Goal: Transaction & Acquisition: Book appointment/travel/reservation

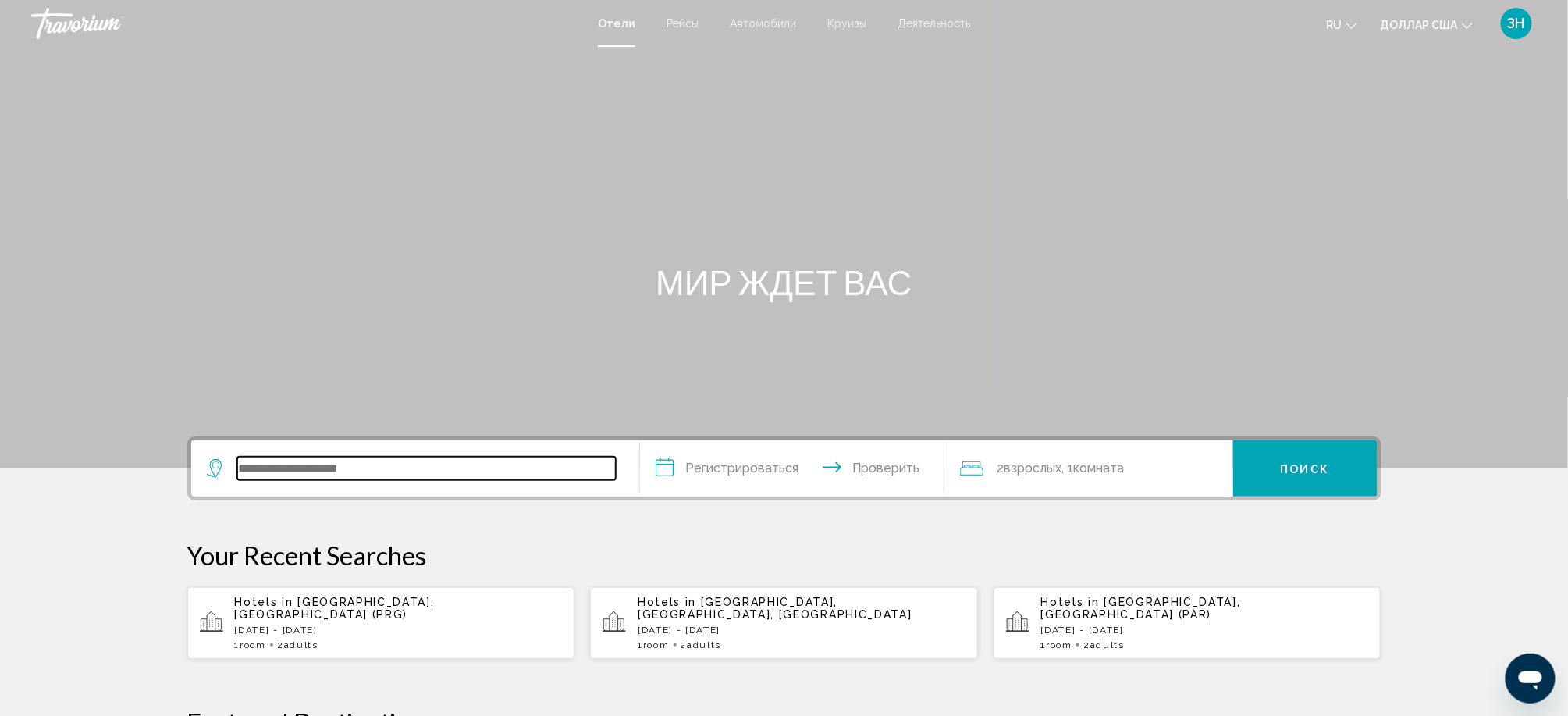
click at [237, 480] on input "Виджет поиска" at bounding box center [427, 467] width 378 height 23
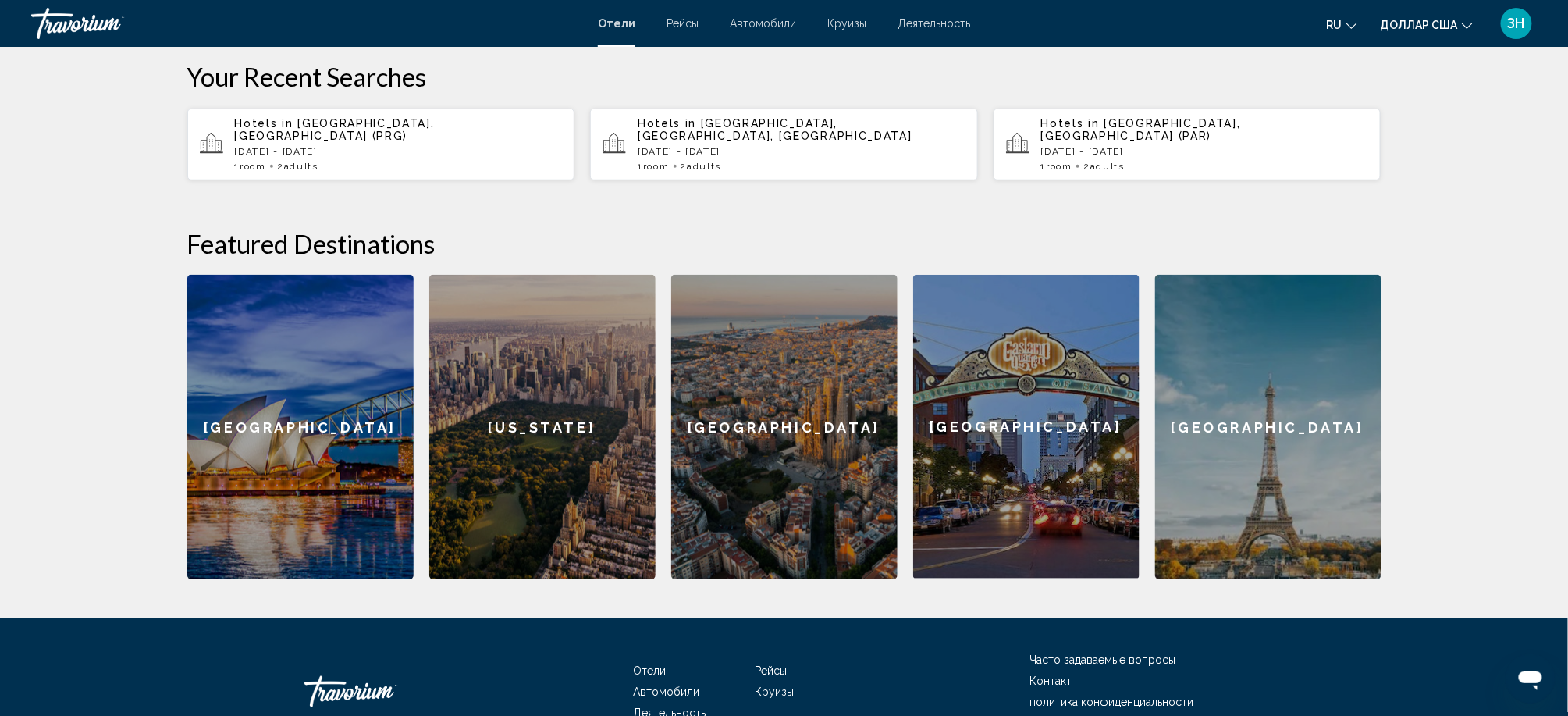
scroll to position [481, 0]
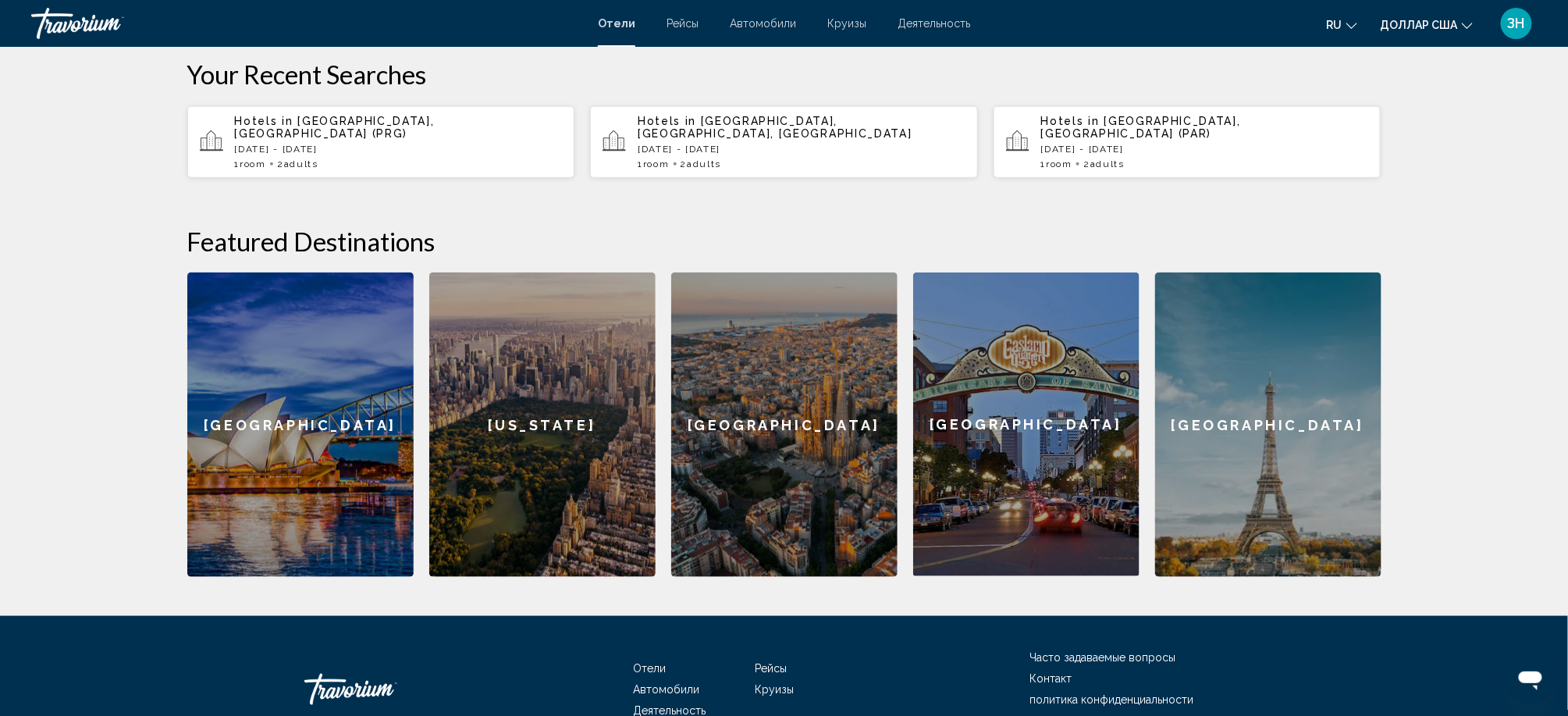
type input "*"
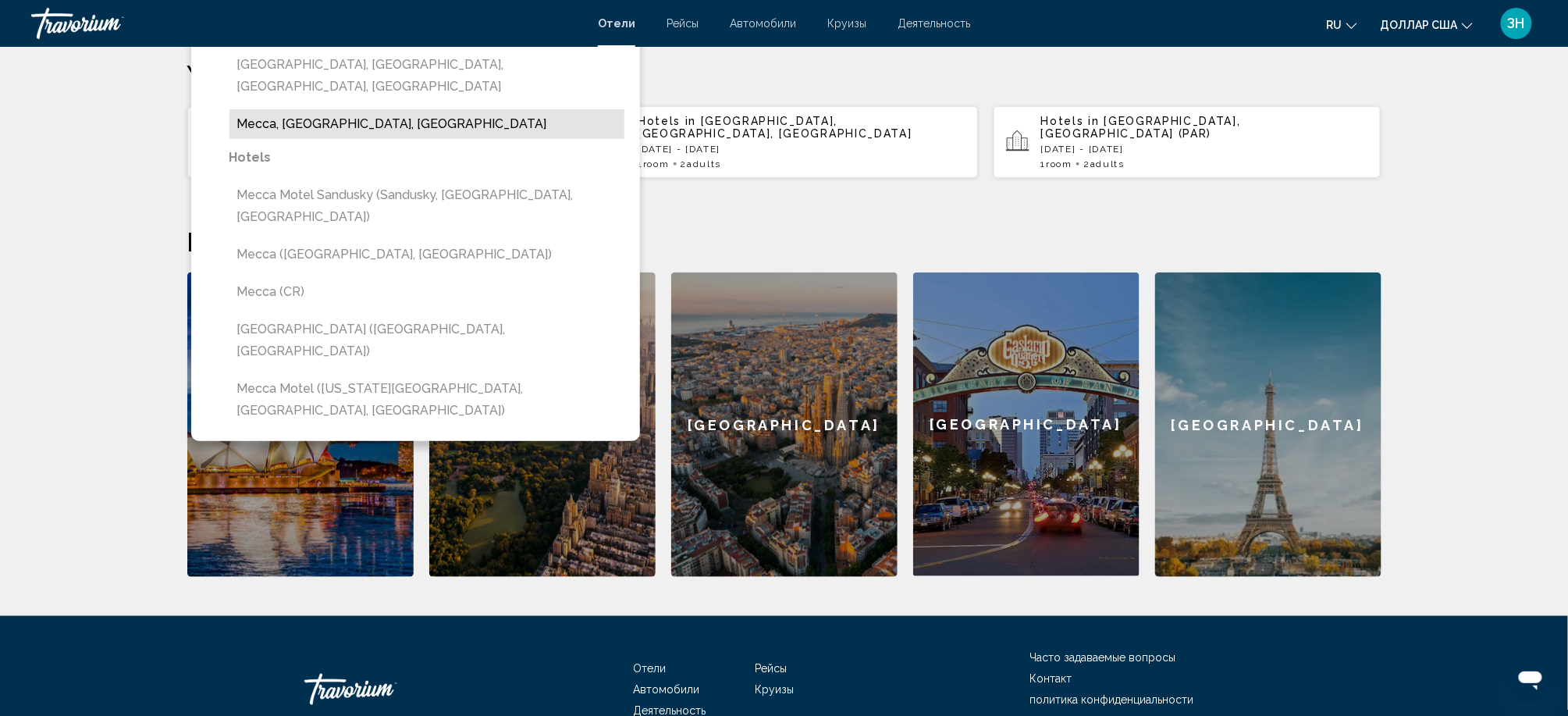
click at [286, 139] on button "Mecca, Western Province, Saudi Arabia" at bounding box center [427, 124] width 395 height 30
type input "**********"
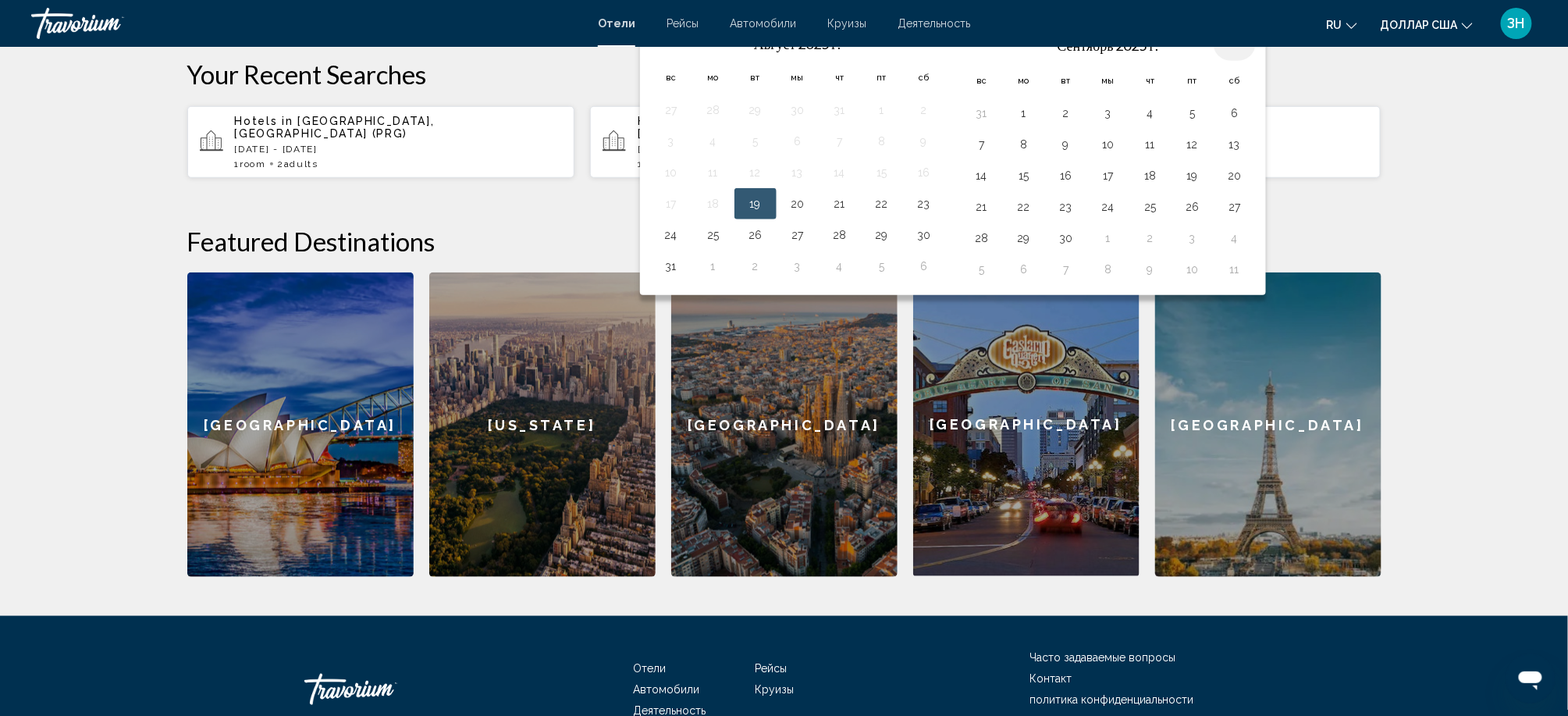
click at [1252, 61] on th "В следующем месяце" at bounding box center [1234, 44] width 42 height 34
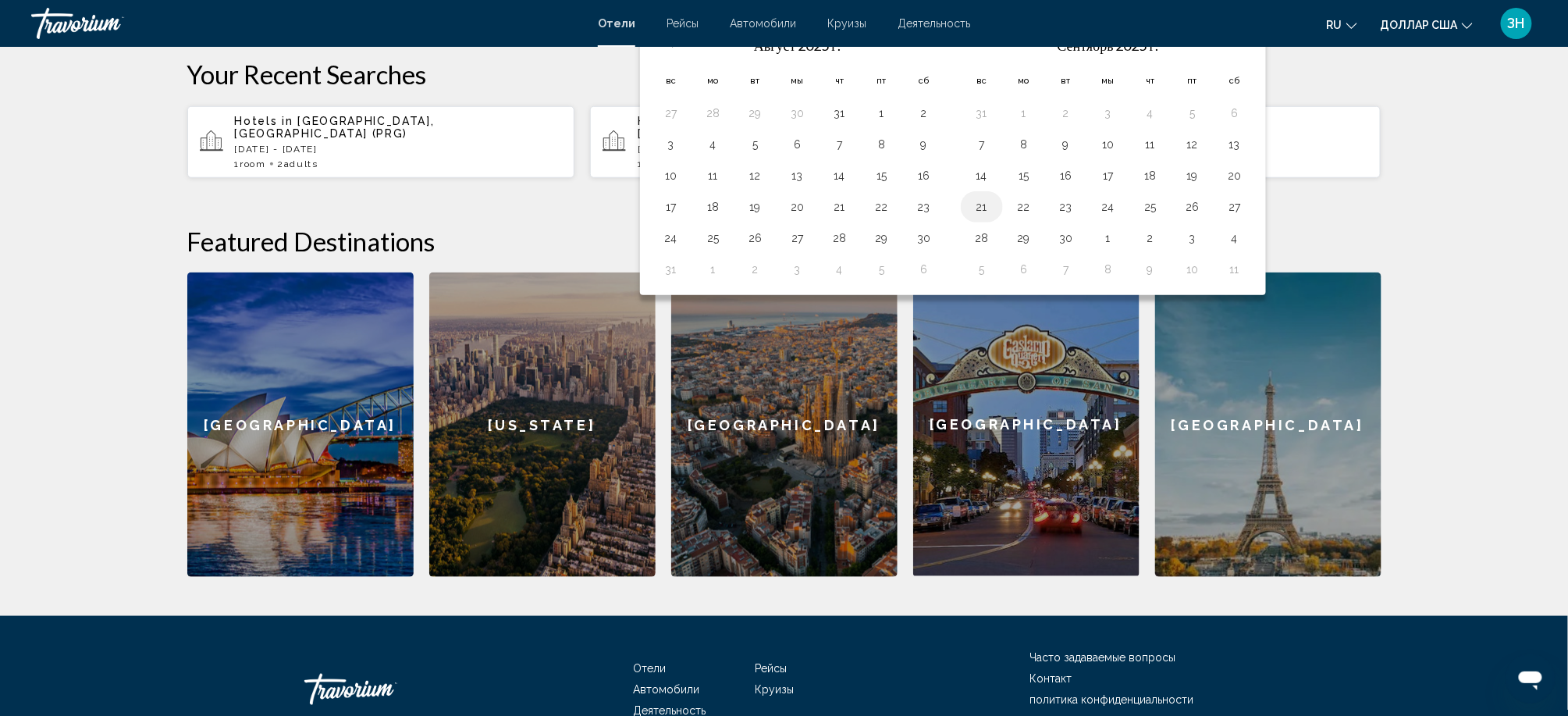
click at [985, 218] on button "21" at bounding box center [982, 207] width 25 height 22
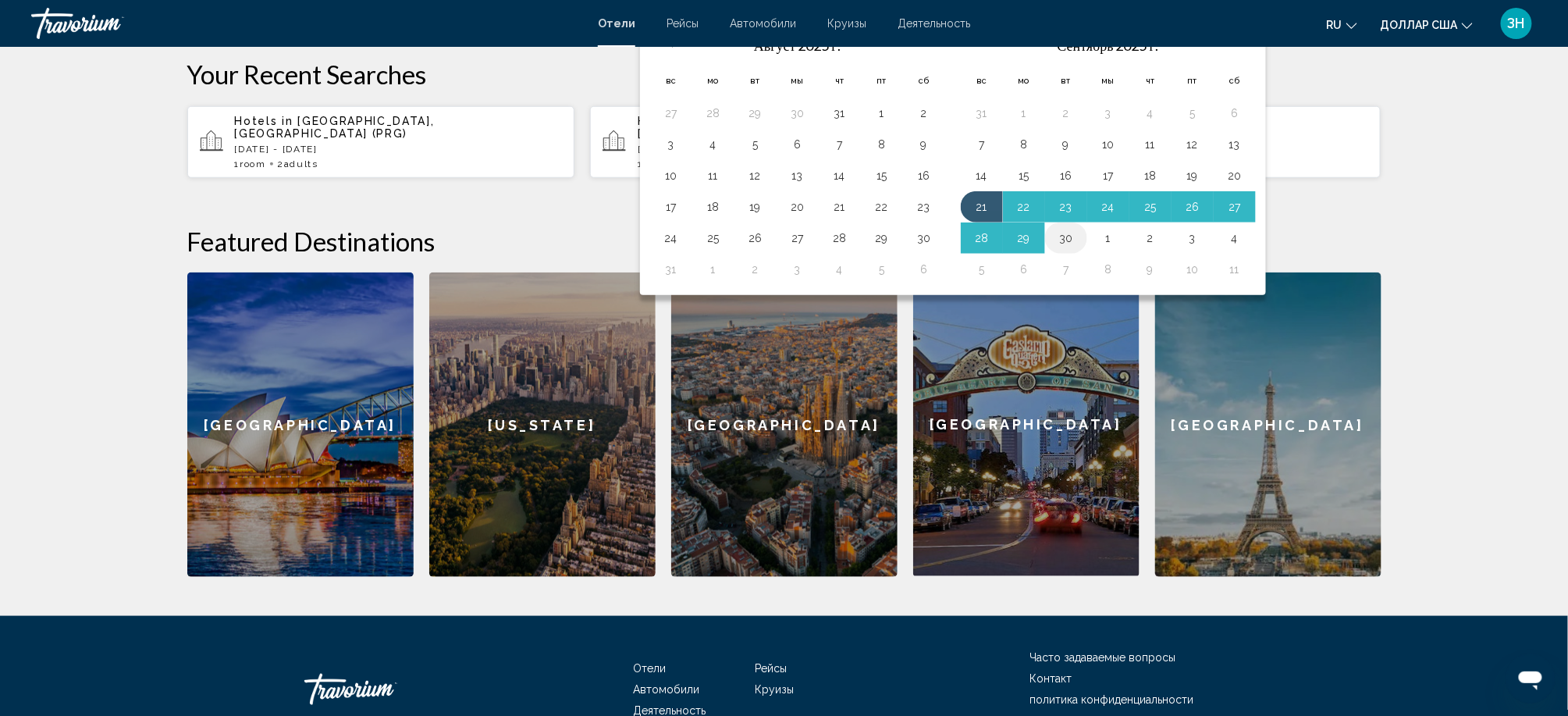
click at [1069, 249] on button "30" at bounding box center [1066, 238] width 25 height 22
type input "**********"
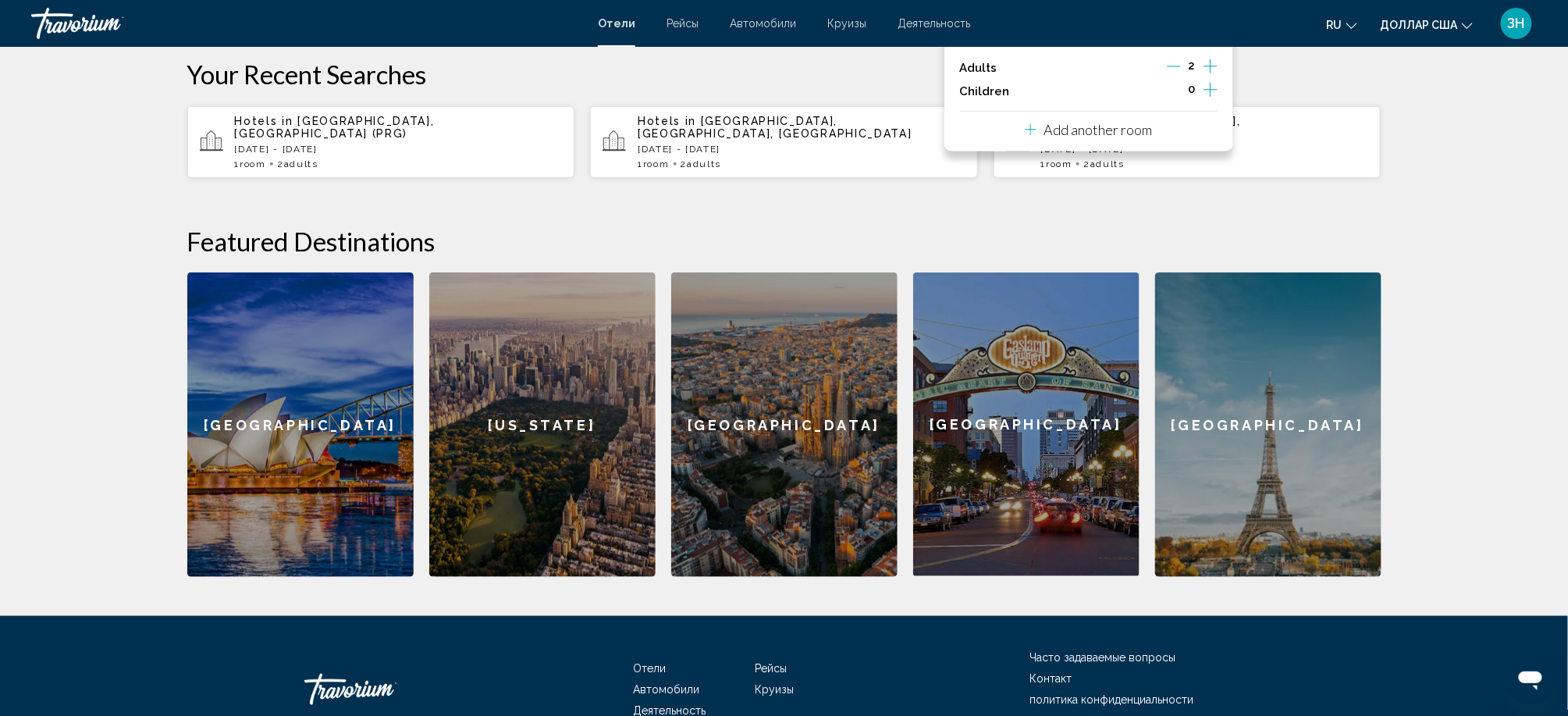
click at [1217, 76] on icon "Increment adults" at bounding box center [1210, 66] width 14 height 19
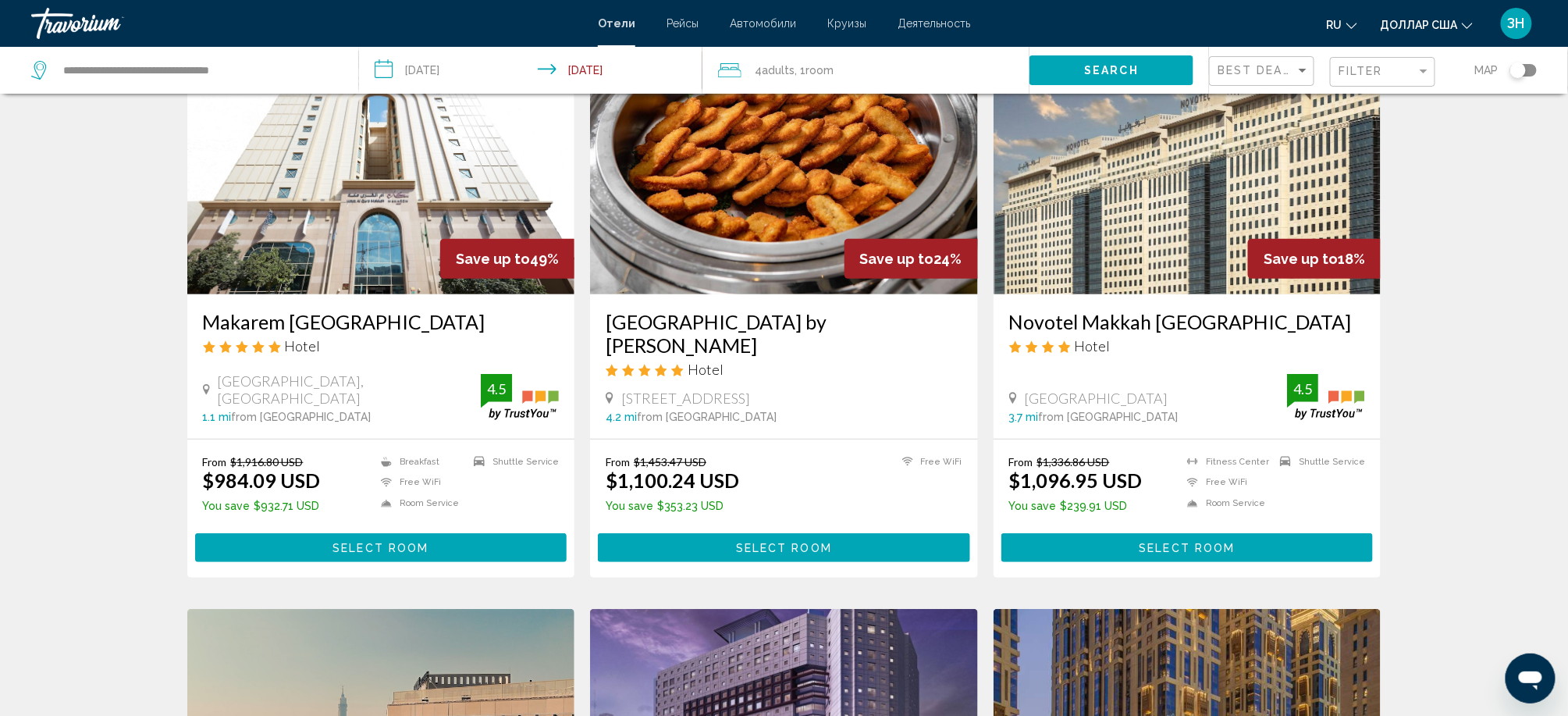
scroll to position [208, 0]
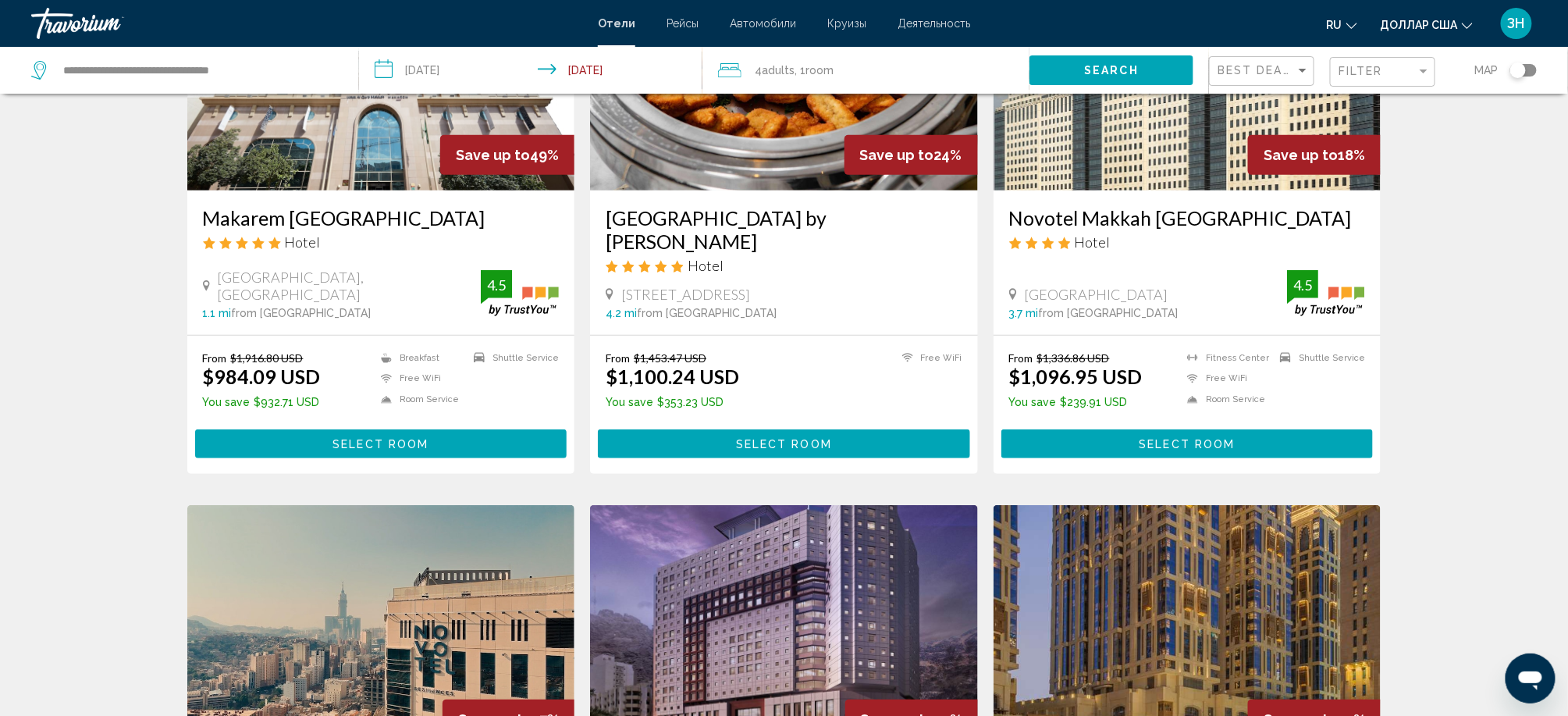
click at [333, 451] on span "Select Room" at bounding box center [381, 443] width 96 height 12
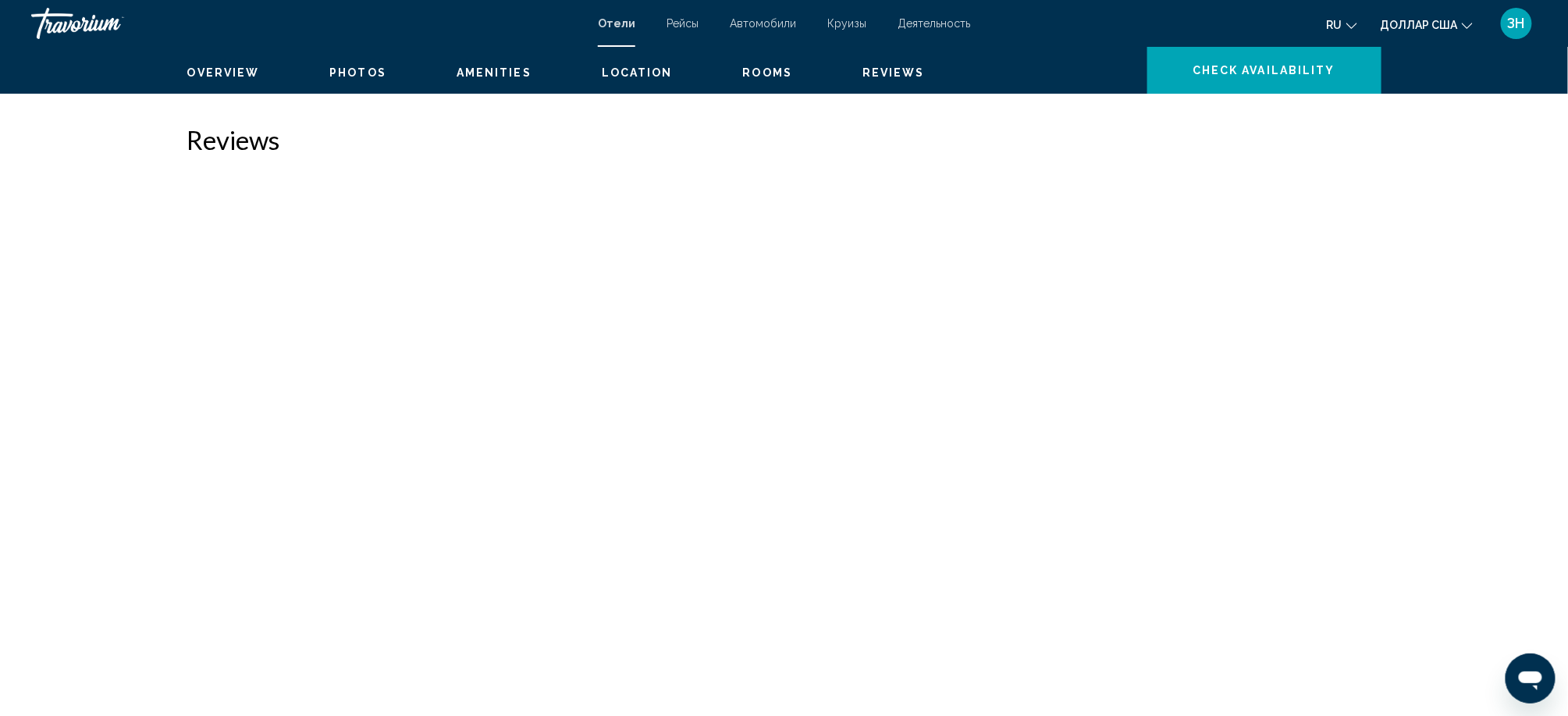
scroll to position [2706, 0]
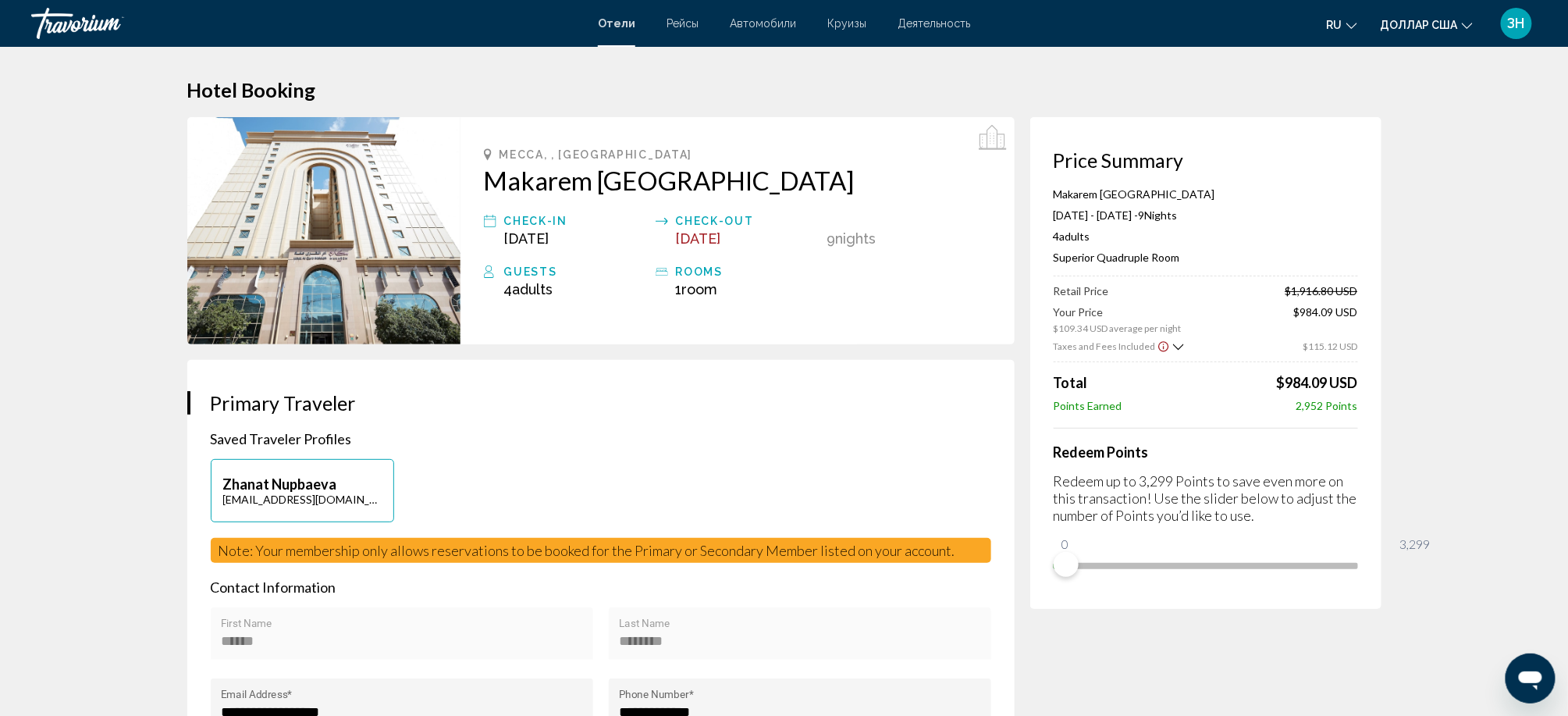
click at [659, 344] on div "Mecca, , Saudi Arabia Makarem Umm Al Qura Hotel Check-in Feb 15, 2026 Check-out…" at bounding box center [738, 230] width 555 height 227
click at [1509, 32] on font "ЗН" at bounding box center [1517, 23] width 18 height 17
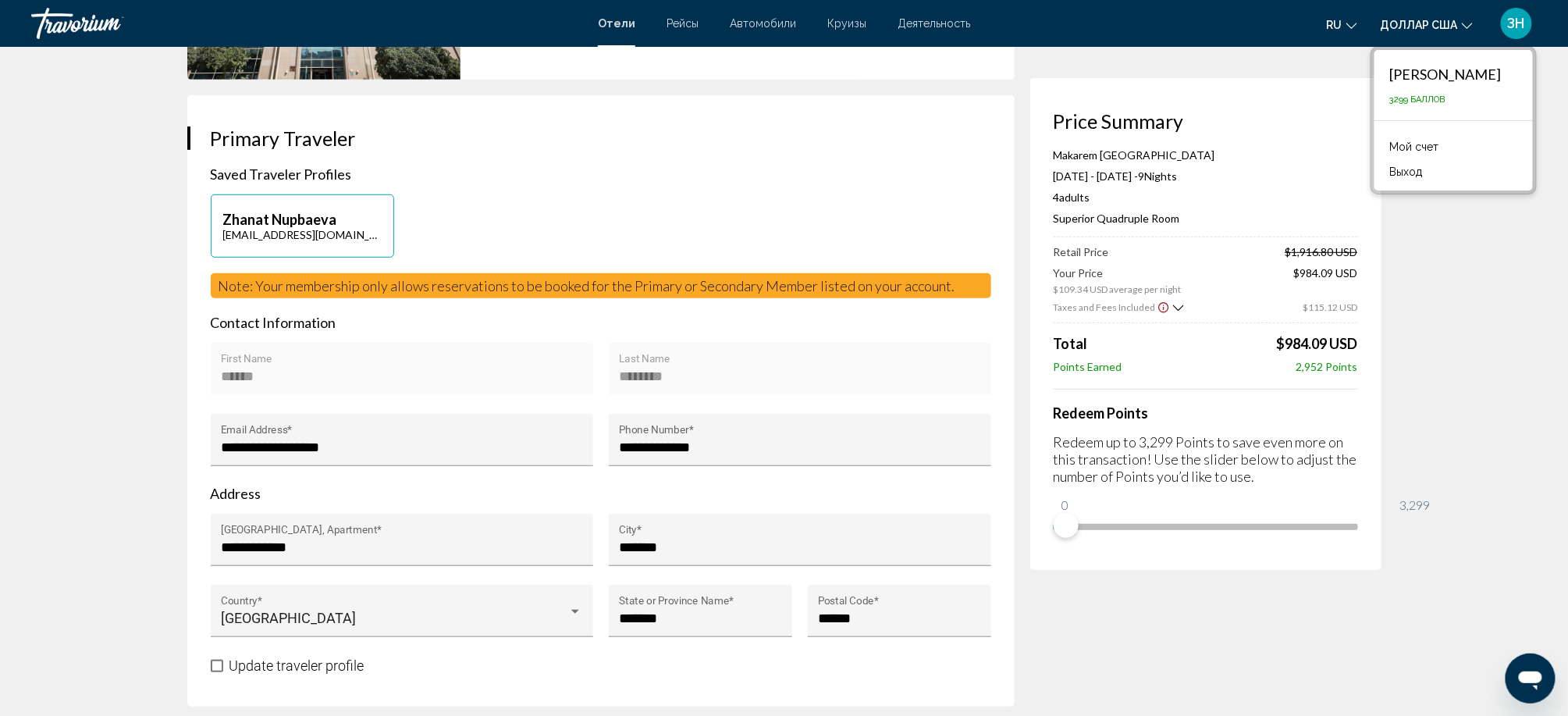
scroll to position [313, 0]
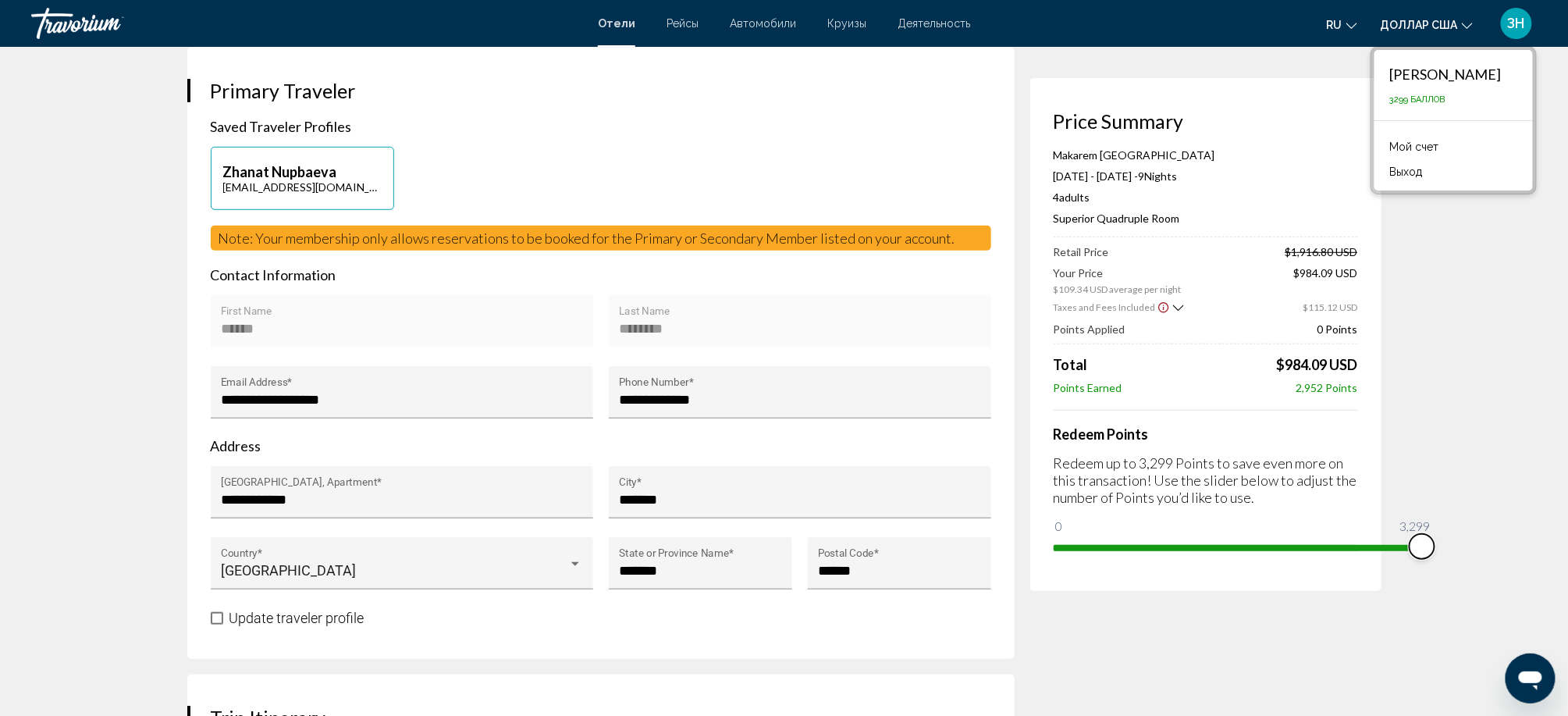
drag, startPoint x: 1128, startPoint y: 648, endPoint x: 1543, endPoint y: 606, distance: 417.1
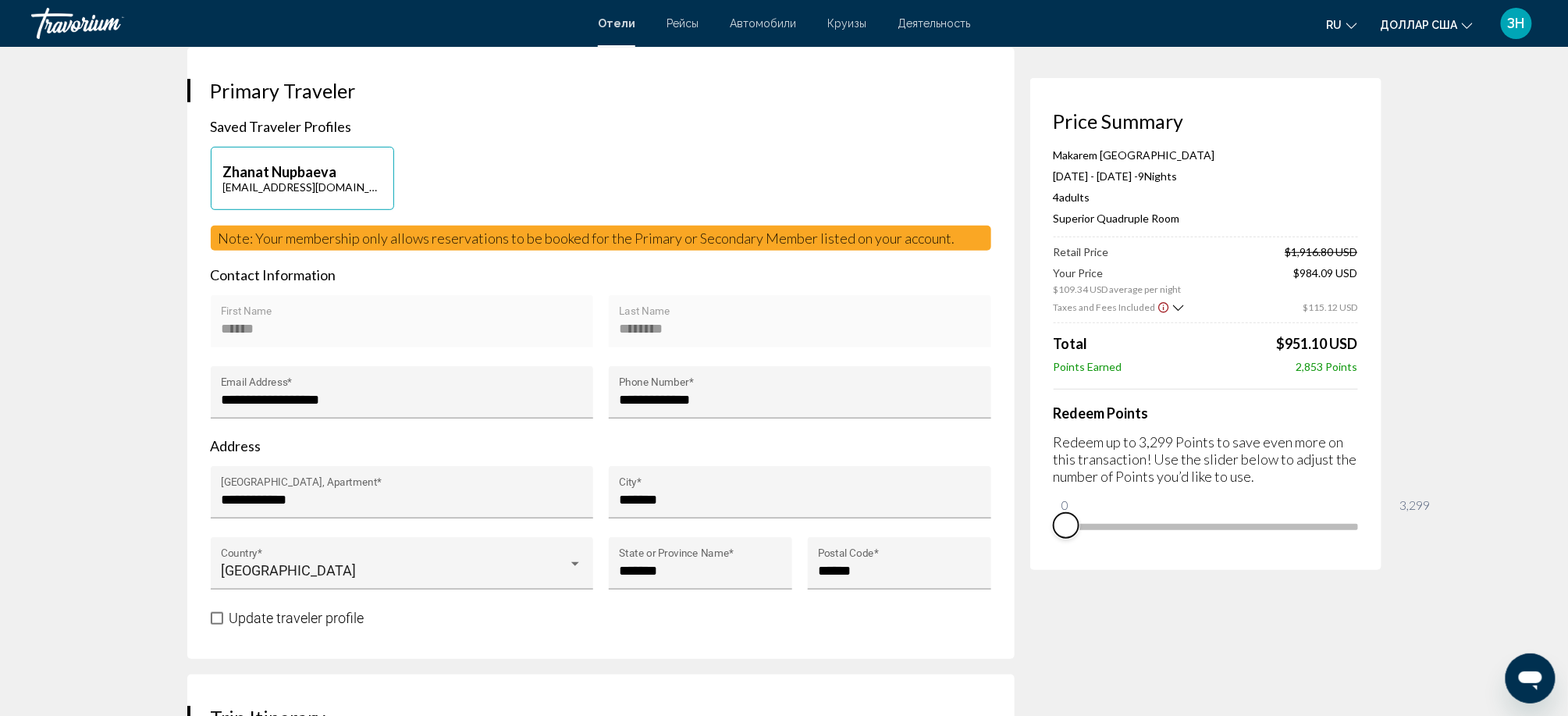
drag, startPoint x: 1487, startPoint y: 683, endPoint x: 1092, endPoint y: 701, distance: 395.4
click at [1084, 403] on html "Перейти к основному содержанию Отели Рейсы Автомобили Круизы Деятельность Отели…" at bounding box center [784, 45] width 1568 height 716
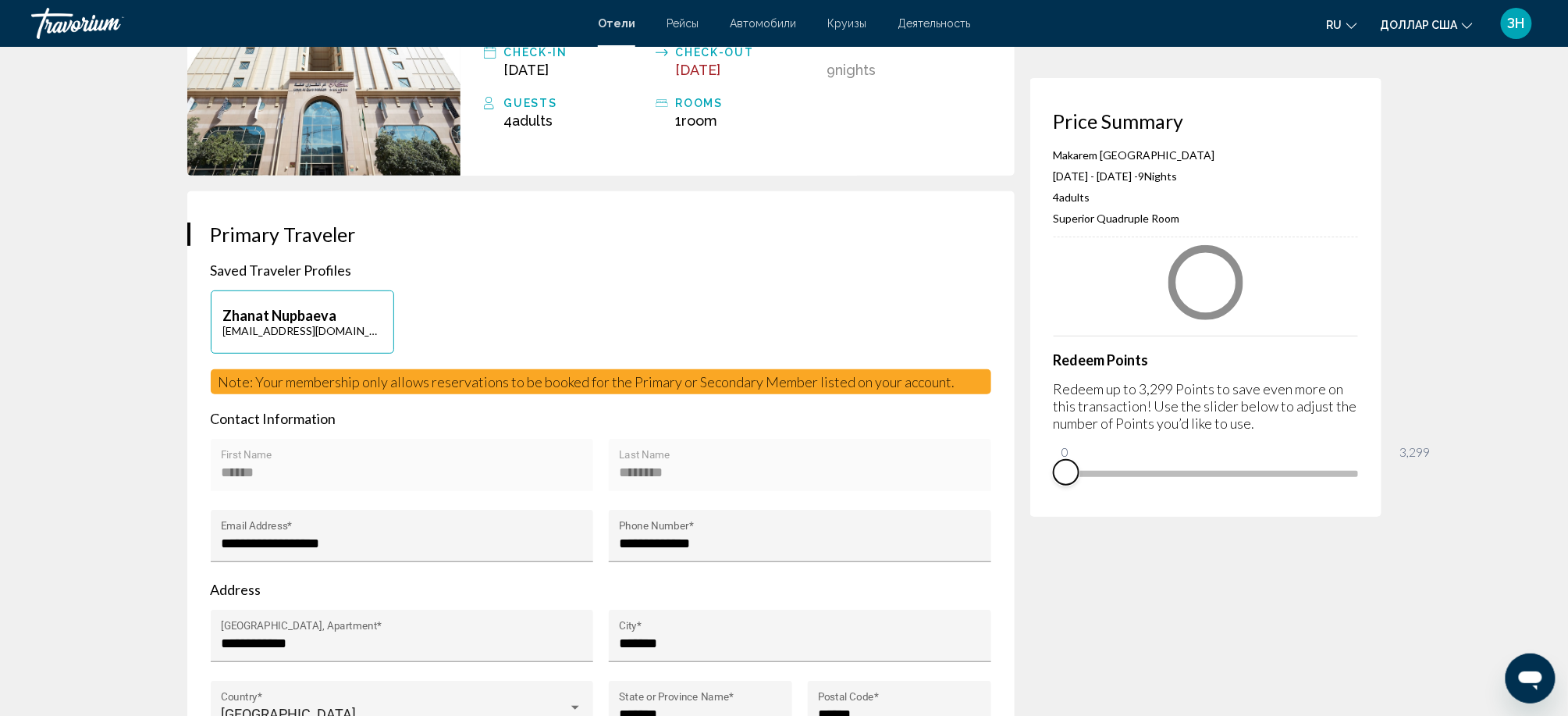
scroll to position [0, 0]
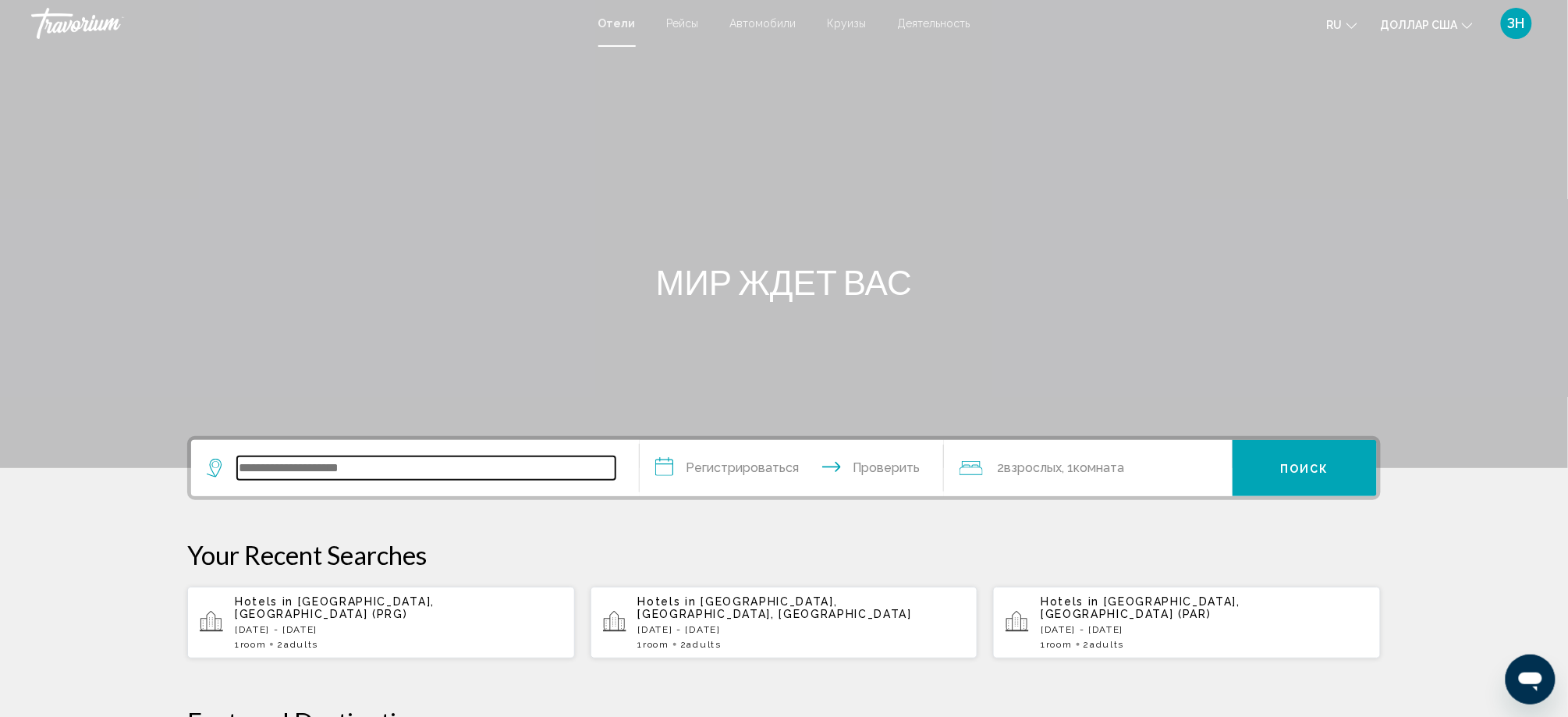
click at [237, 480] on input "Виджет поиска" at bounding box center [426, 467] width 378 height 23
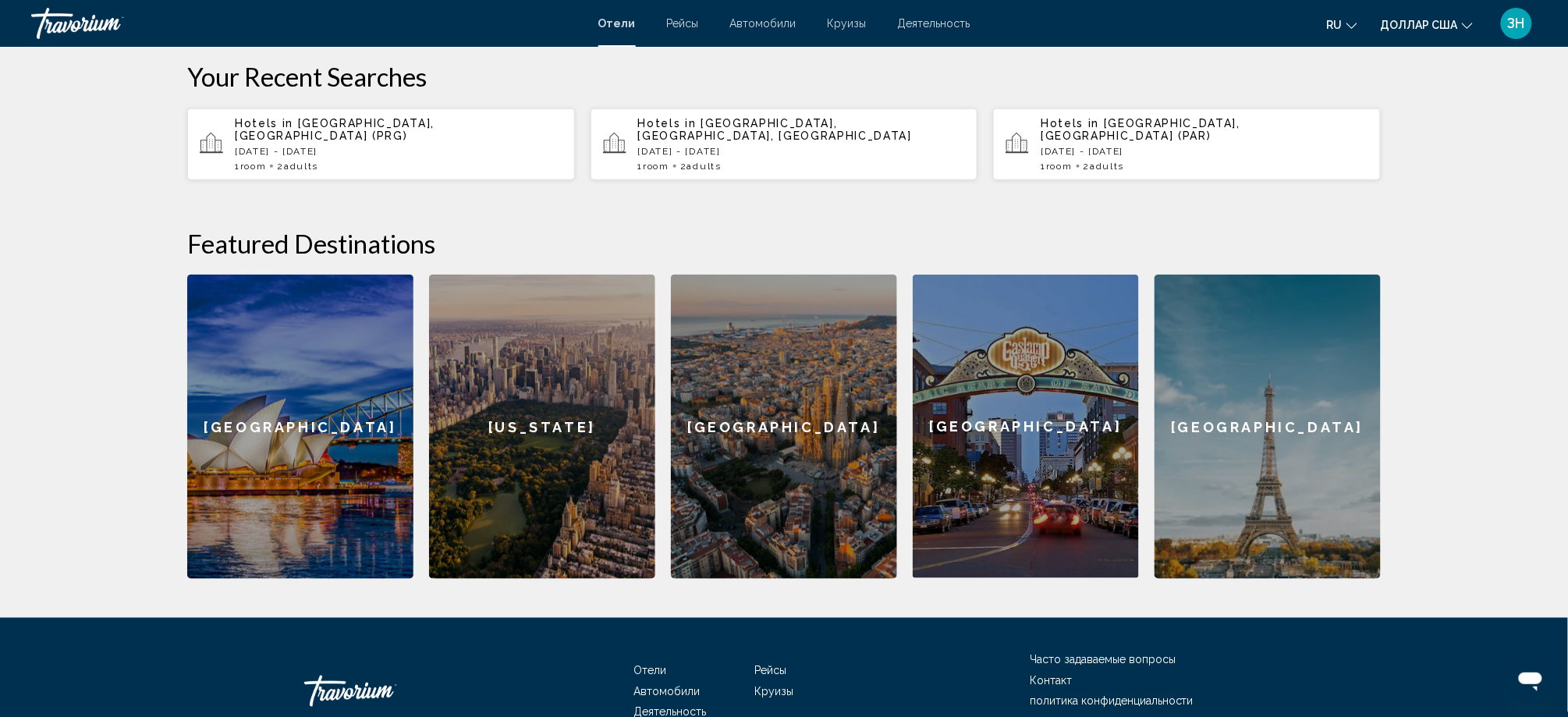
scroll to position [481, 0]
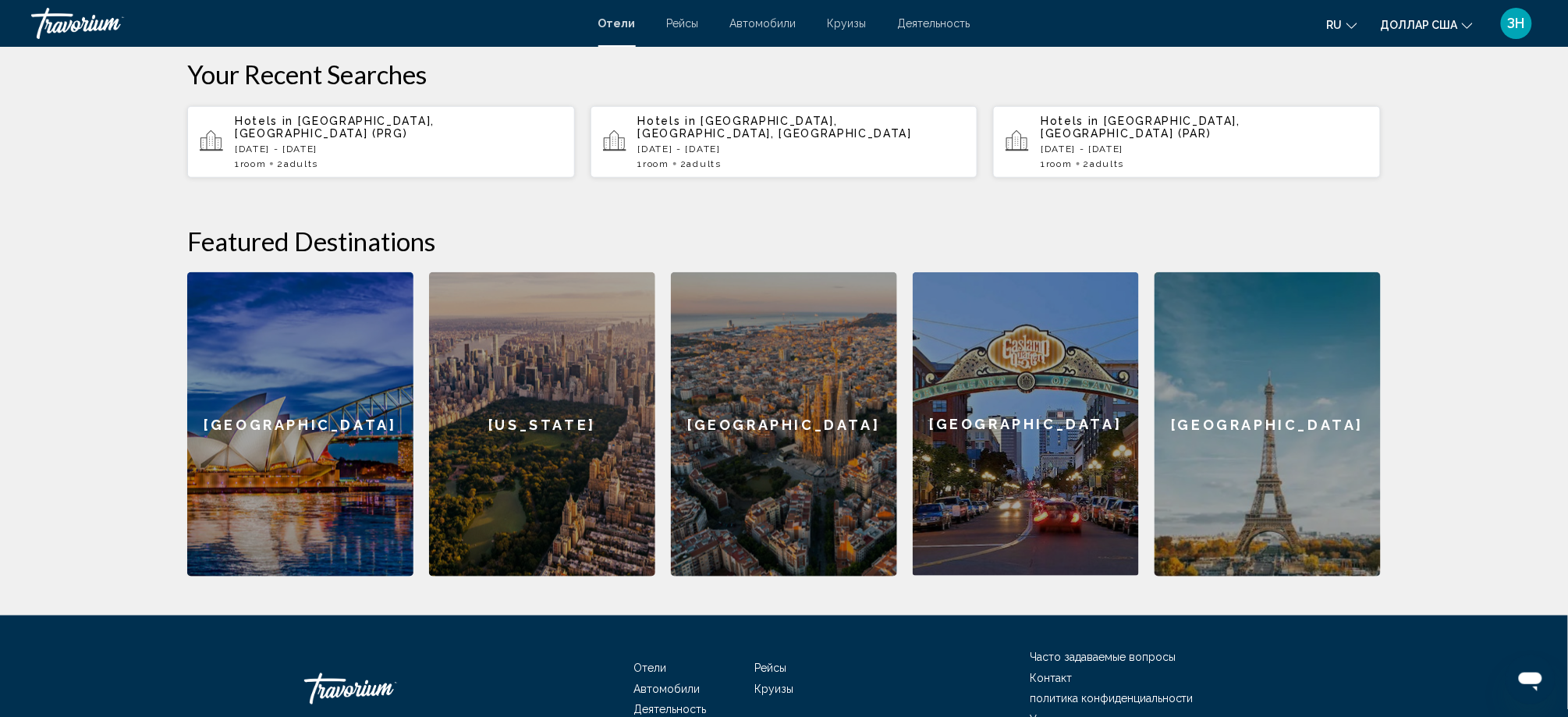
type input "*"
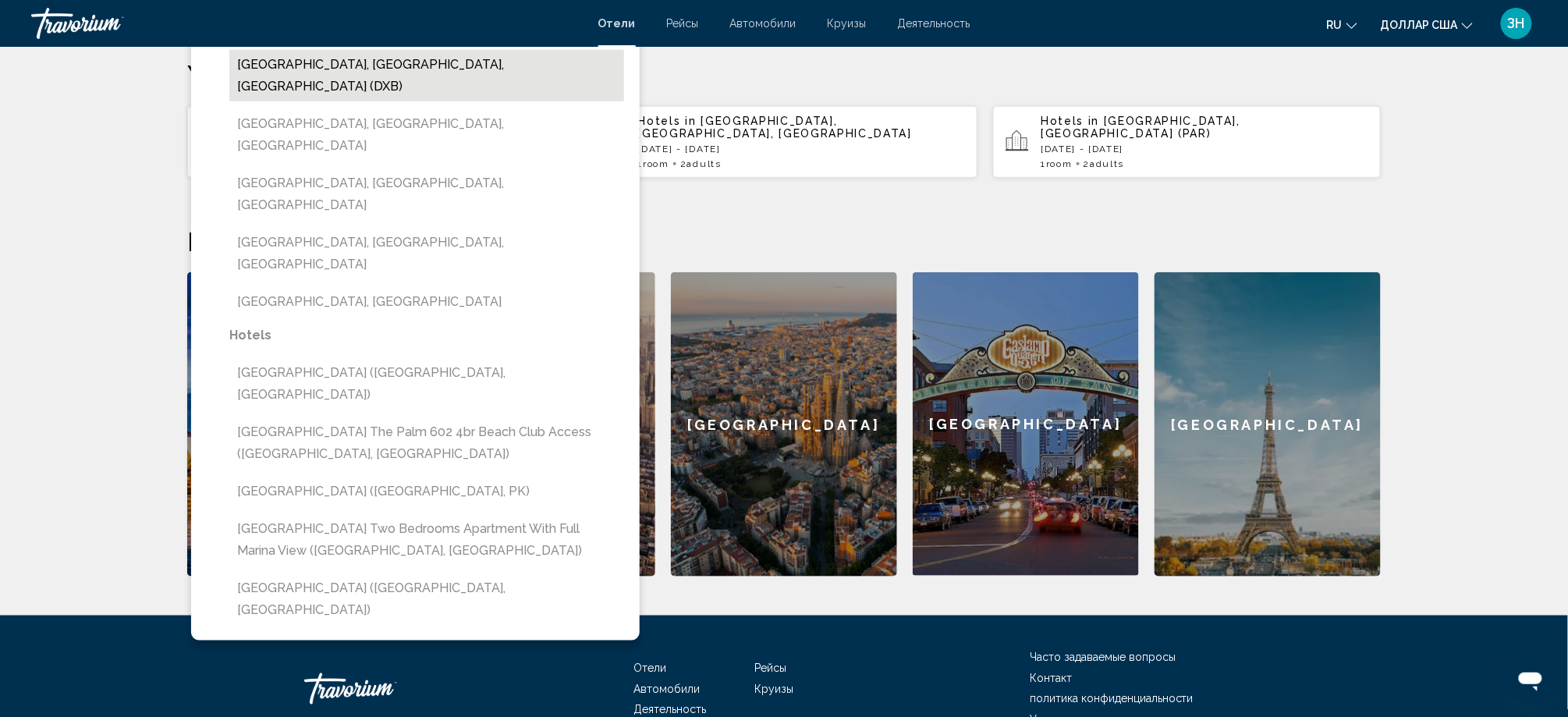
click at [230, 101] on button "[GEOGRAPHIC_DATA], [GEOGRAPHIC_DATA], [GEOGRAPHIC_DATA] (DXB)" at bounding box center [427, 76] width 395 height 52
type input "**********"
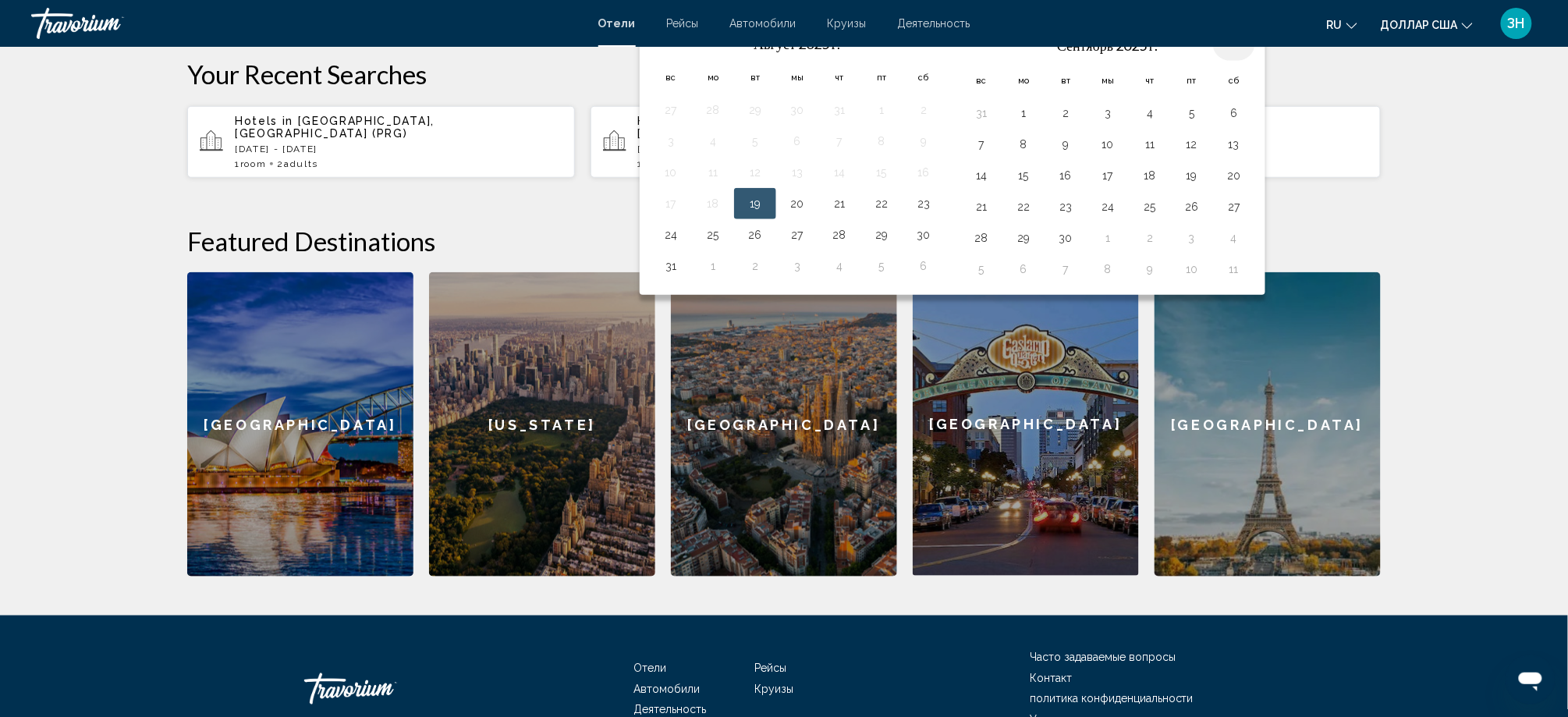
click at [1251, 61] on th "В следующем месяце" at bounding box center [1233, 44] width 42 height 34
click at [976, 218] on button "21" at bounding box center [981, 207] width 25 height 22
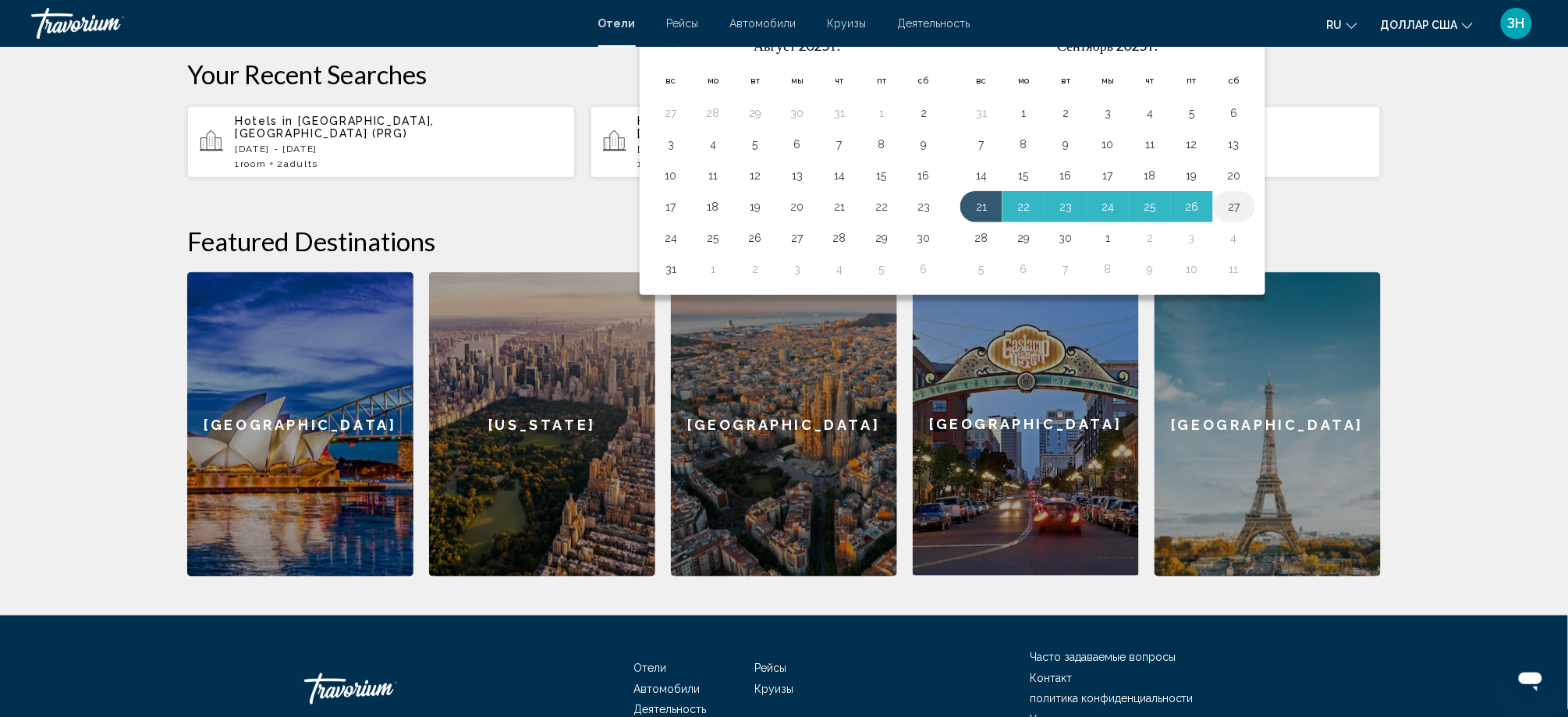
drag, startPoint x: 975, startPoint y: 378, endPoint x: 1250, endPoint y: 368, distance: 275.2
click at [1254, 222] on tr "21 22 23 24 25 26 27" at bounding box center [1107, 207] width 295 height 31
click at [1246, 218] on button "27" at bounding box center [1233, 207] width 25 height 22
type input "**********"
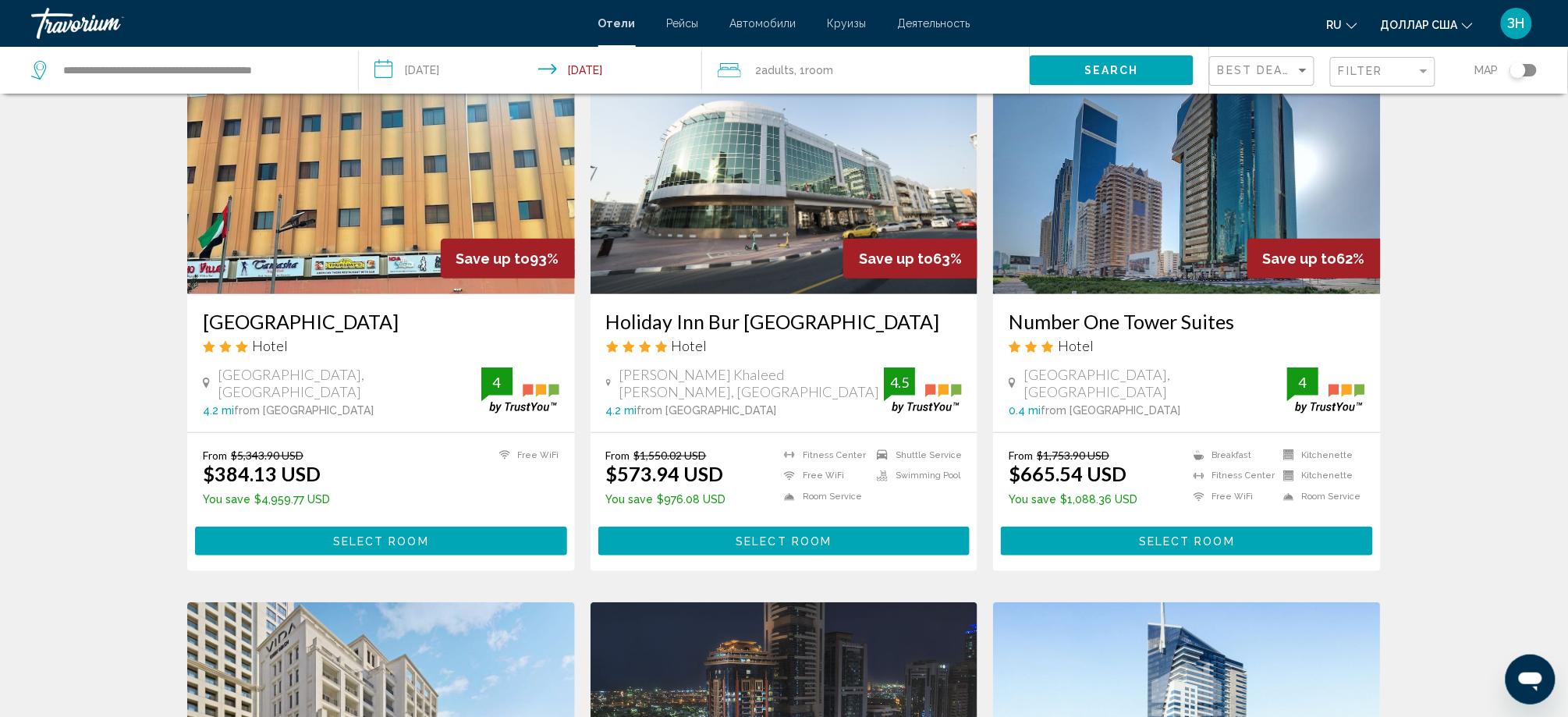
scroll to position [208, 0]
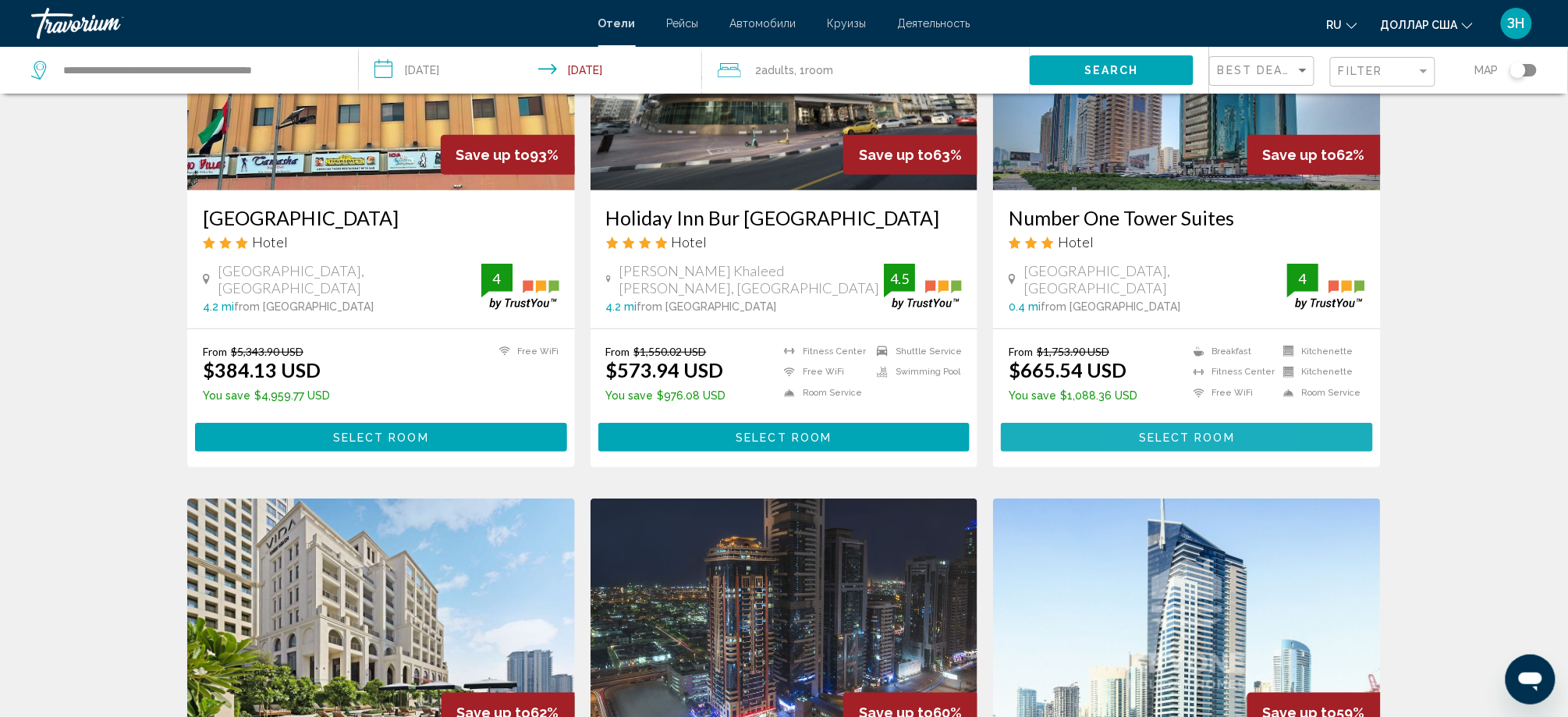
click at [1235, 444] on span "Select Room" at bounding box center [1187, 437] width 96 height 12
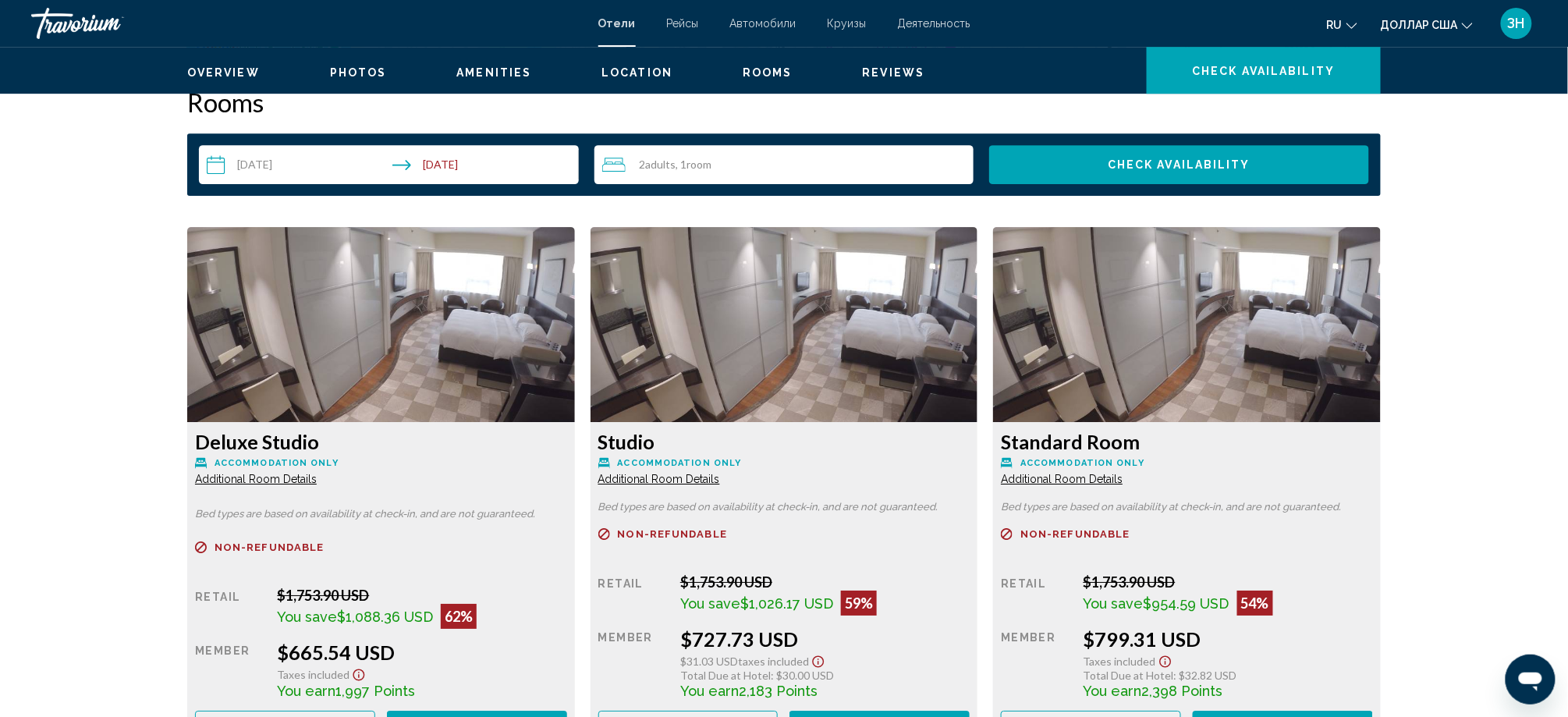
scroll to position [1872, 0]
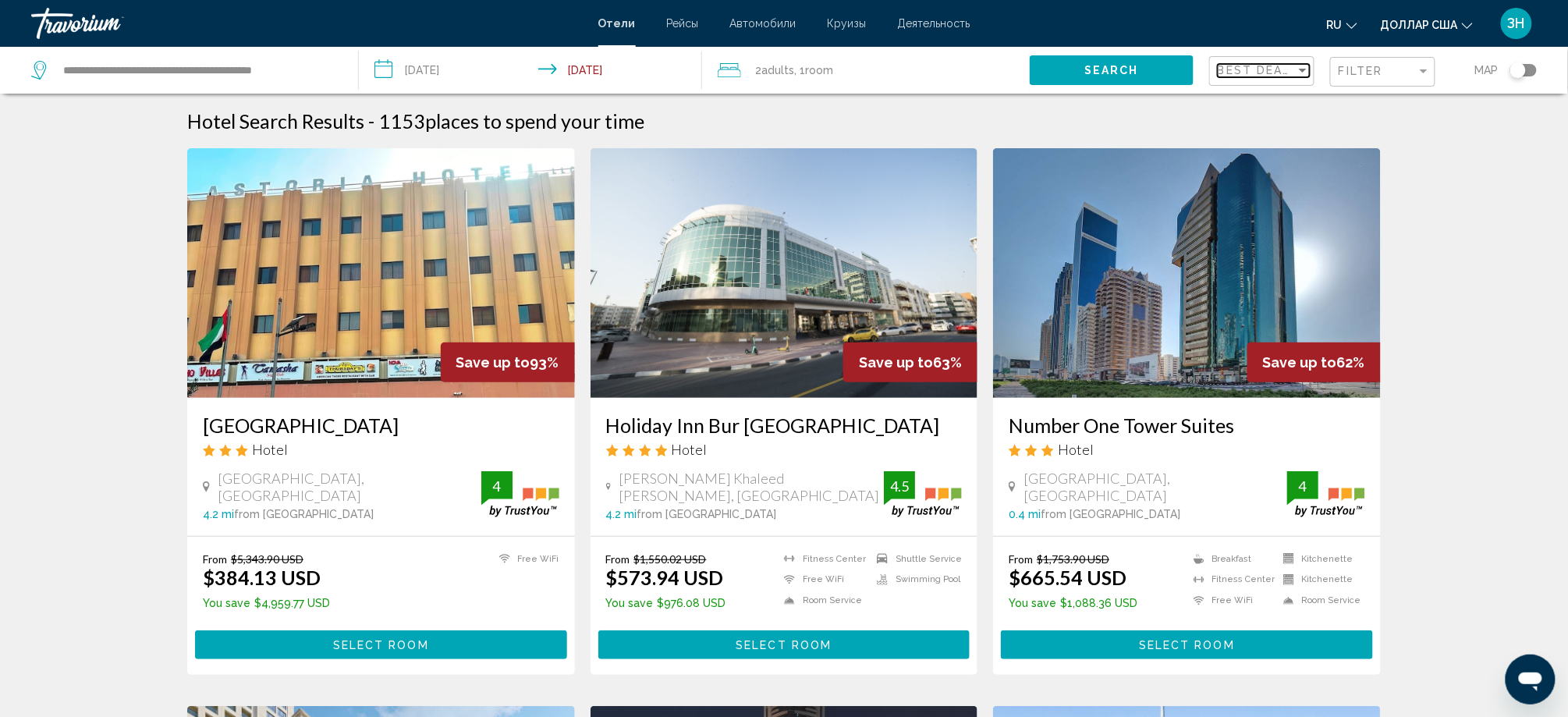
click at [1299, 72] on div "Sort by" at bounding box center [1303, 70] width 7 height 4
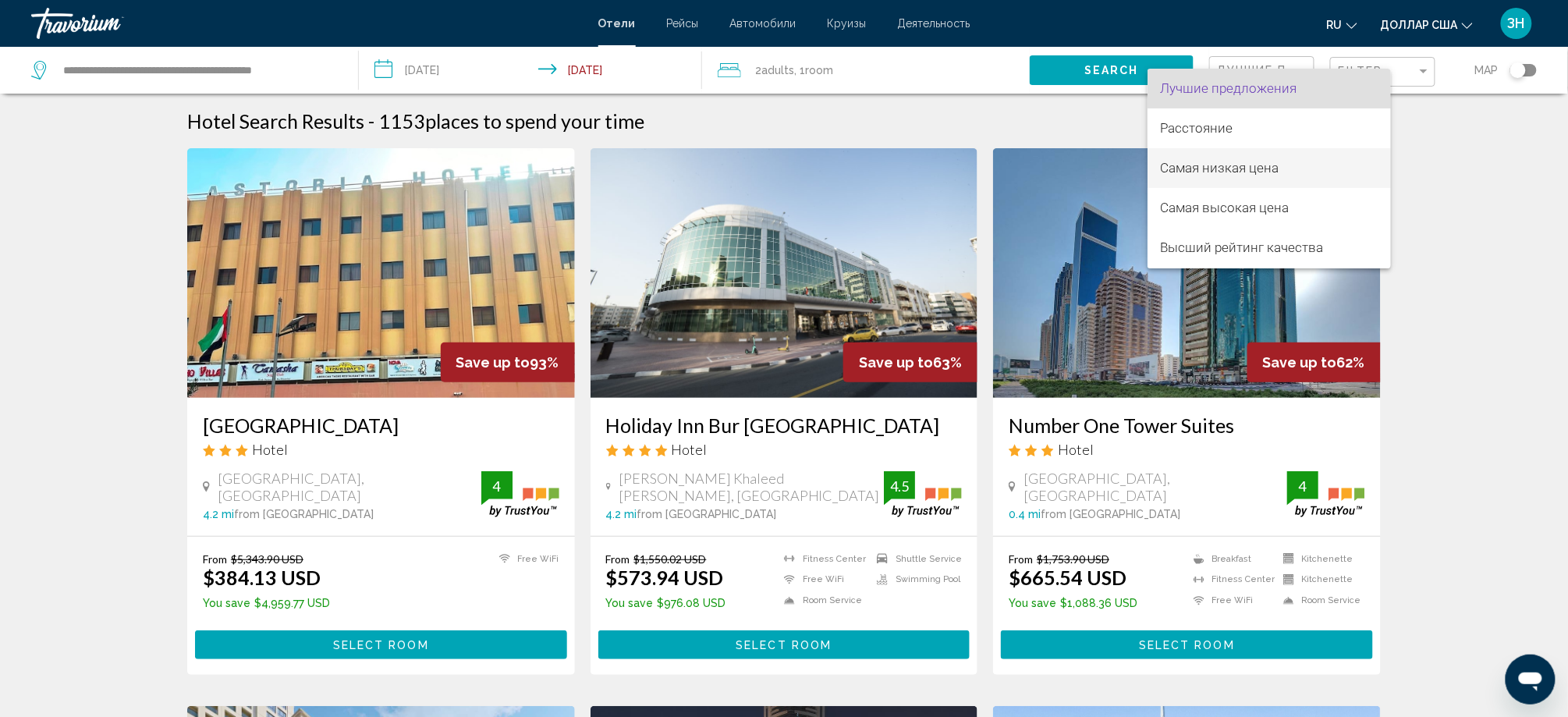
click at [1243, 170] on font "Самая низкая цена" at bounding box center [1220, 168] width 119 height 16
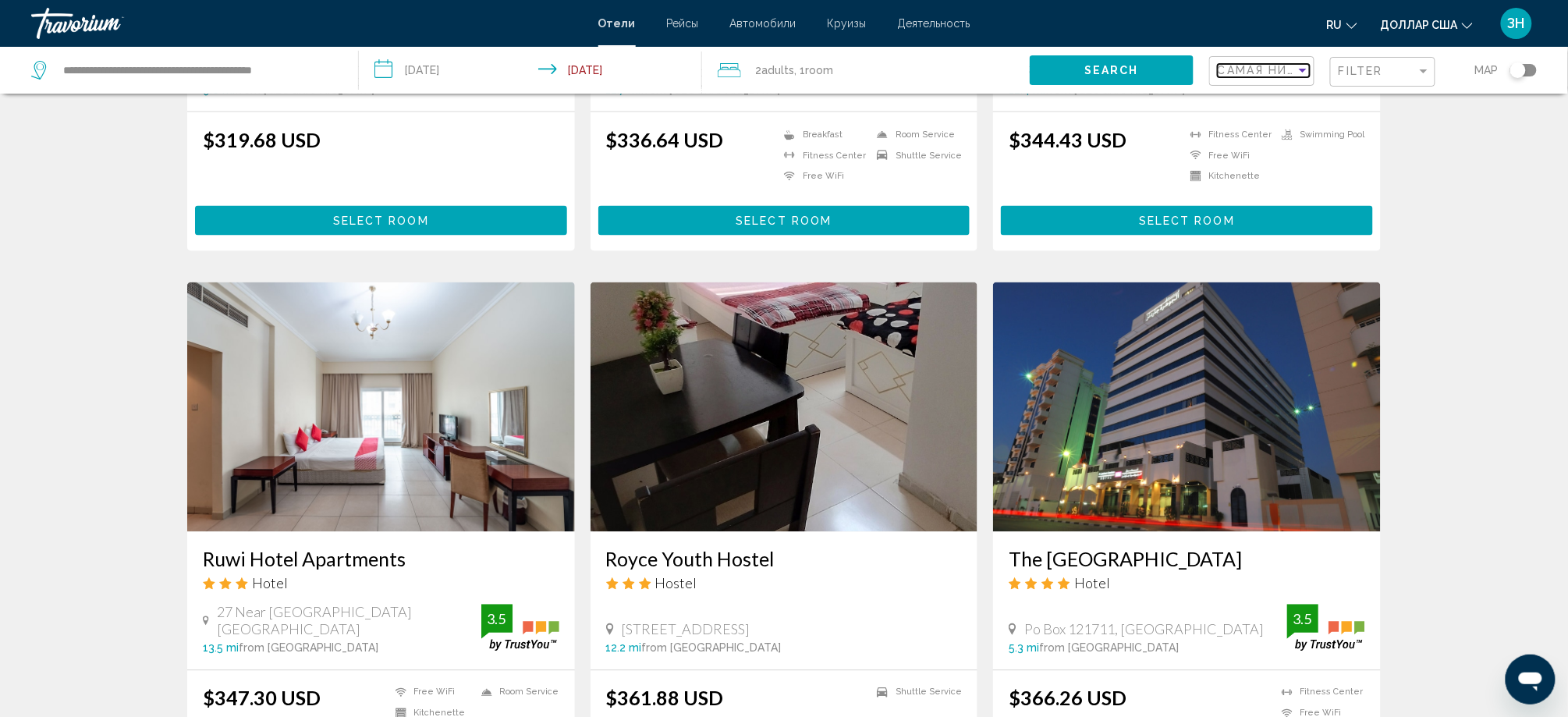
scroll to position [980, 0]
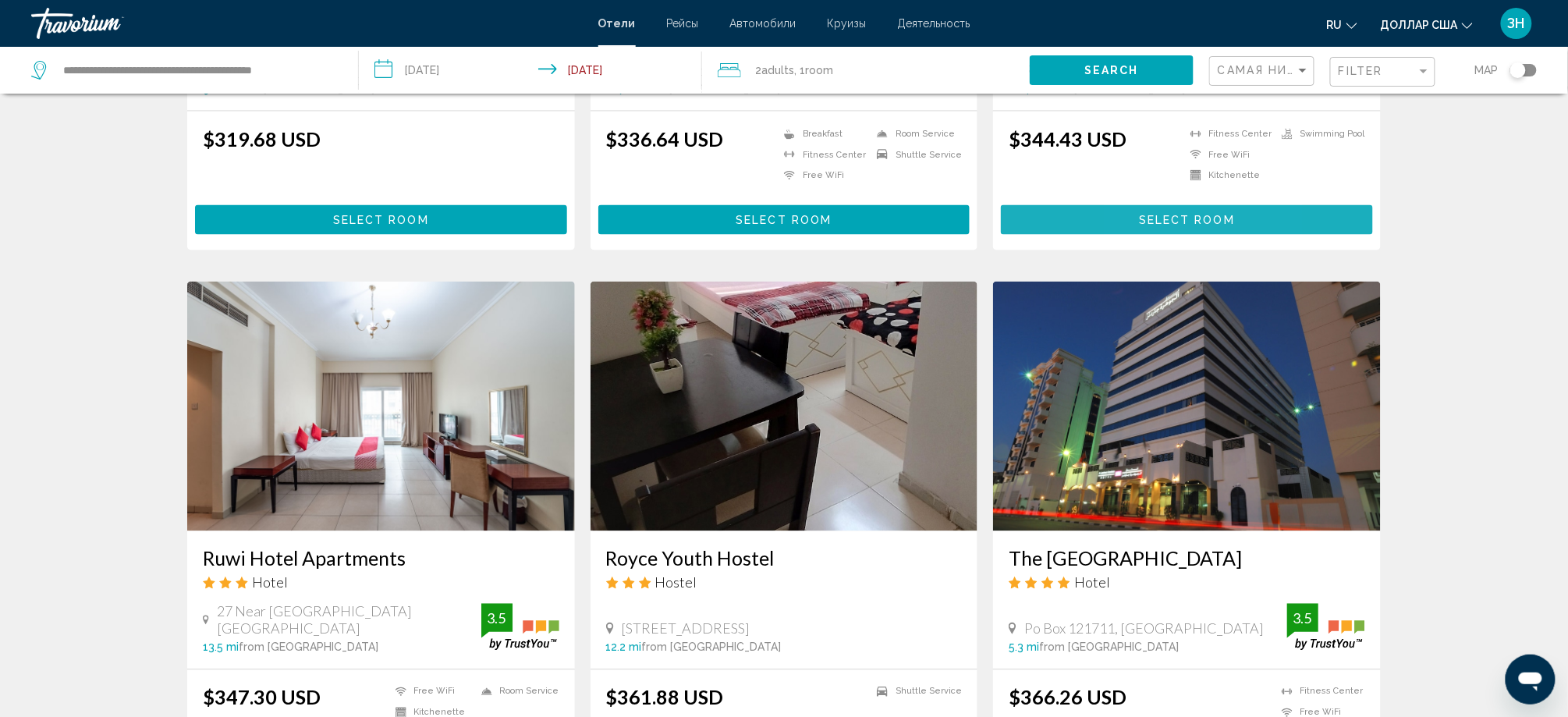
click at [1235, 227] on span "Select Room" at bounding box center [1187, 220] width 96 height 12
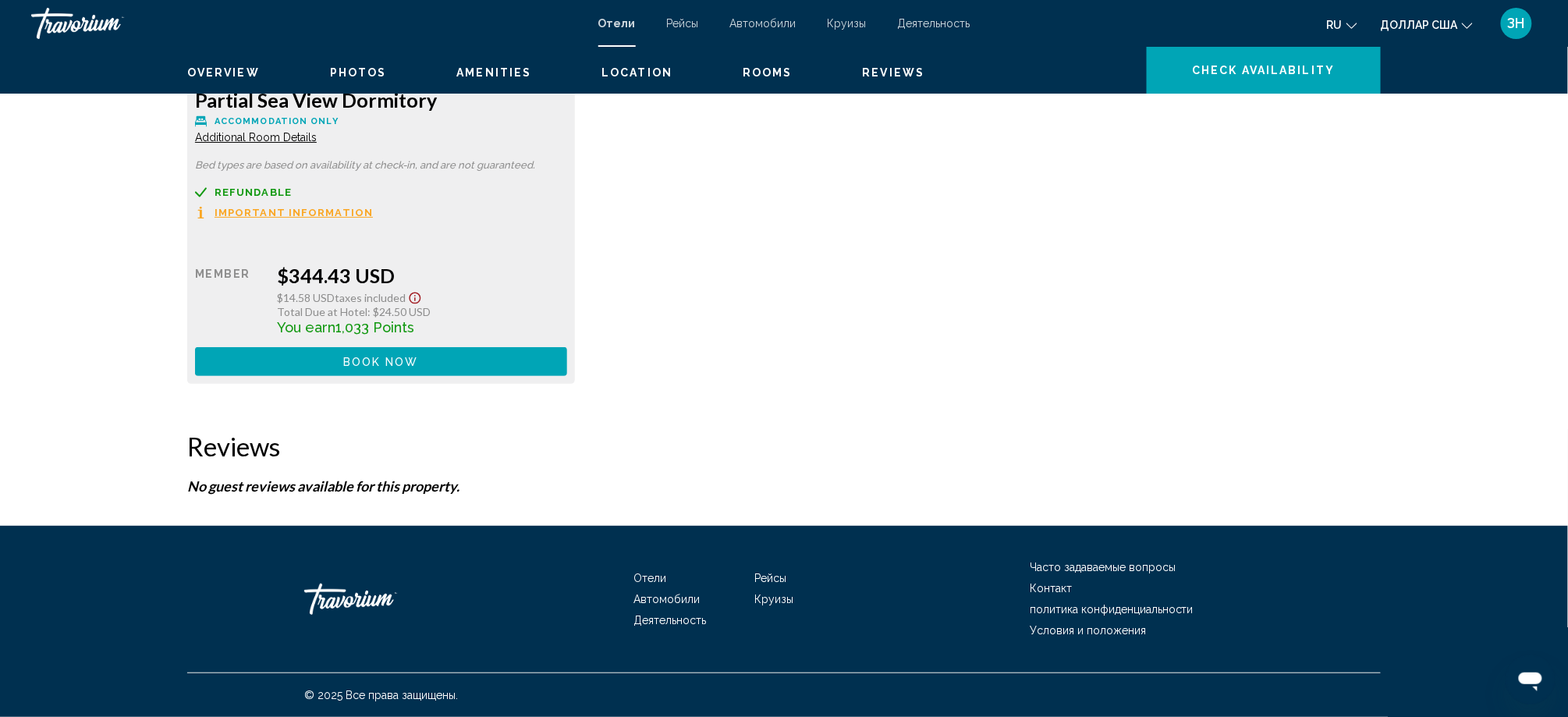
scroll to position [3103, 0]
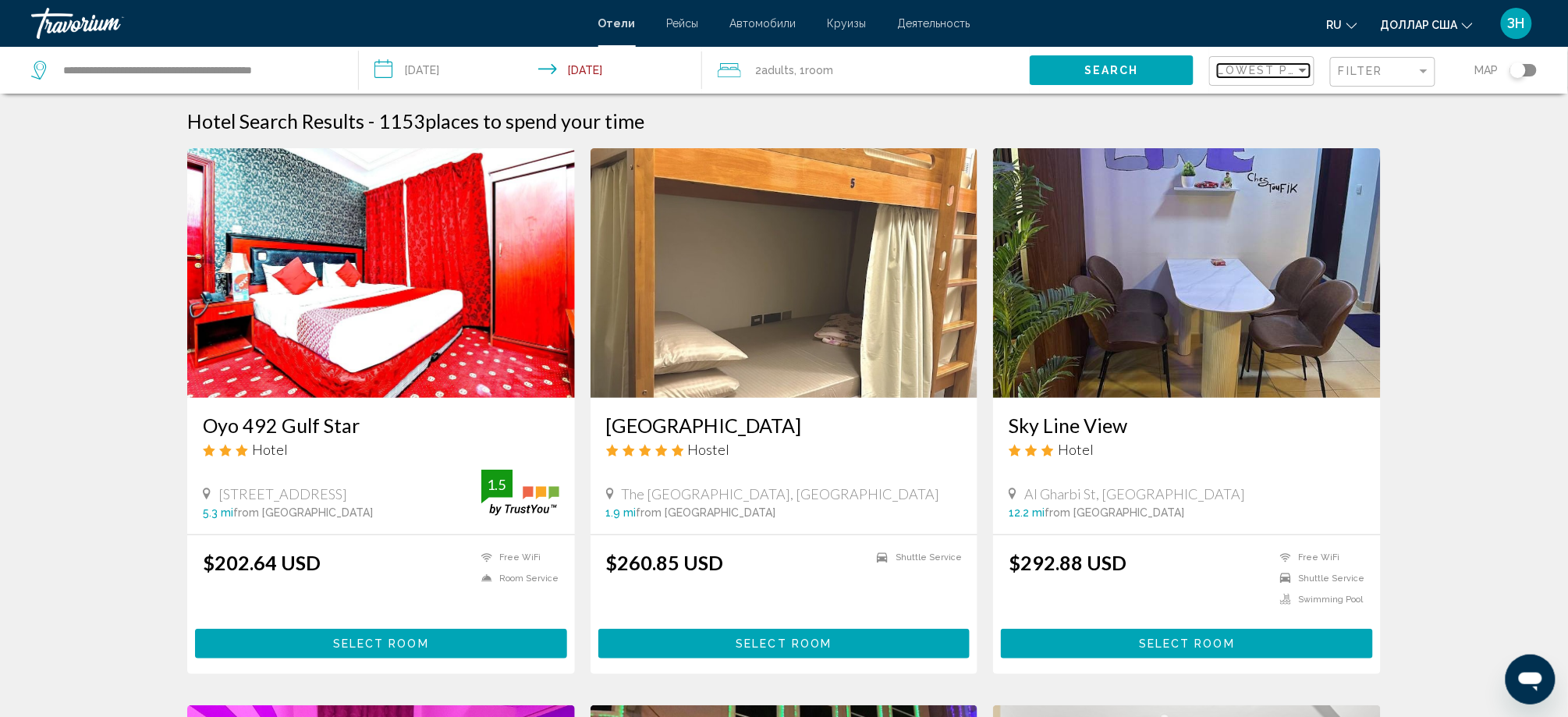
click at [1299, 72] on div "Sort by" at bounding box center [1303, 70] width 7 height 4
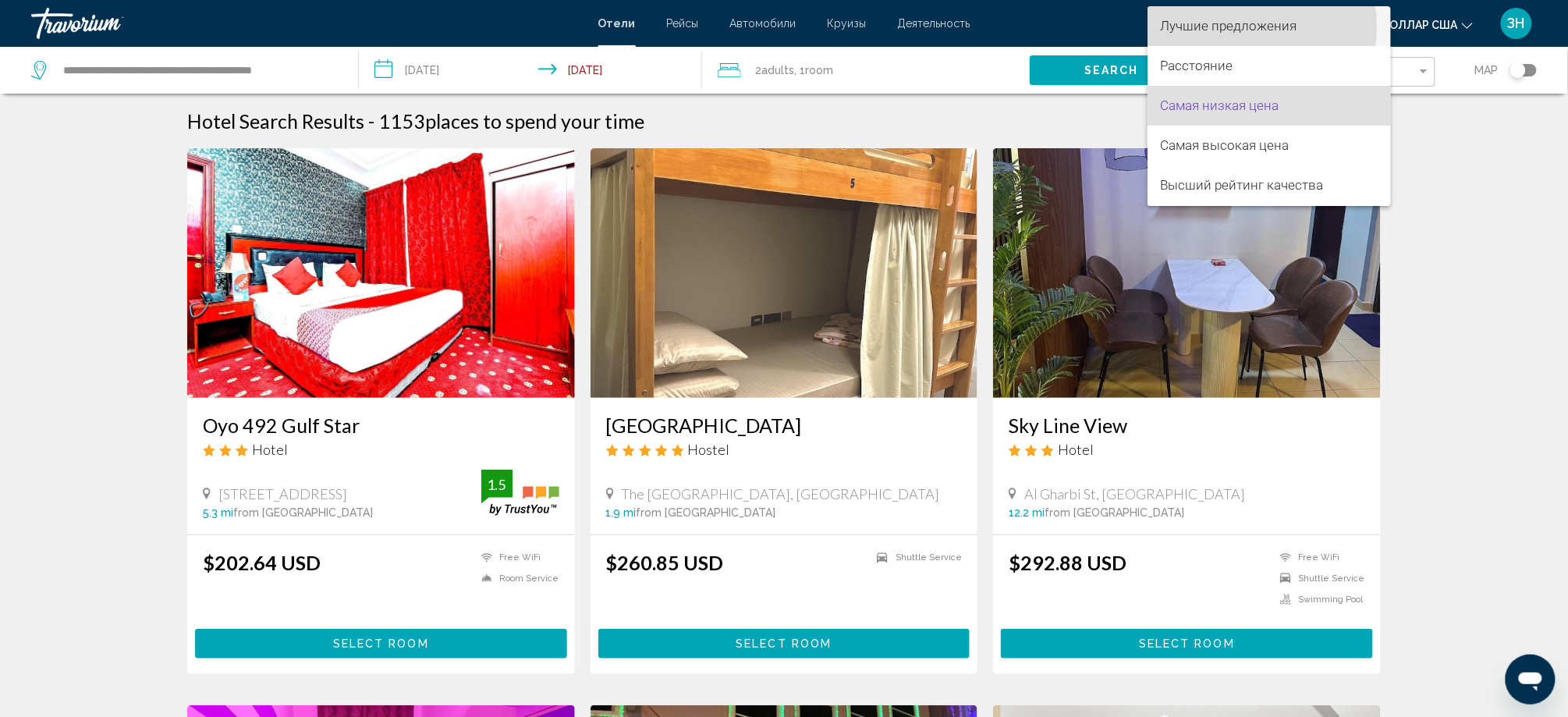
click at [1241, 27] on font "Лучшие предложения" at bounding box center [1228, 25] width 136 height 16
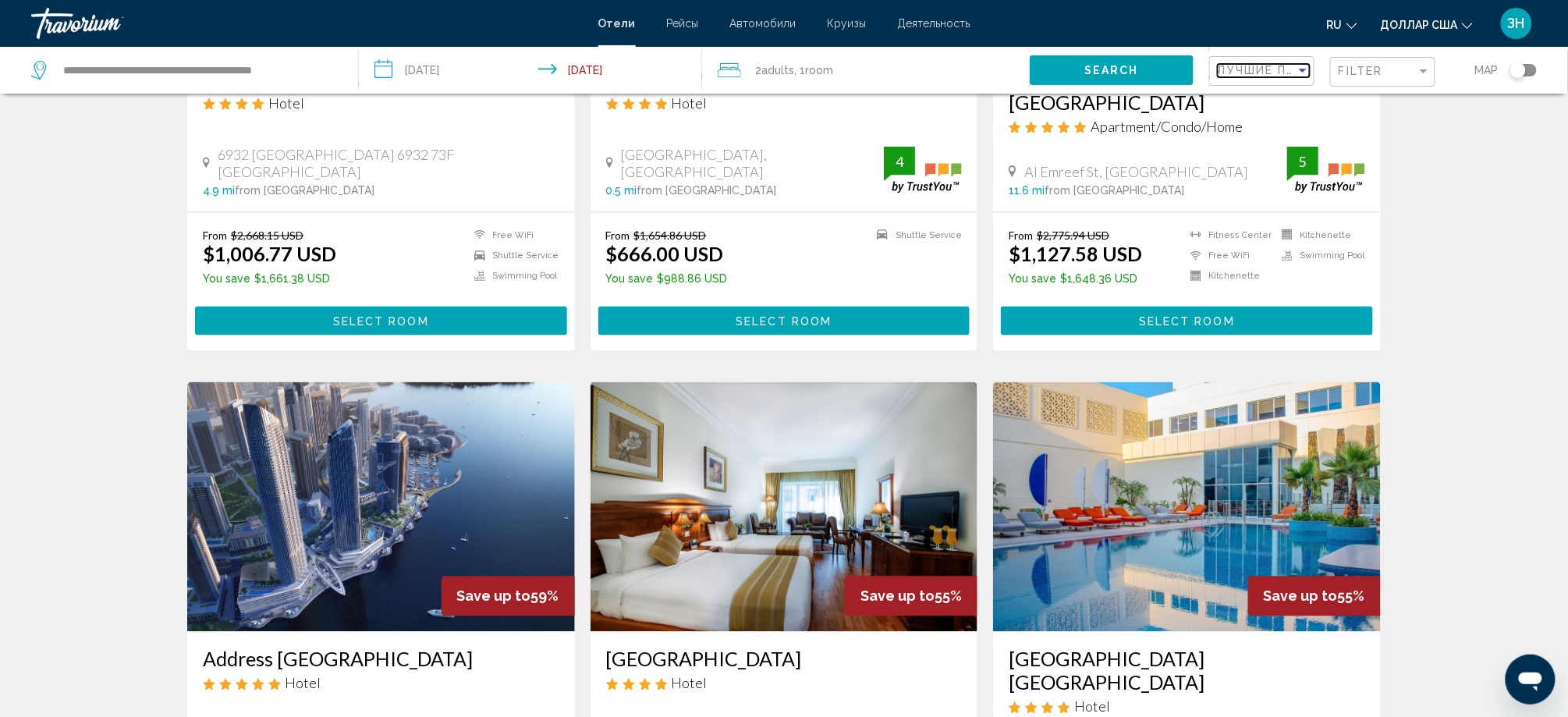
scroll to position [1039, 0]
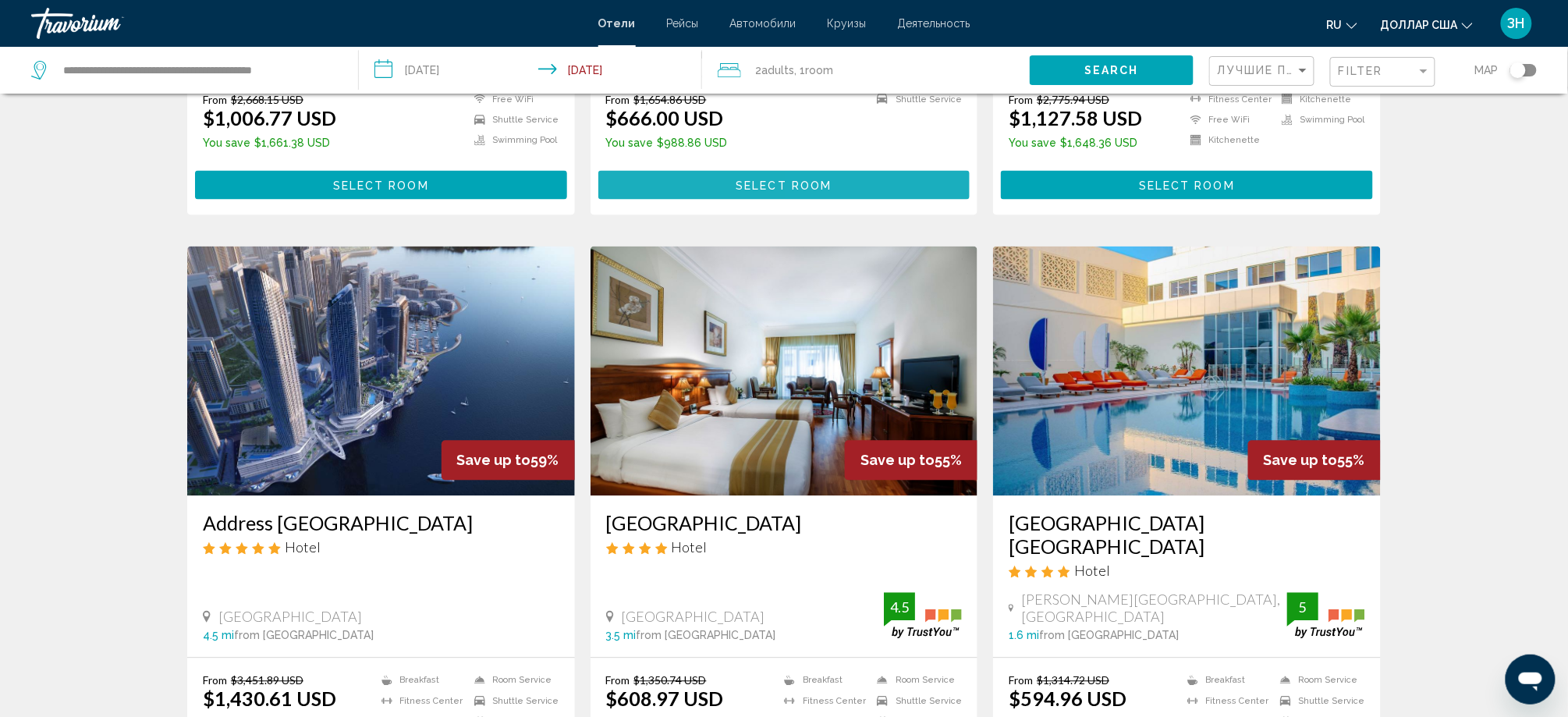
click at [778, 192] on span "Select Room" at bounding box center [784, 185] width 96 height 12
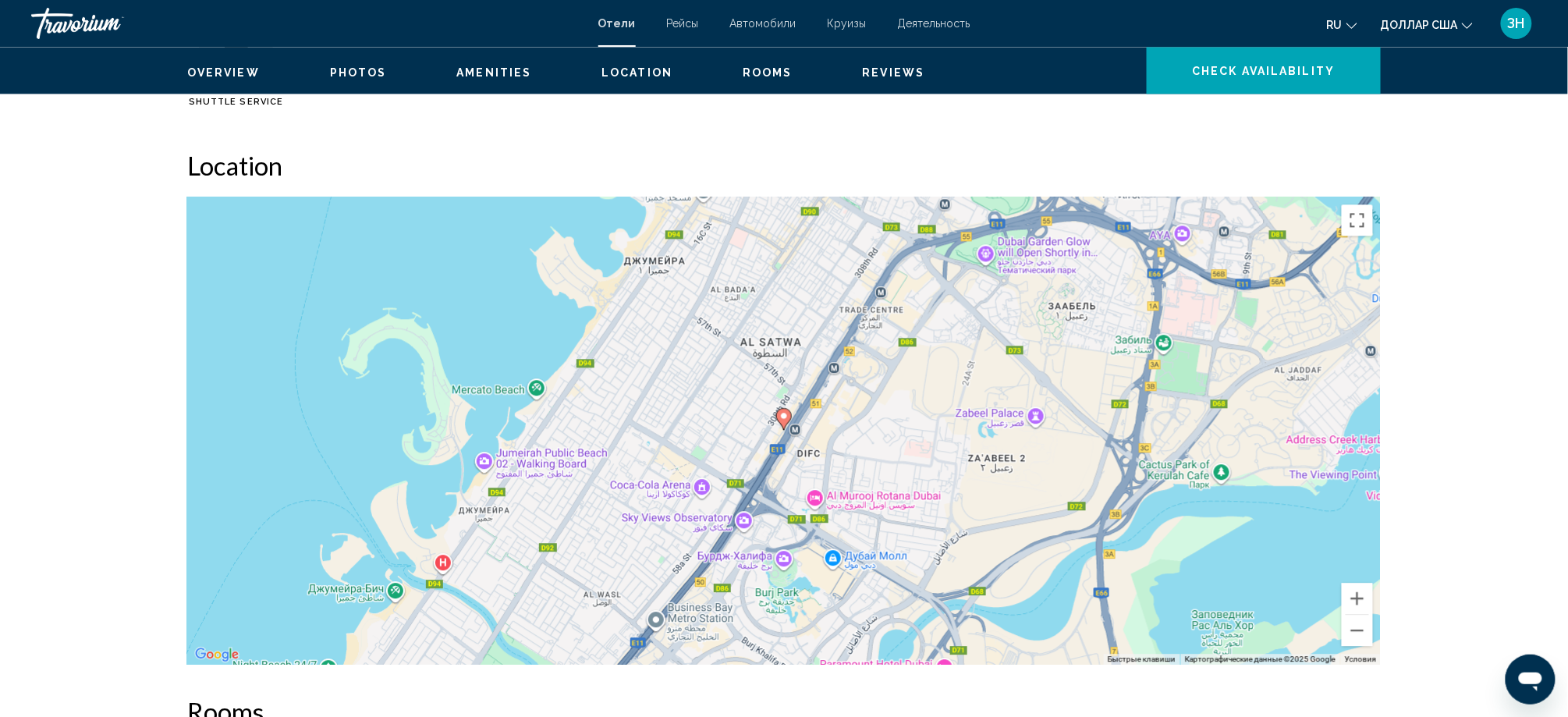
scroll to position [1352, 0]
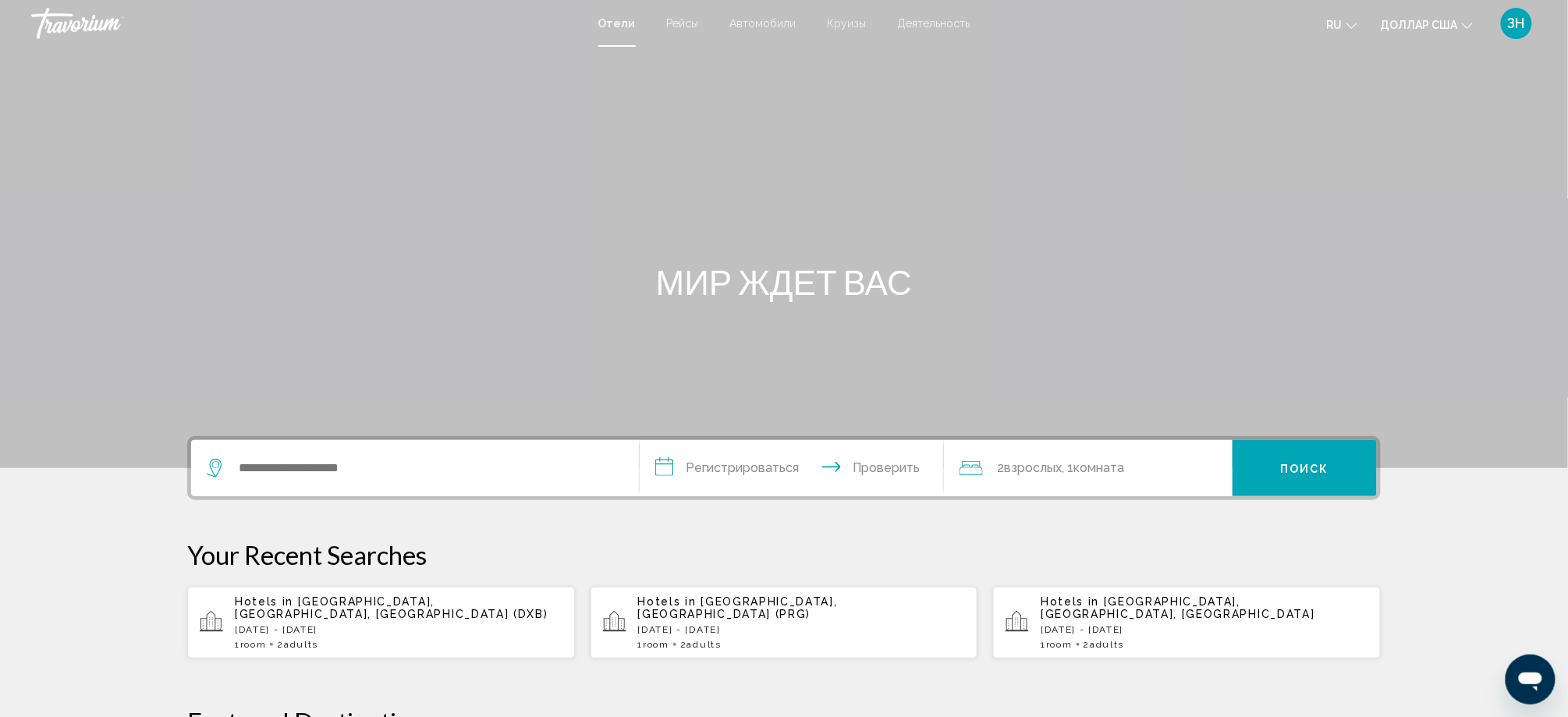
click at [862, 30] on font "Круизы" at bounding box center [847, 23] width 39 height 12
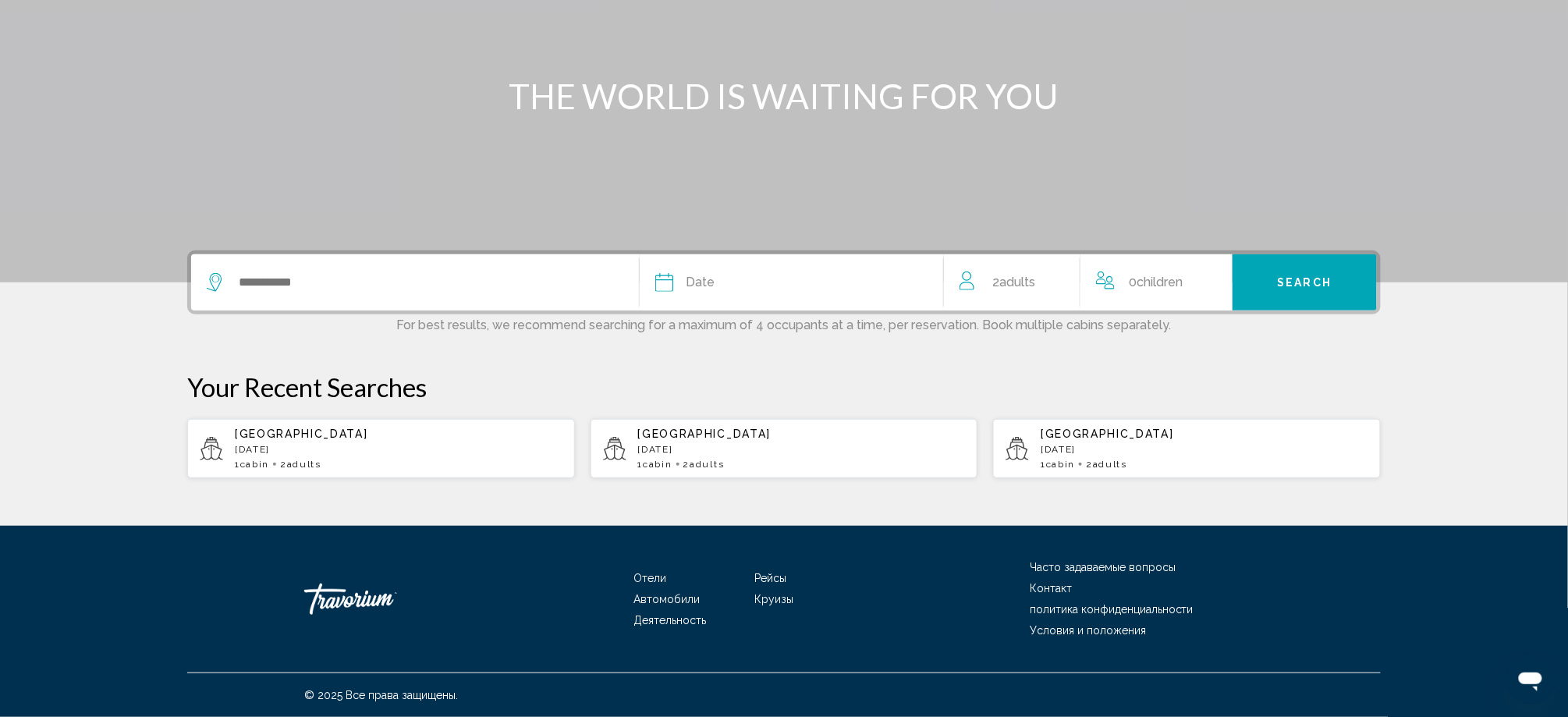
scroll to position [208, 0]
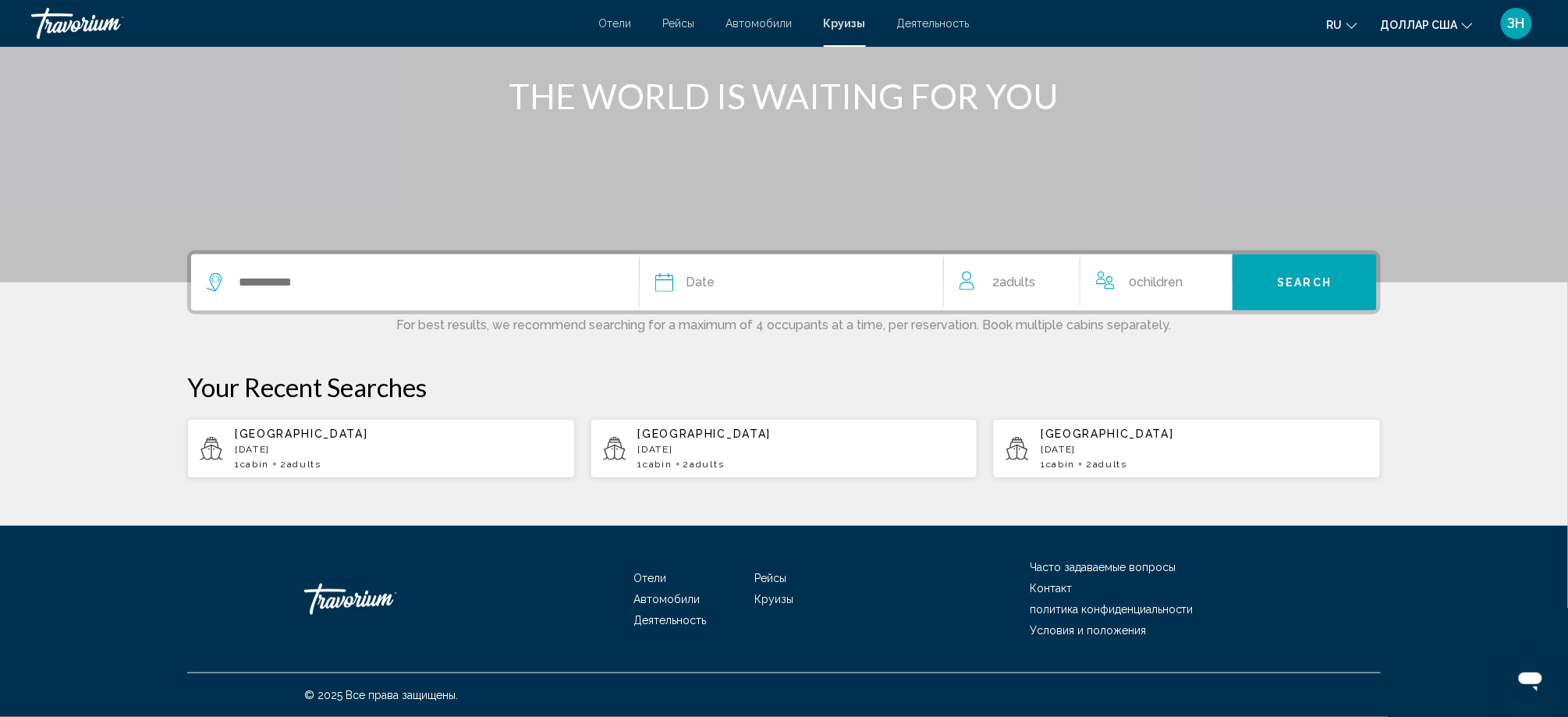
click at [234, 455] on p "April 2026" at bounding box center [398, 449] width 328 height 11
type input "**********"
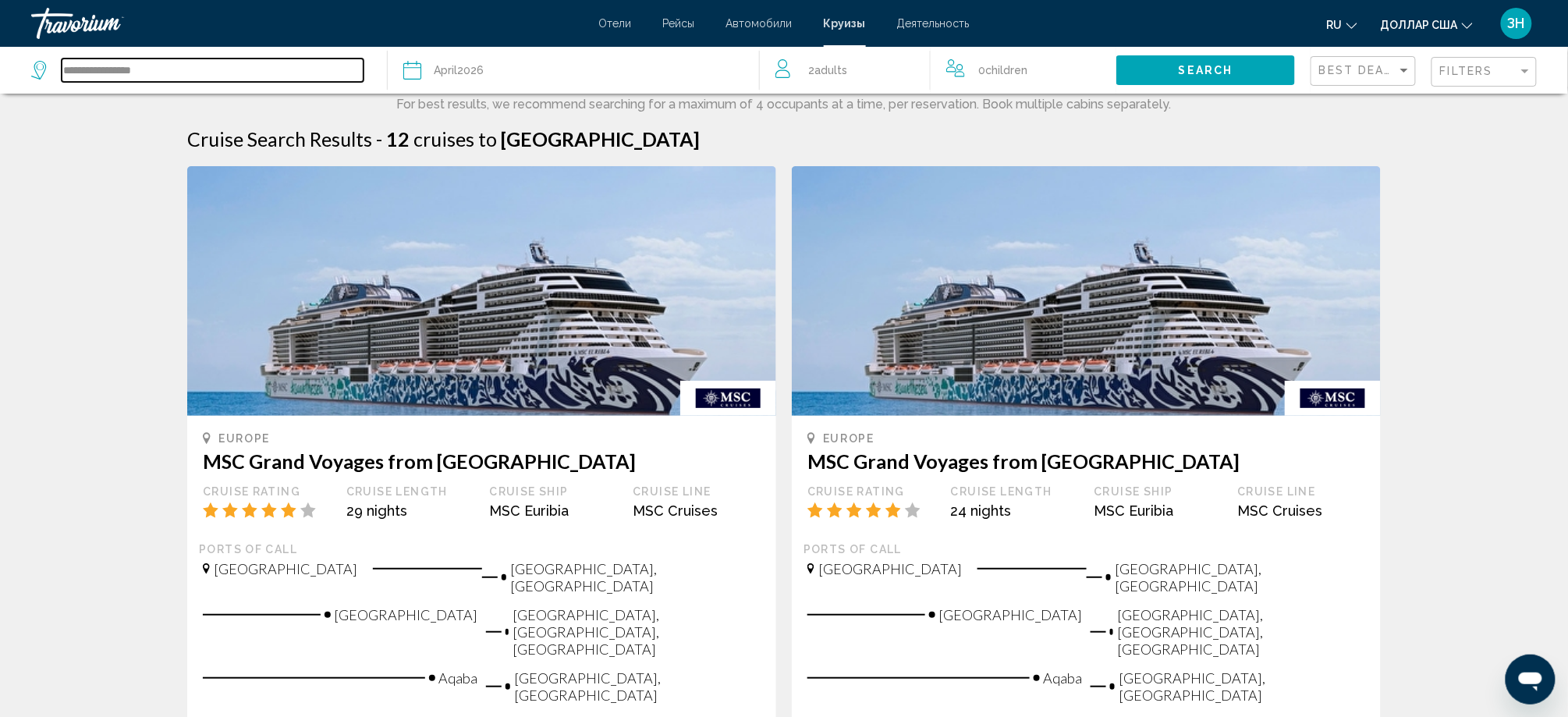
click at [184, 82] on input "**********" at bounding box center [213, 69] width 302 height 23
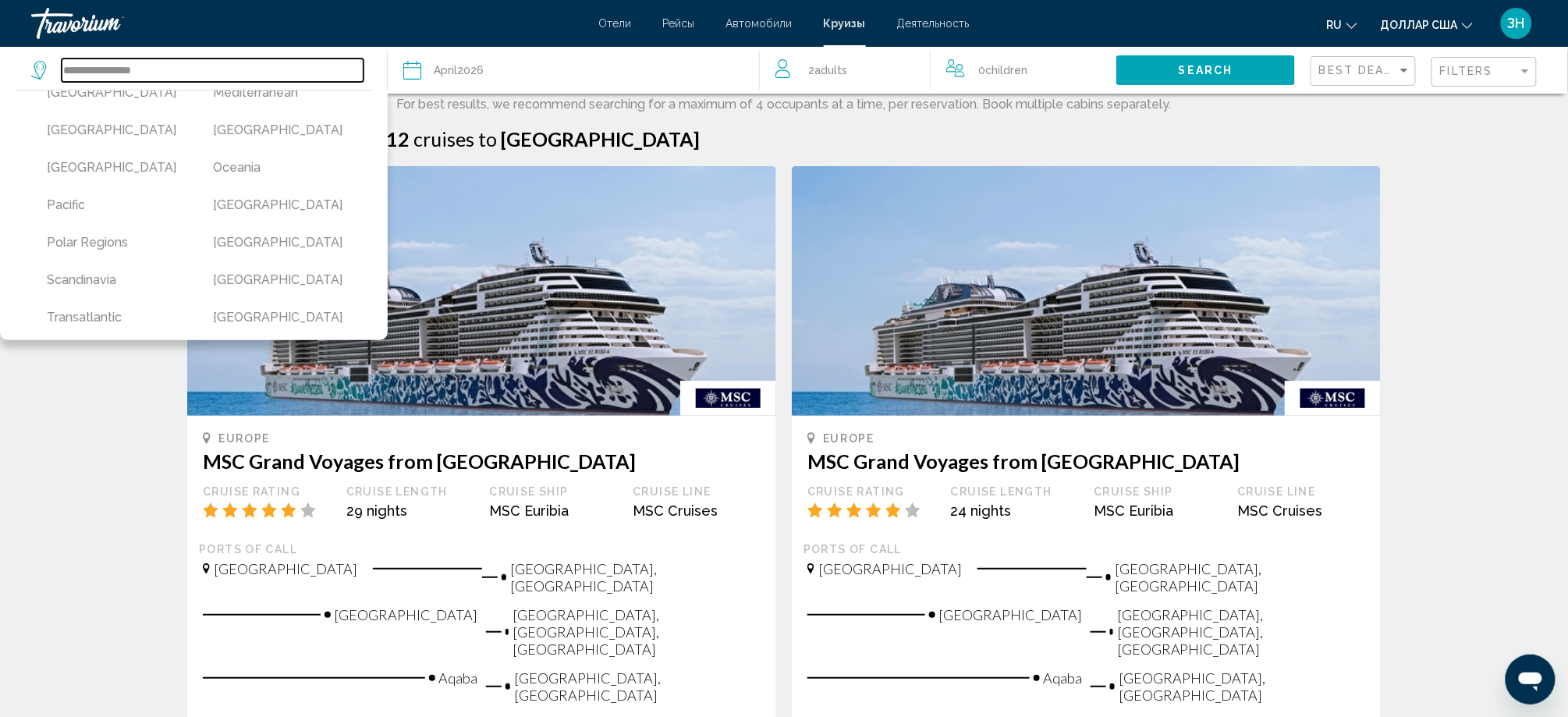
scroll to position [416, 0]
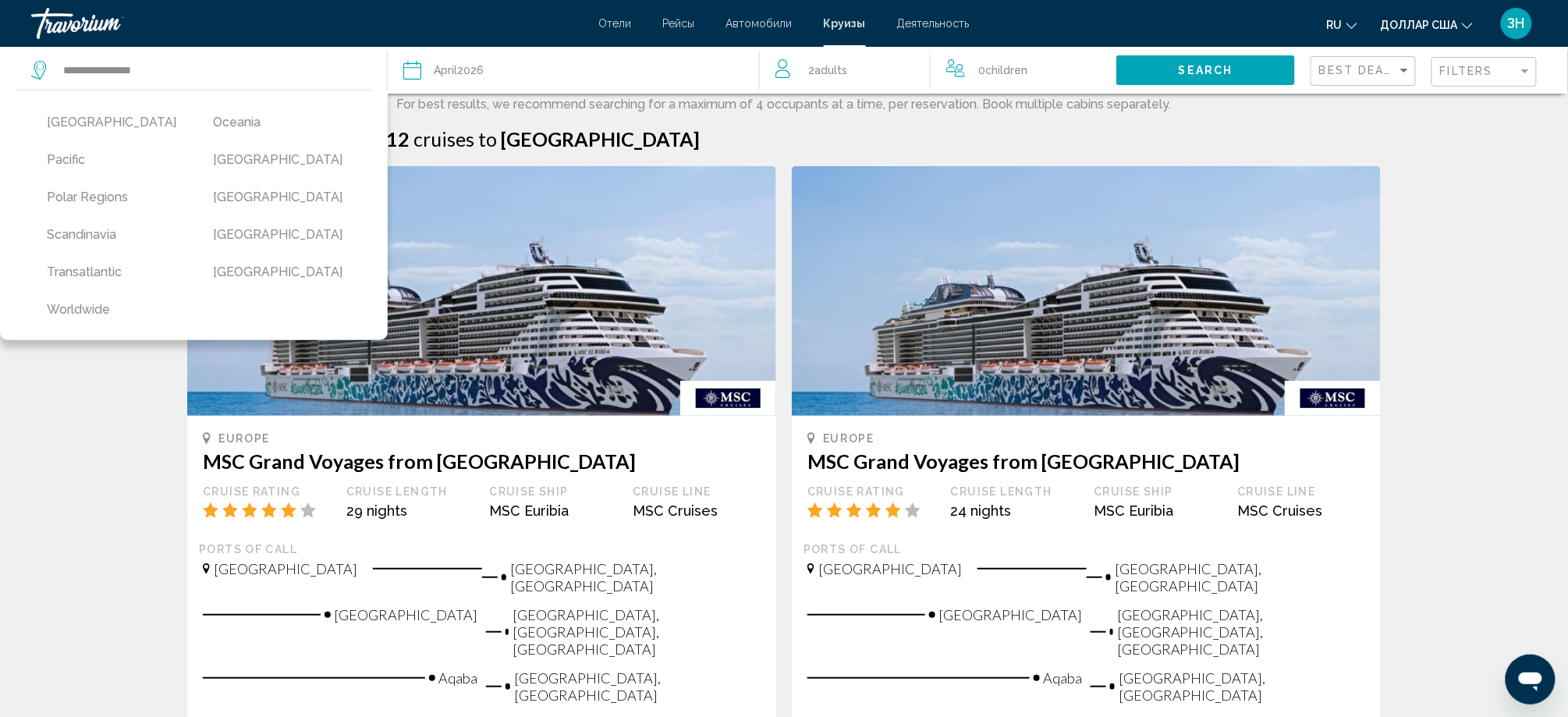
click at [270, 62] on button "Mediterranean" at bounding box center [281, 47] width 151 height 30
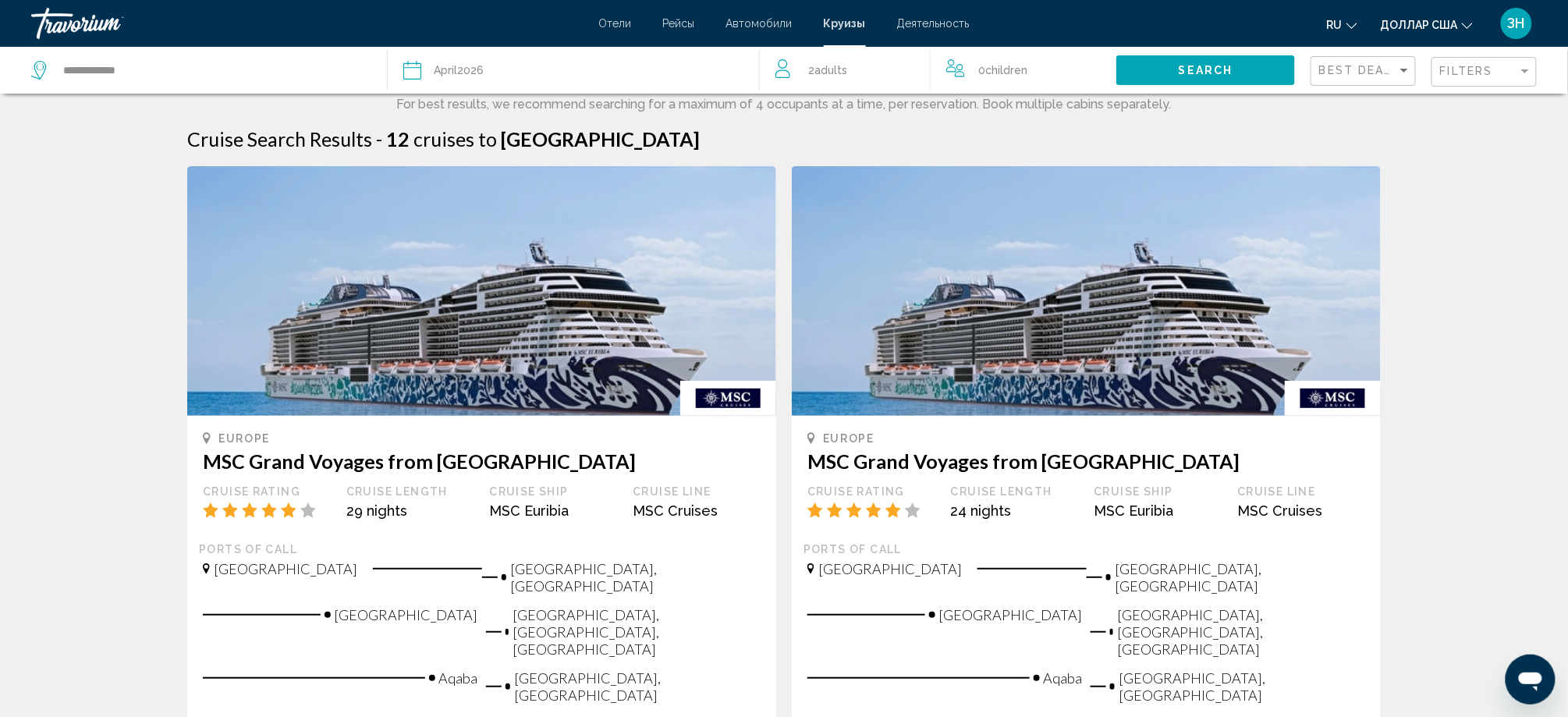
click at [403, 80] on icon "Search widget" at bounding box center [412, 70] width 19 height 19
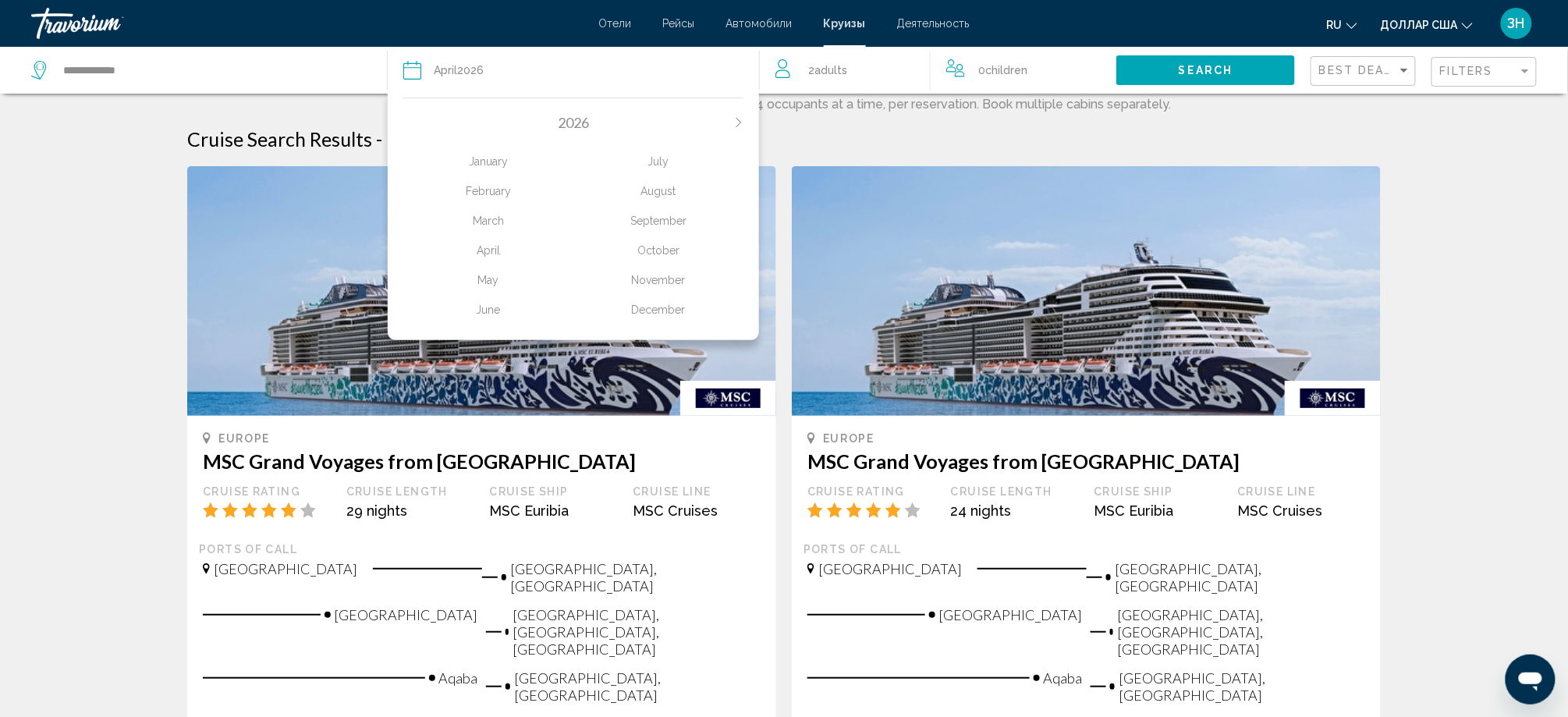
click at [806, 150] on div "Cruise Search Results - 12 cruises to Dubai & Emirates" at bounding box center [784, 138] width 1194 height 23
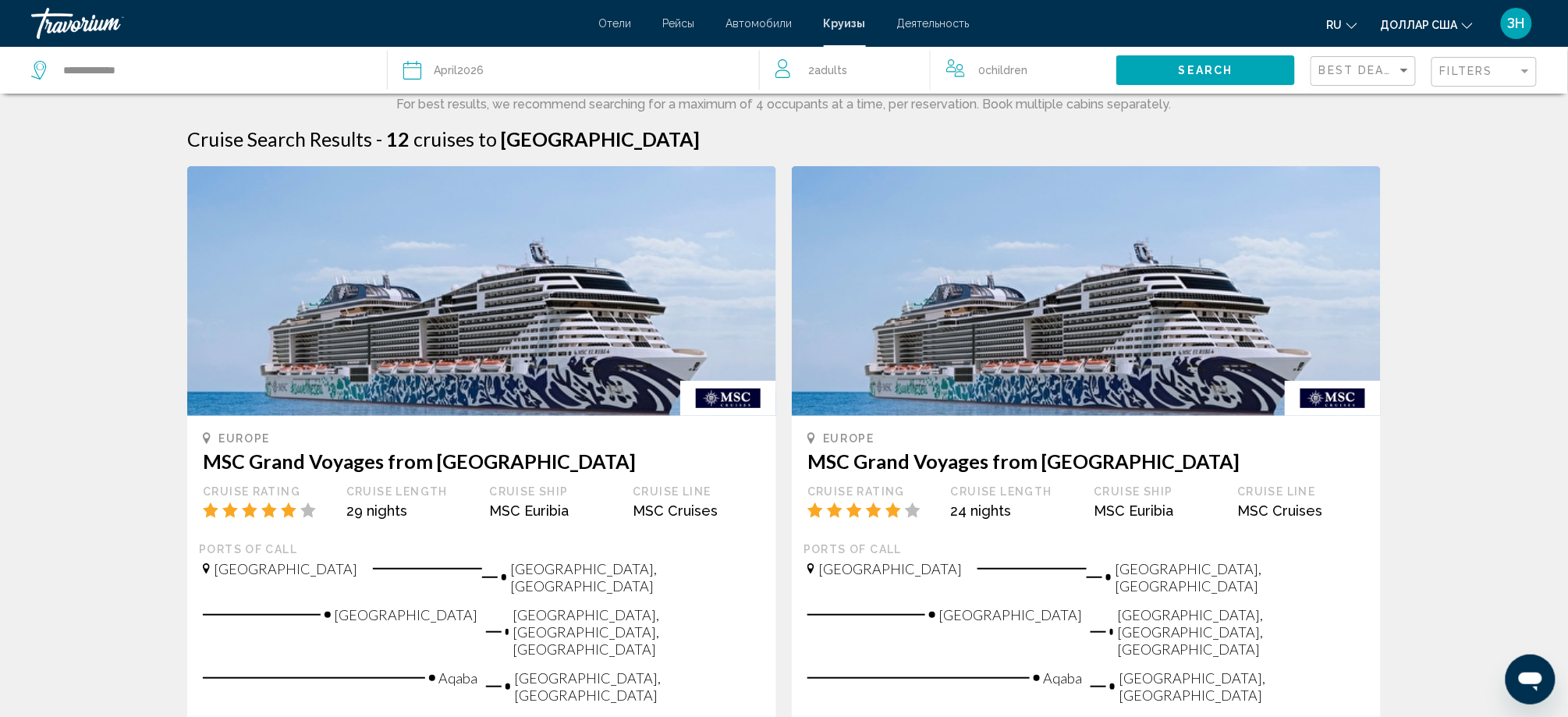
click at [403, 80] on icon "Search widget" at bounding box center [412, 70] width 19 height 19
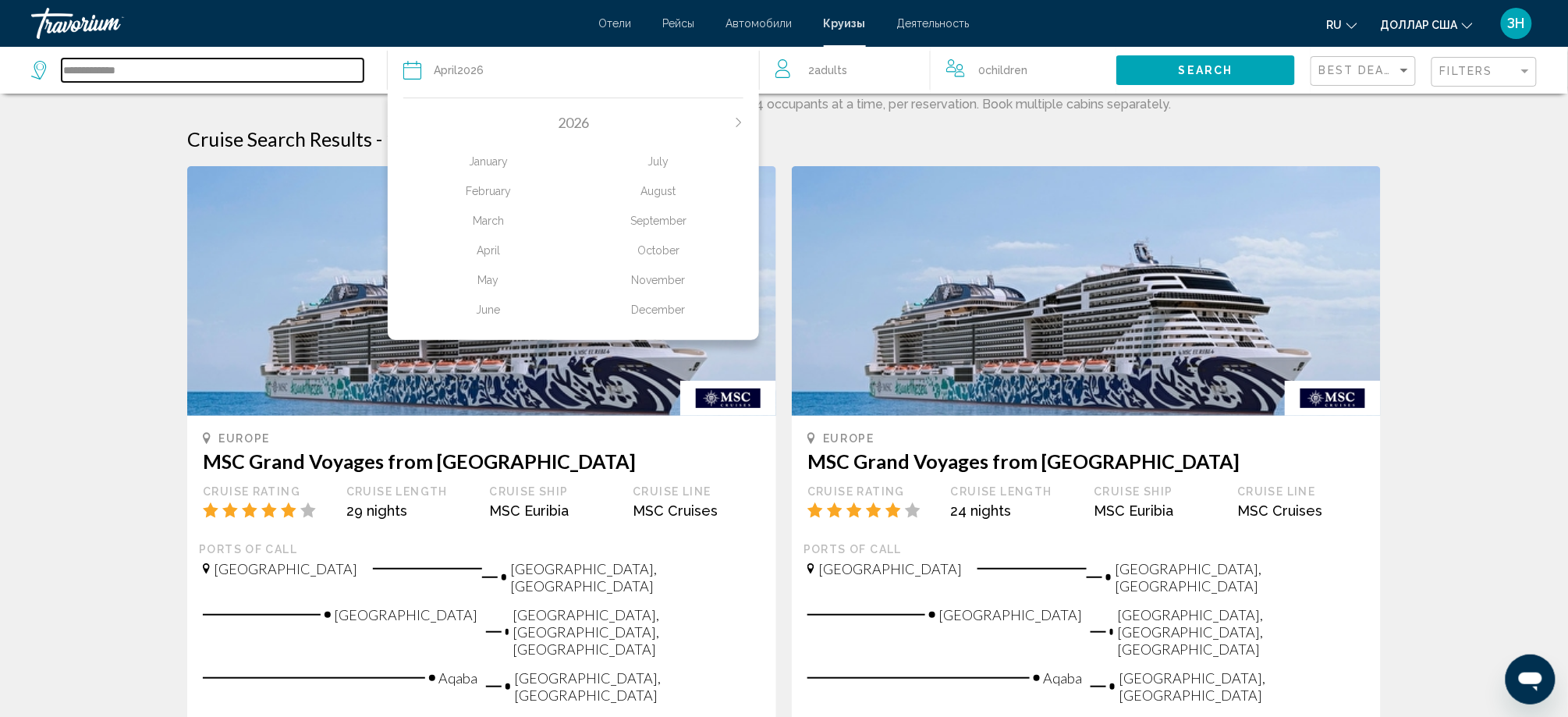
click at [156, 77] on input "**********" at bounding box center [213, 69] width 302 height 23
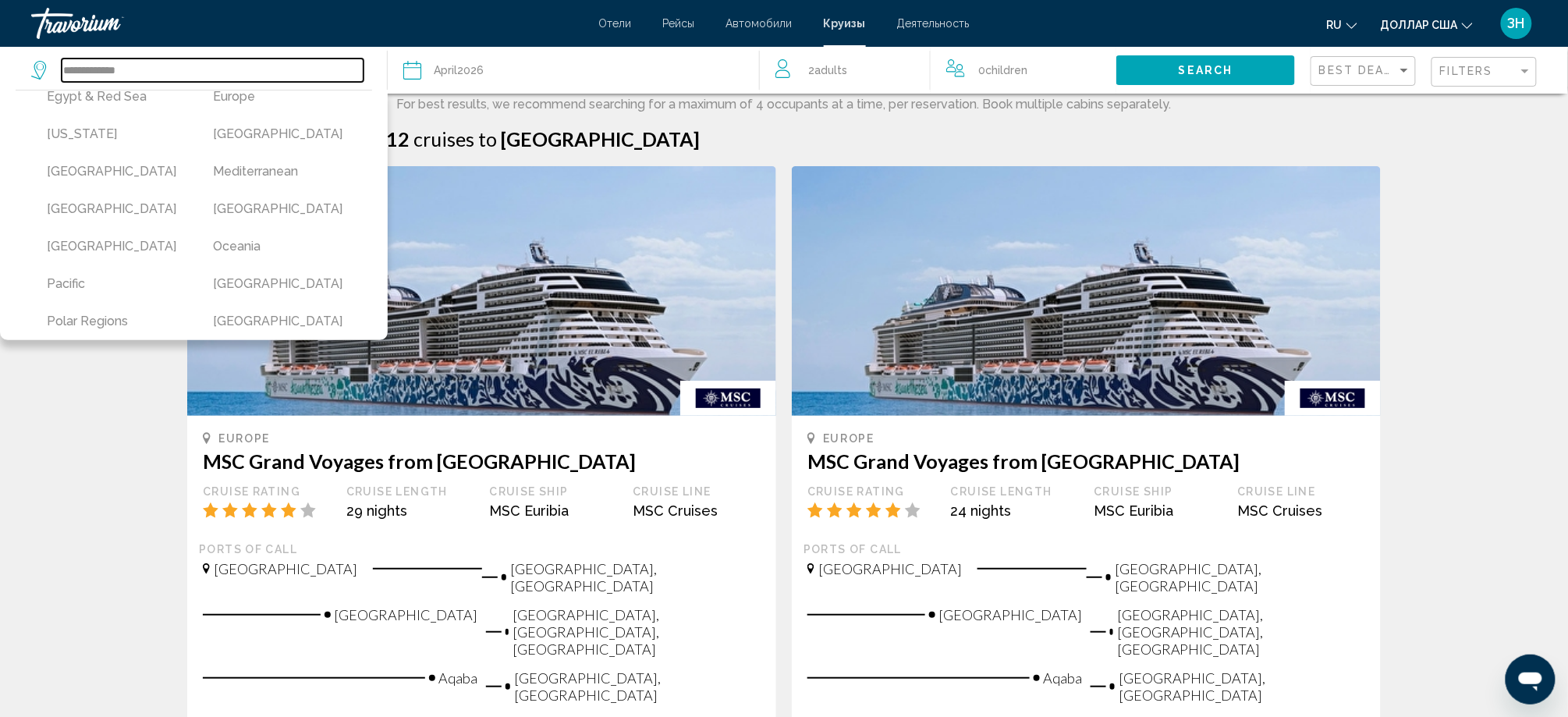
scroll to position [312, 0]
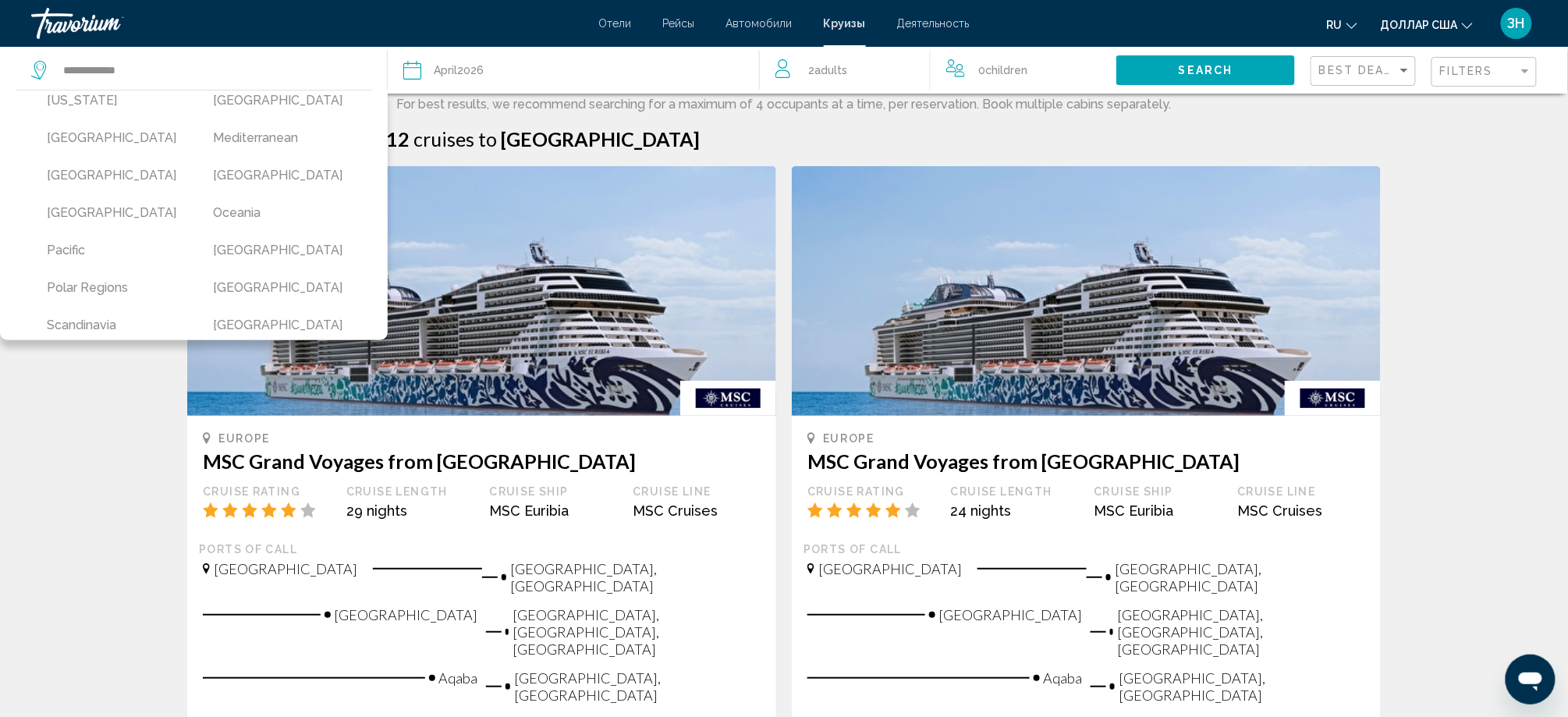
click at [273, 78] on button "Europe" at bounding box center [281, 63] width 151 height 30
type input "******"
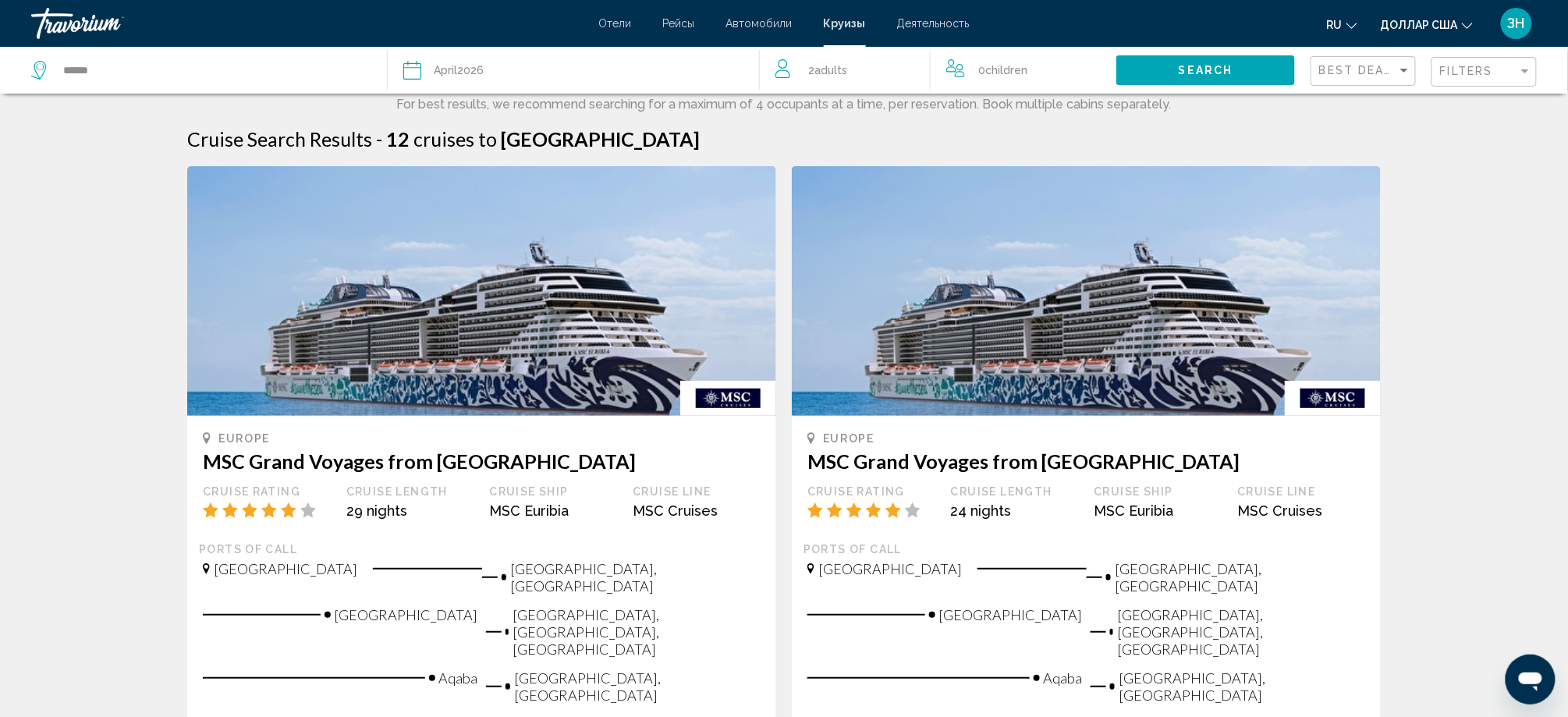
click at [403, 80] on icon "Search widget" at bounding box center [412, 70] width 19 height 19
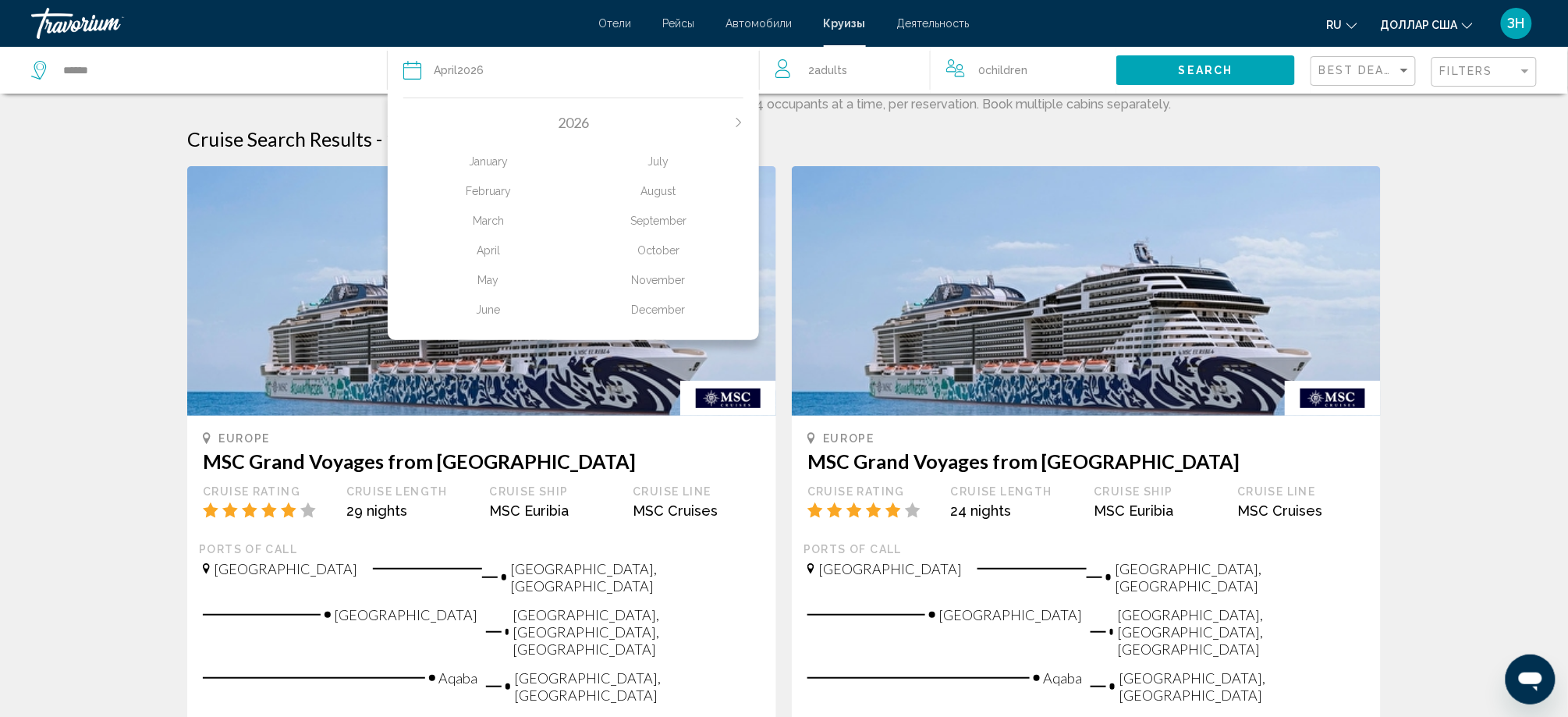
click at [689, 131] on div "2026" at bounding box center [573, 122] width 340 height 18
click at [693, 131] on div "2026" at bounding box center [573, 122] width 340 height 18
click at [467, 264] on div "April" at bounding box center [488, 250] width 171 height 28
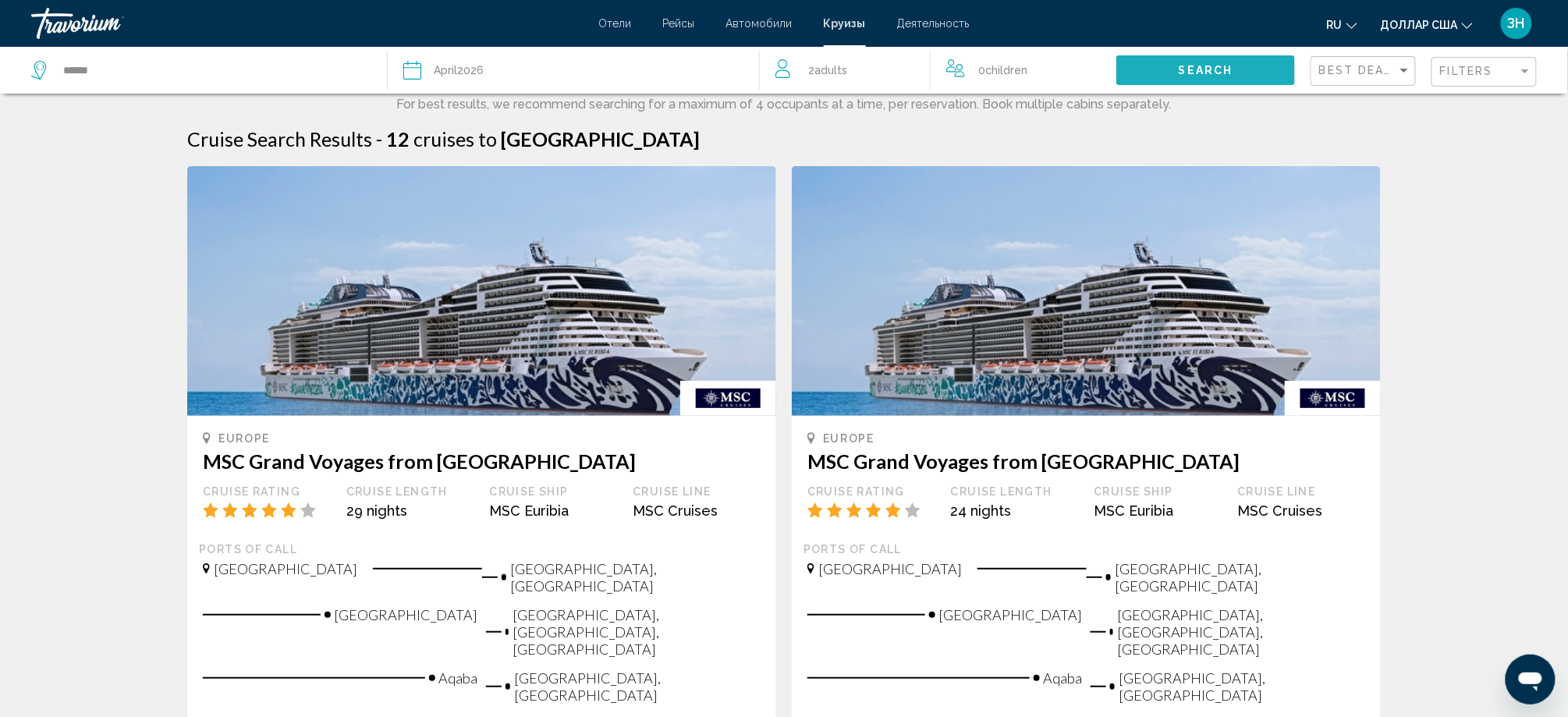
click at [1179, 77] on span "Search" at bounding box center [1206, 70] width 55 height 12
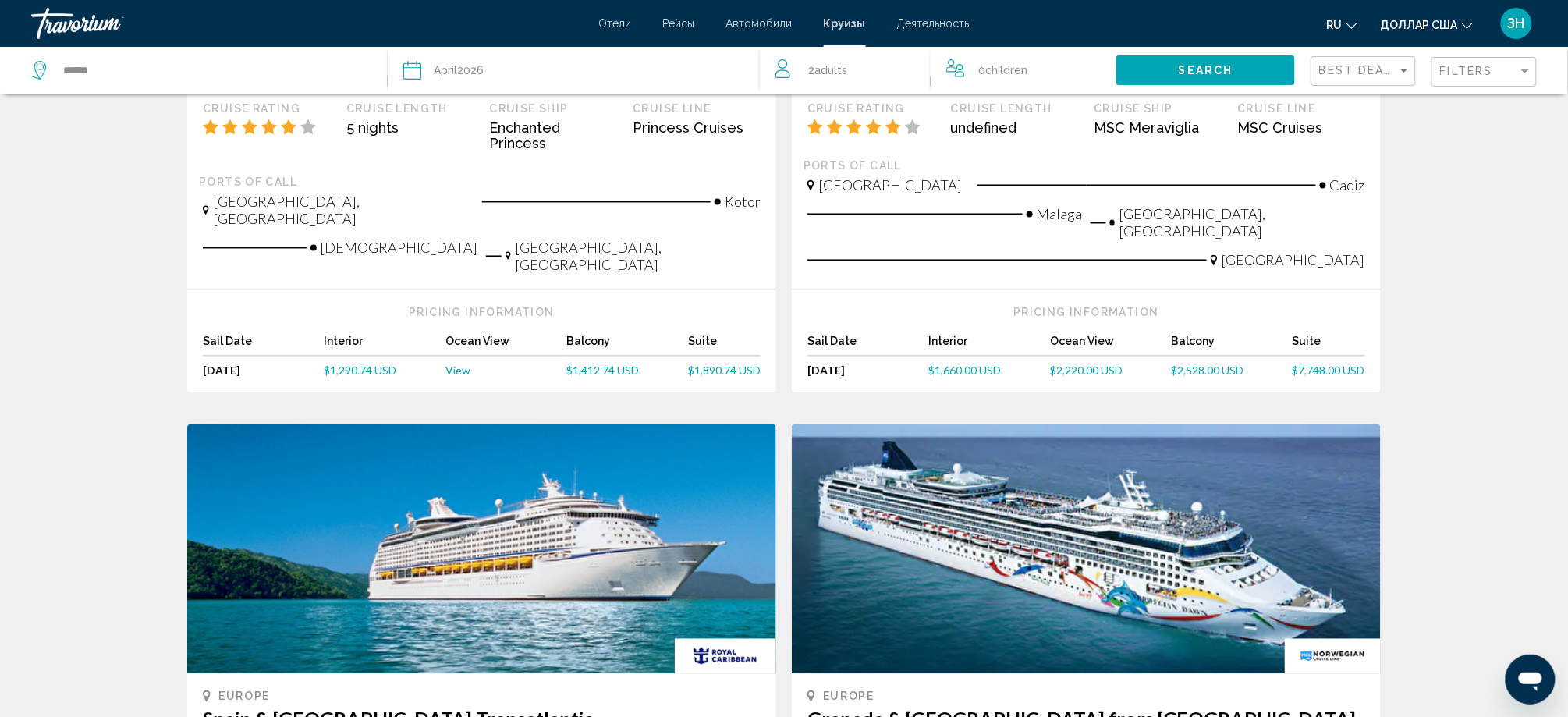
scroll to position [831, 0]
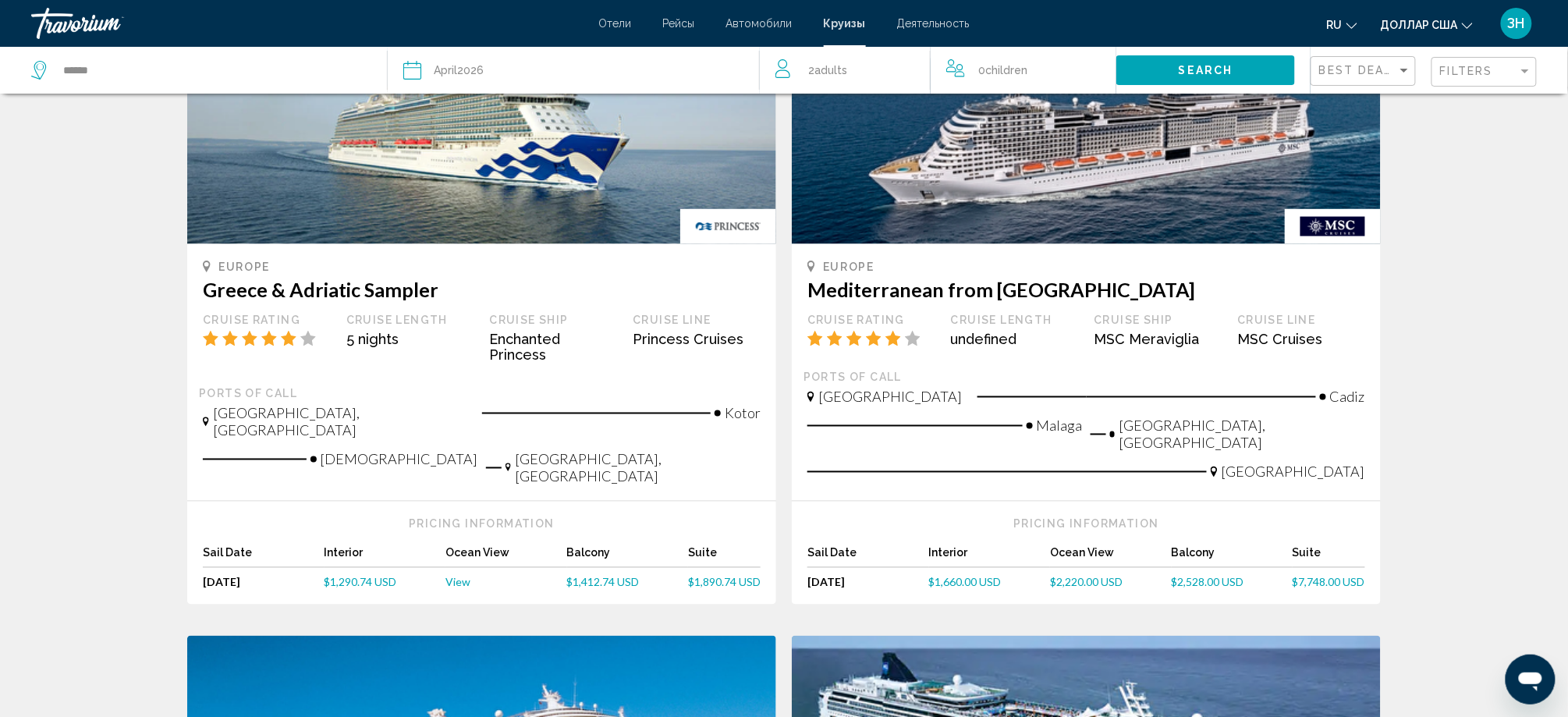
click at [969, 28] on font "Деятельность" at bounding box center [933, 23] width 72 height 12
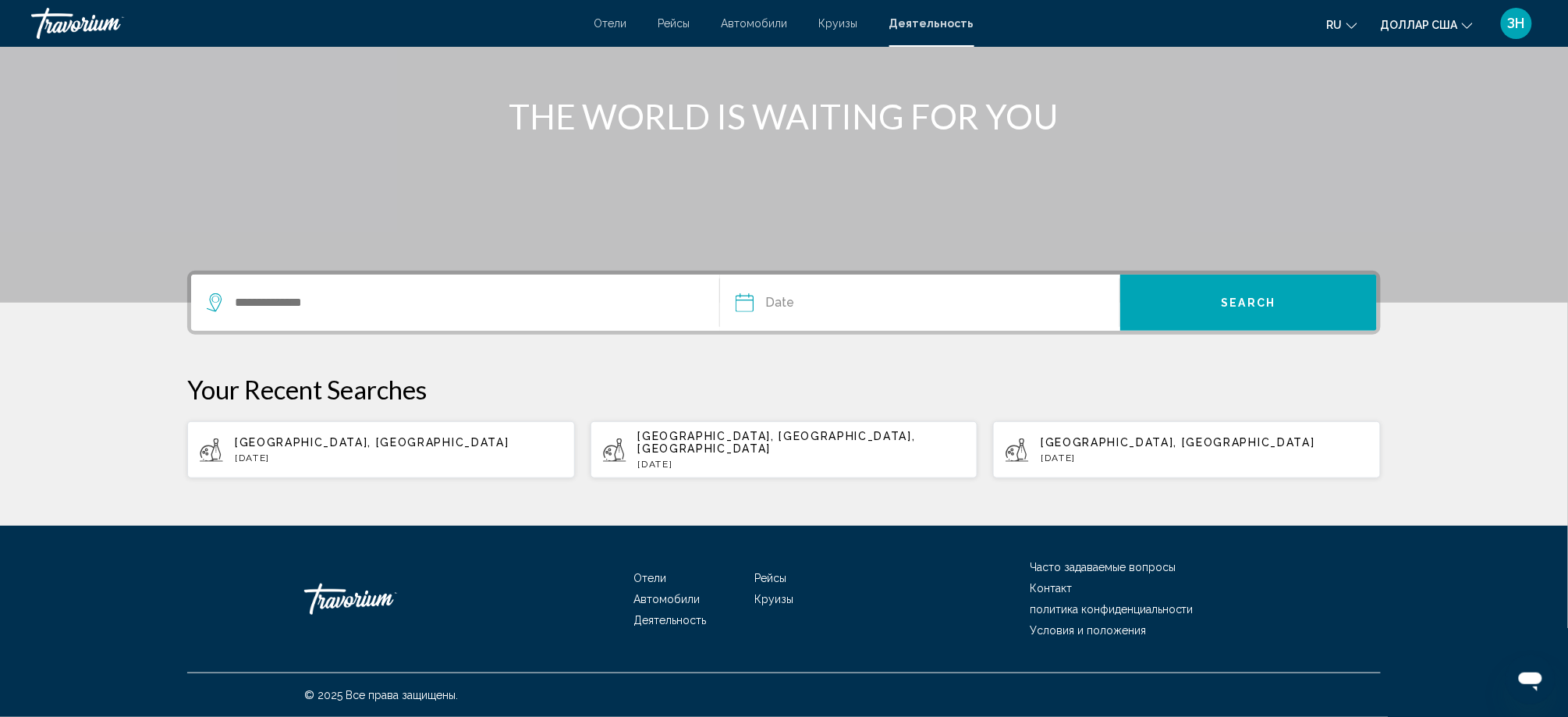
scroll to position [312, 0]
click at [353, 453] on p "[DATE]" at bounding box center [398, 458] width 328 height 11
type input "**********"
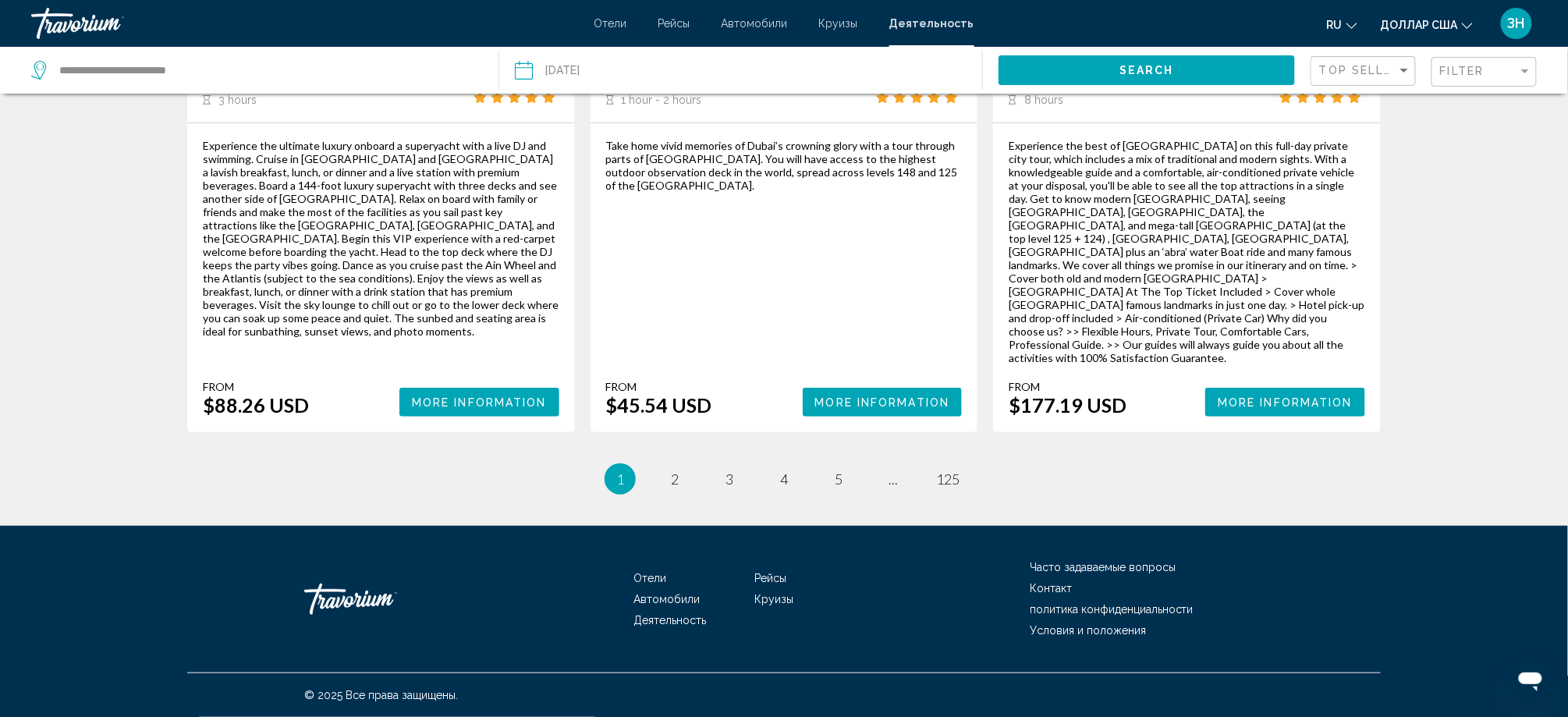
scroll to position [2496, 0]
click at [662, 493] on link "page 2" at bounding box center [675, 479] width 27 height 27
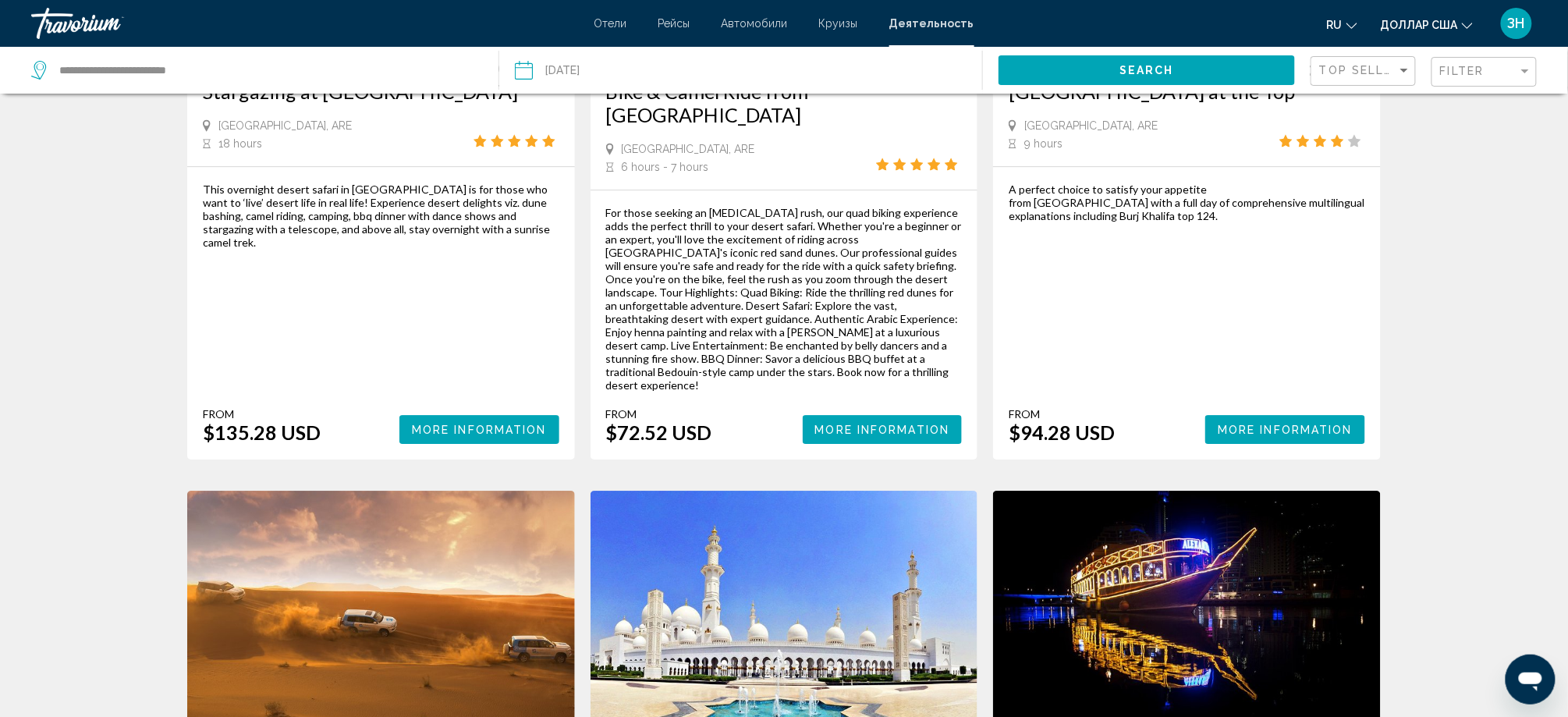
scroll to position [1702, 0]
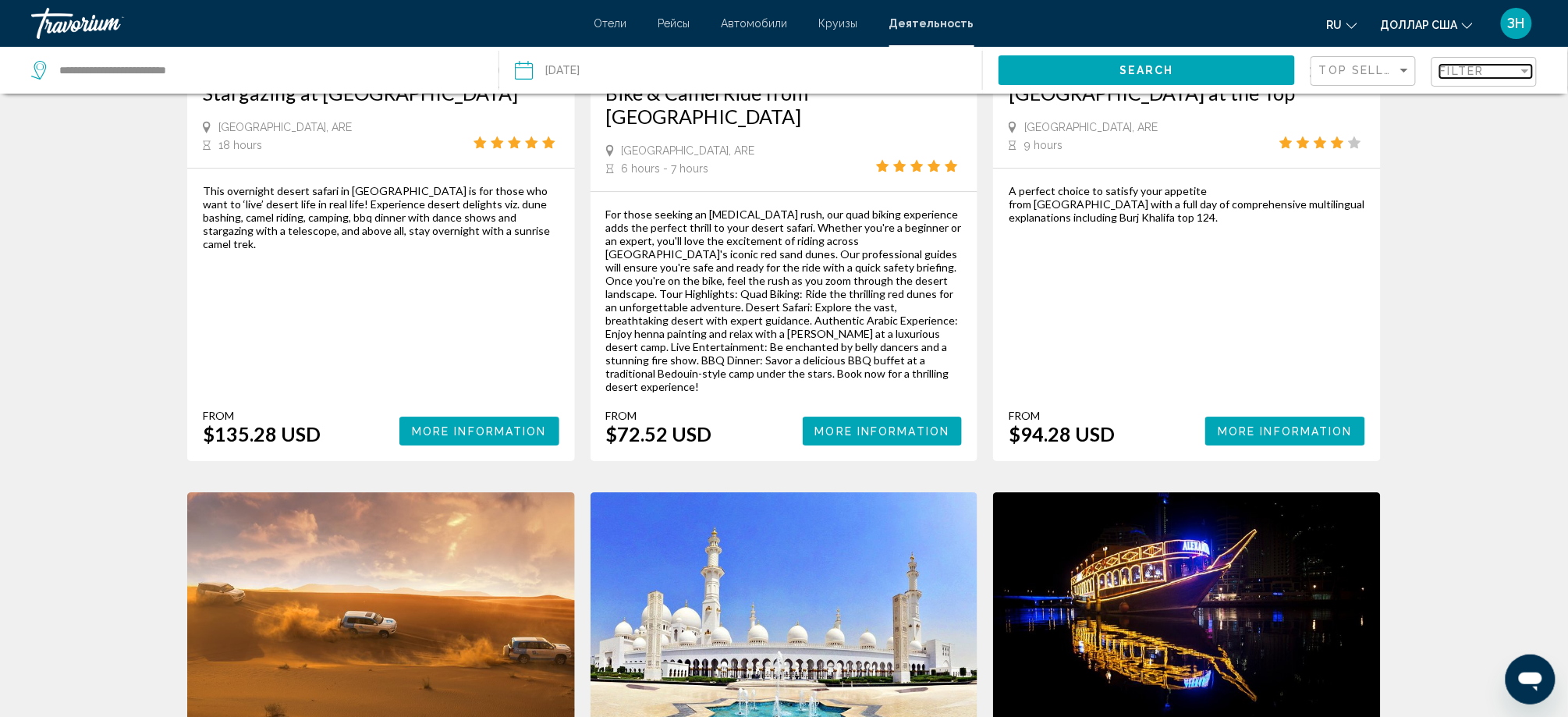
click at [1518, 77] on div "Filter" at bounding box center [1524, 70] width 14 height 12
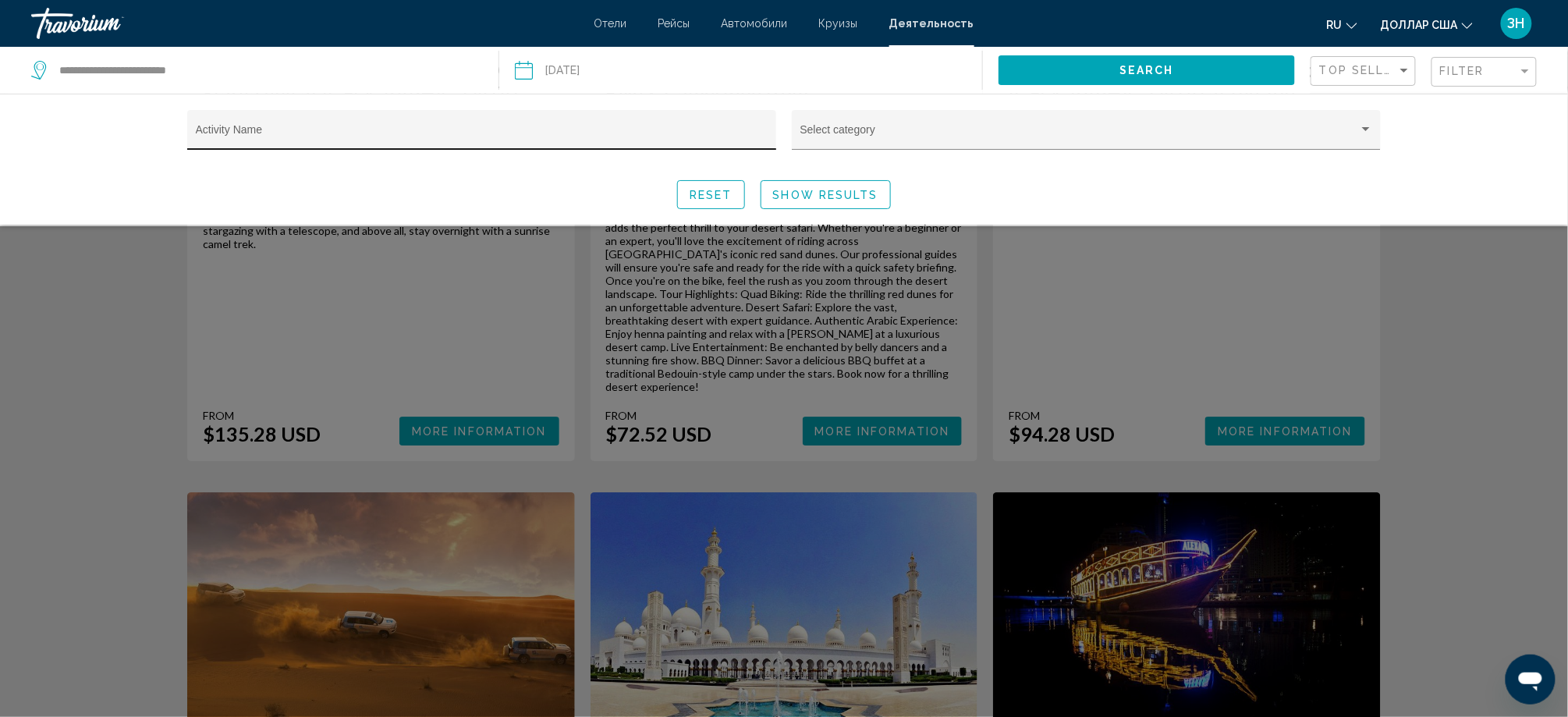
click at [196, 150] on div "Activity Name" at bounding box center [482, 134] width 573 height 32
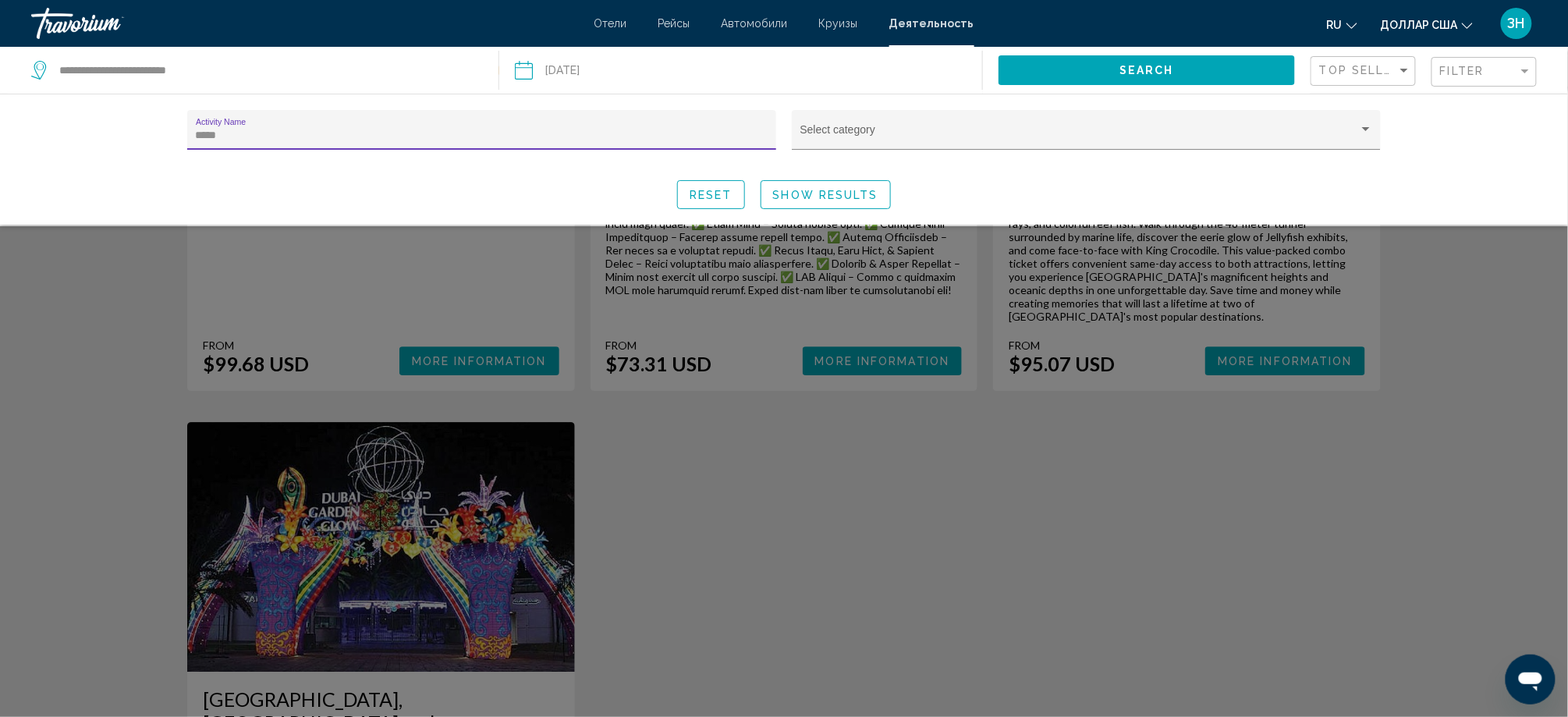
type input "*****"
click at [879, 201] on span "Show Results" at bounding box center [826, 195] width 106 height 12
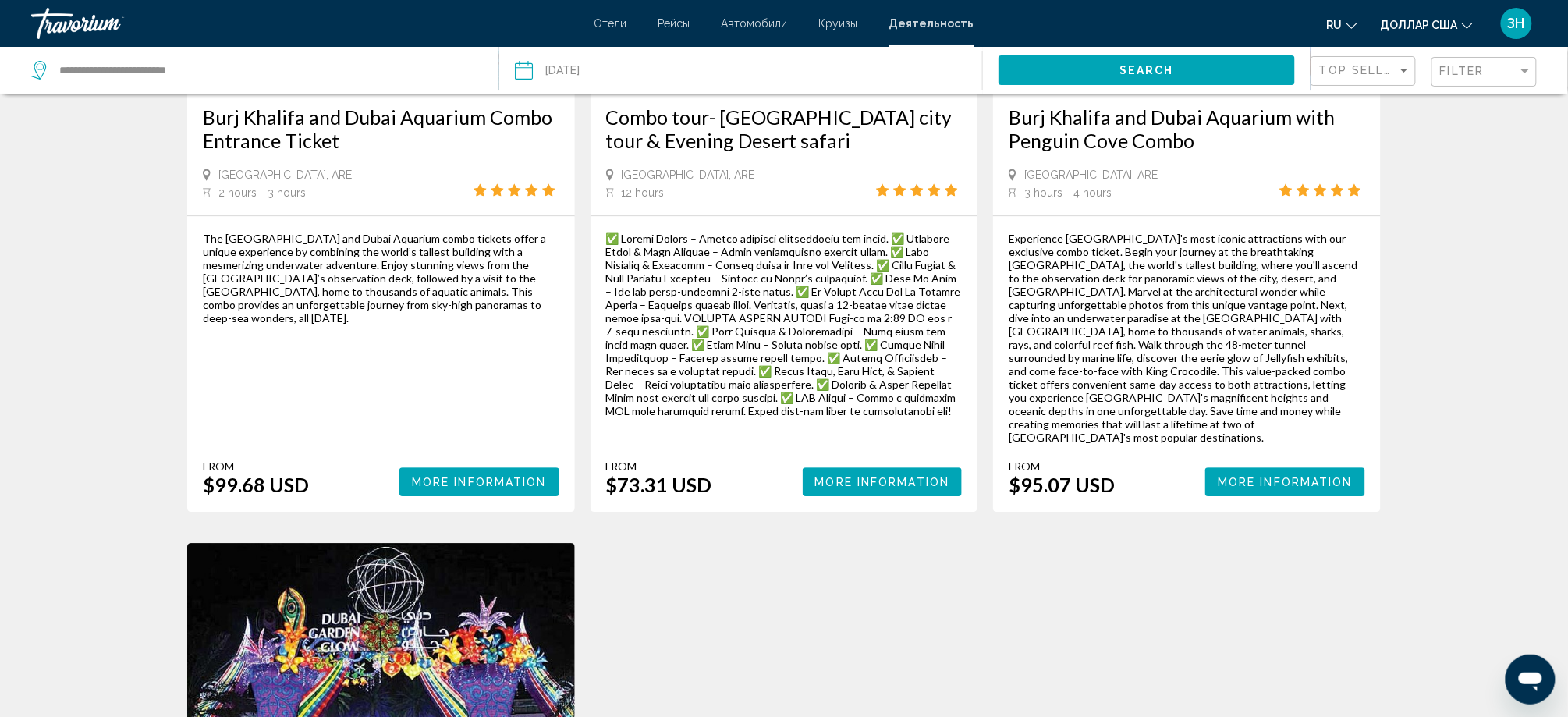
scroll to position [1352, 0]
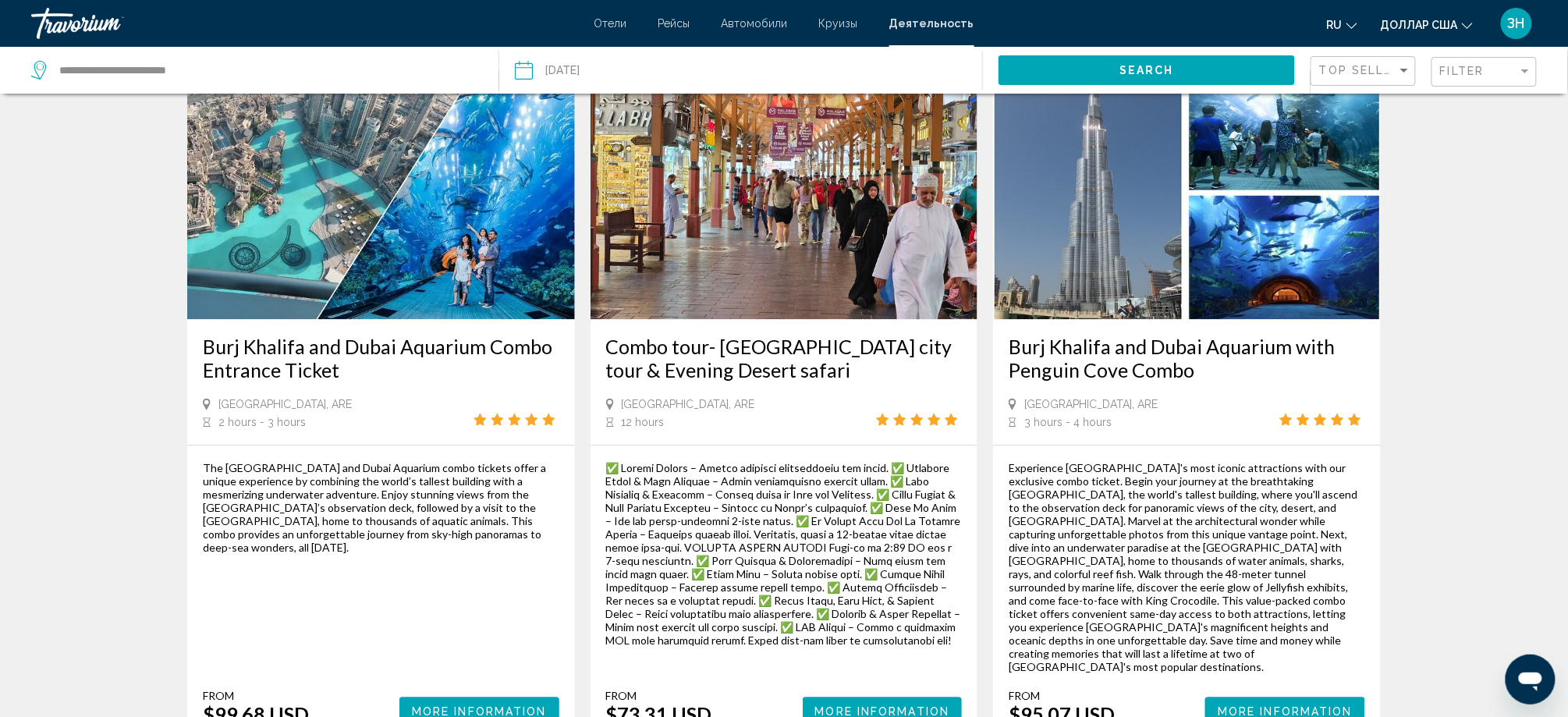
click at [511, 85] on input "Date: Nov 23, 2025" at bounding box center [630, 73] width 240 height 52
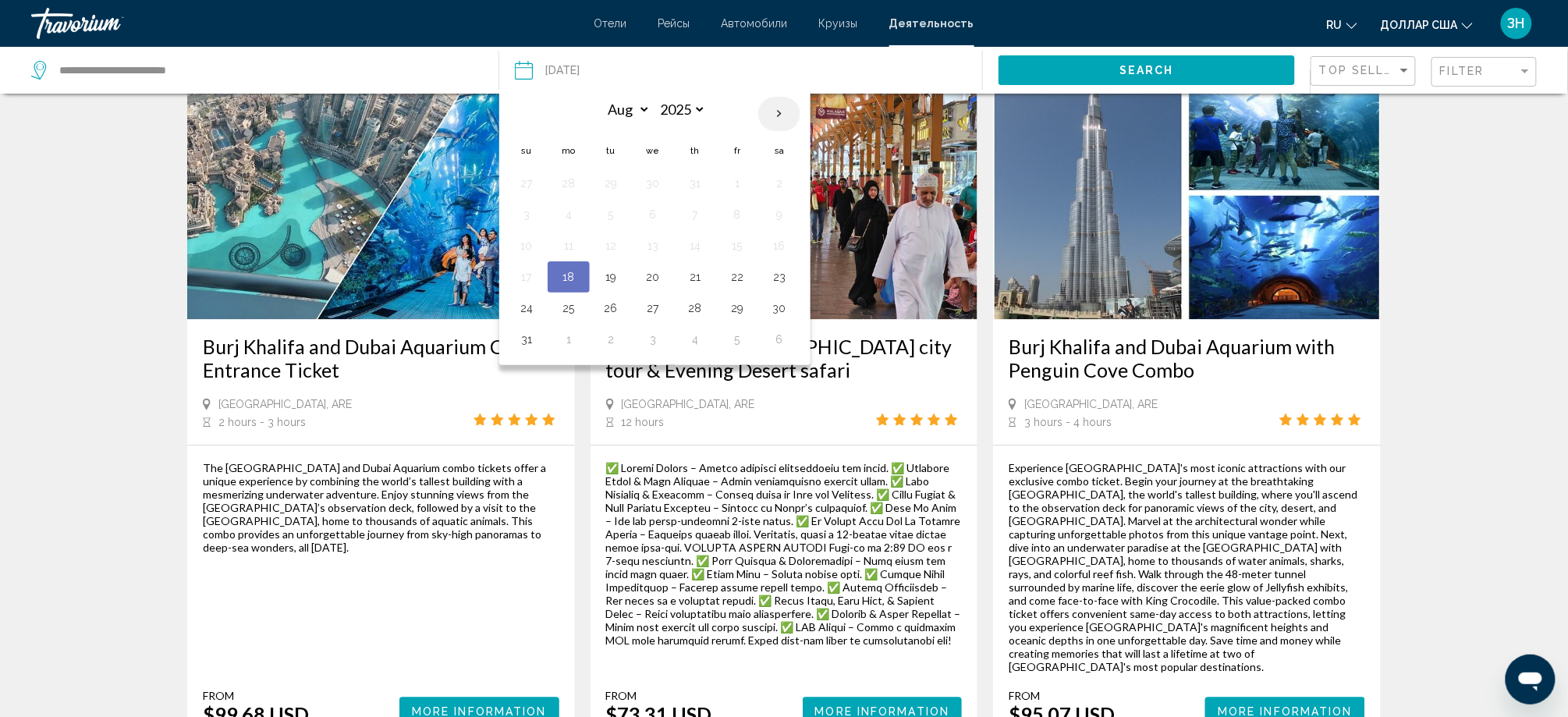
click at [801, 131] on th "Next month" at bounding box center [778, 113] width 42 height 34
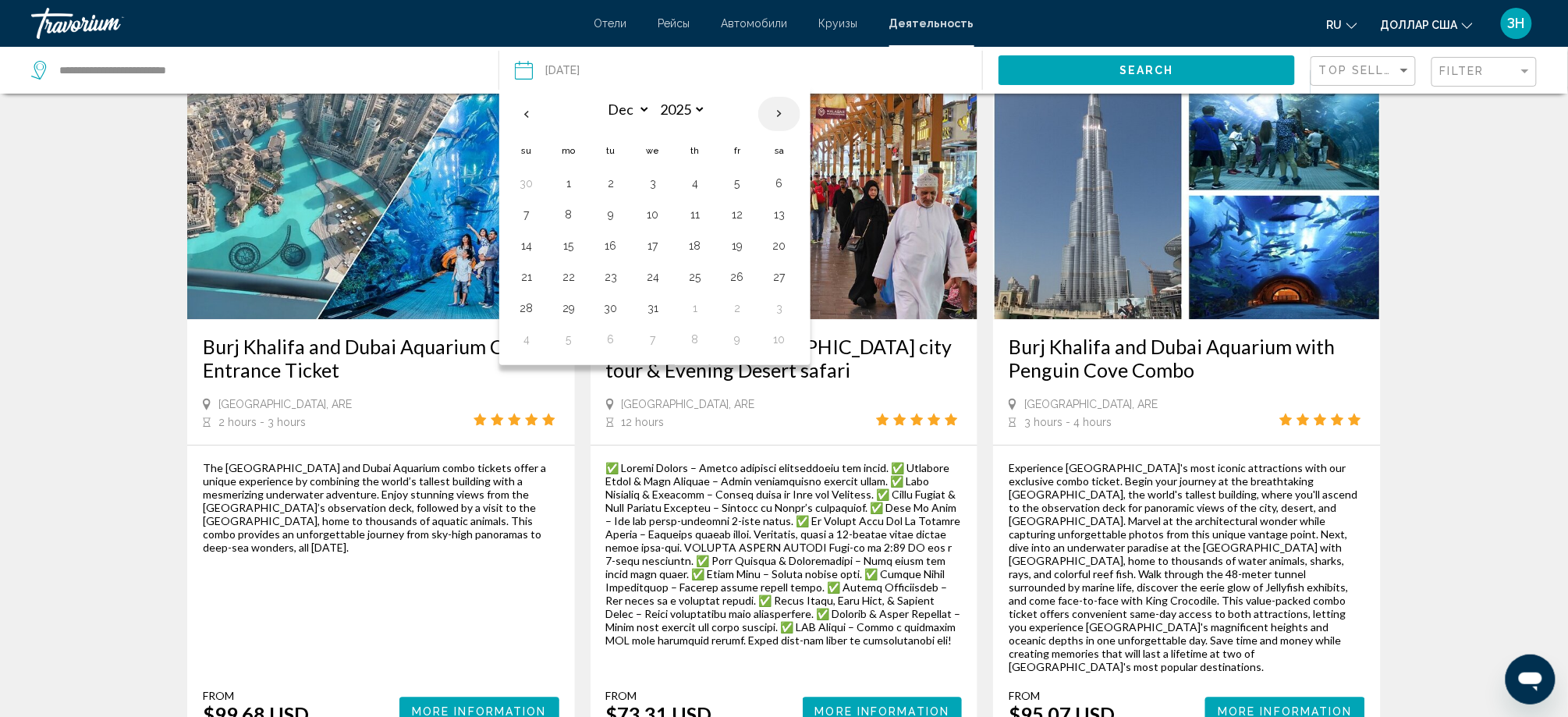
select select "*"
select select "****"
click at [514, 288] on button "18" at bounding box center [526, 277] width 25 height 22
type input "**********"
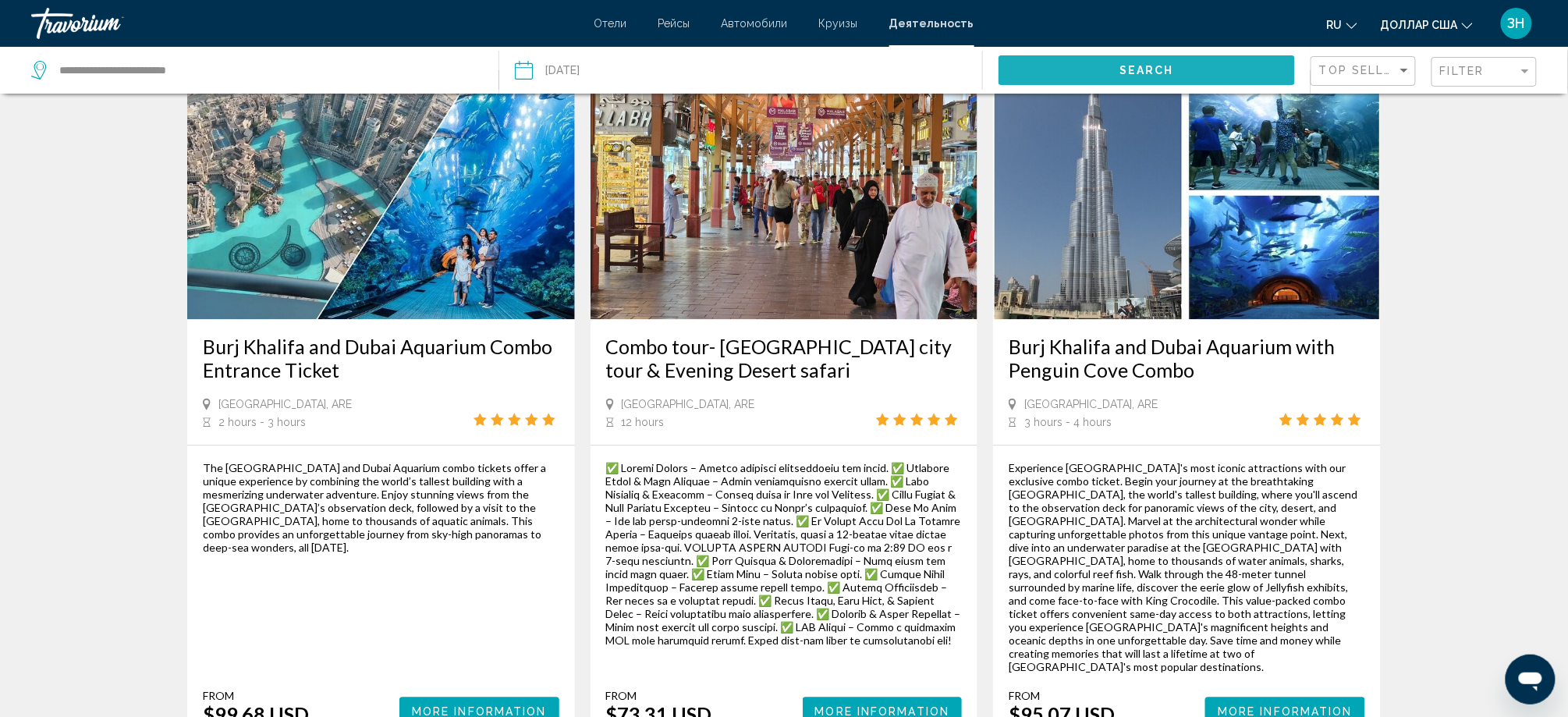
click at [1173, 82] on button "Search" at bounding box center [1147, 69] width 297 height 29
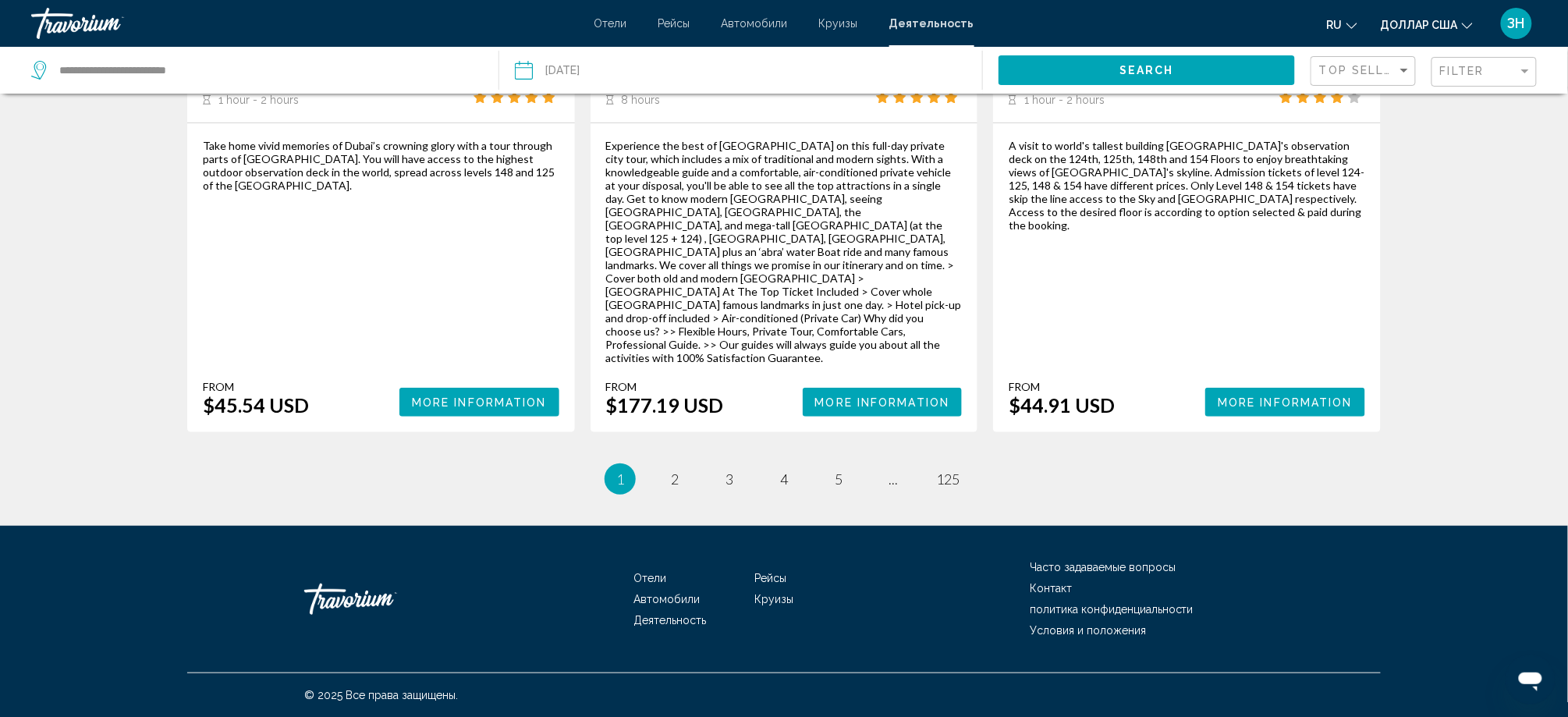
scroll to position [3132, 0]
click at [662, 466] on link "page 2" at bounding box center [675, 479] width 27 height 27
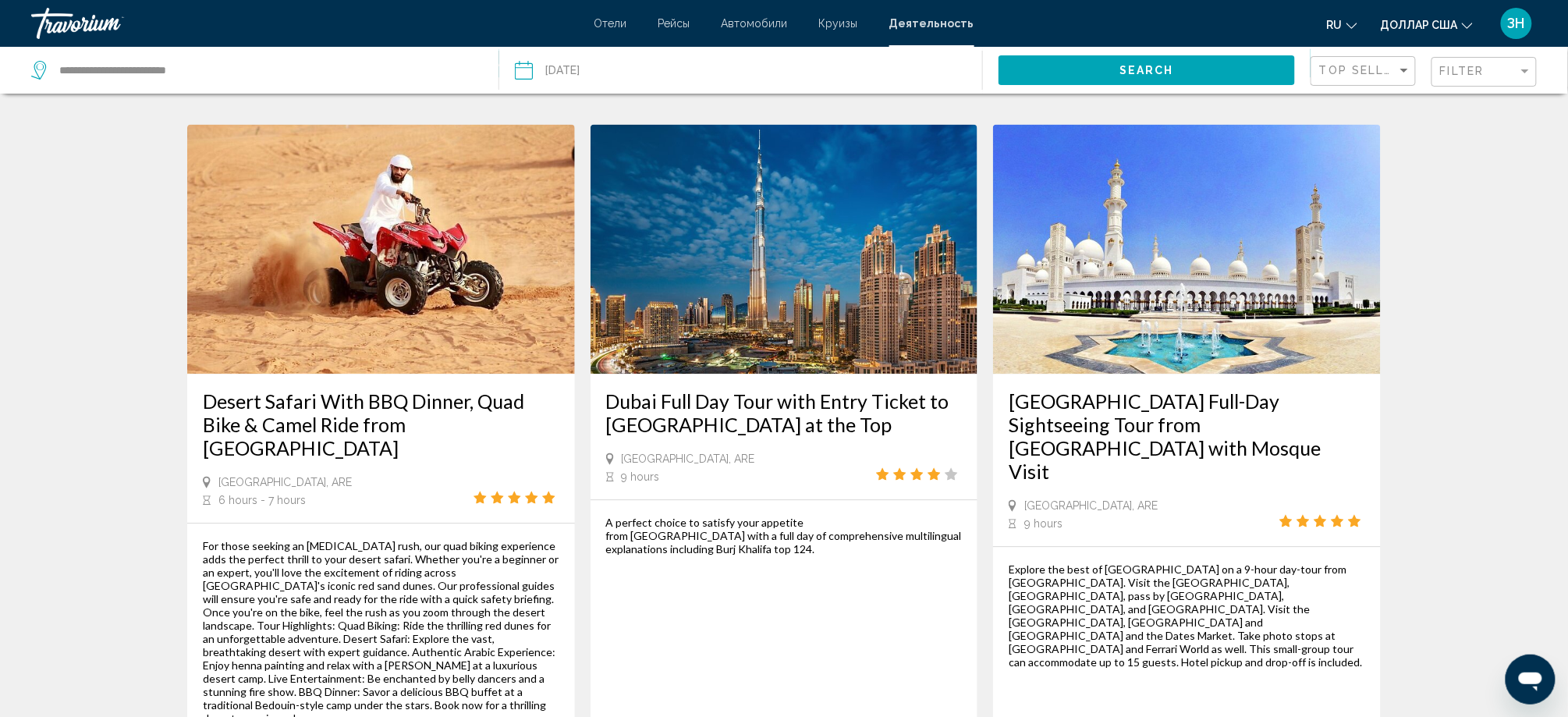
scroll to position [1143, 0]
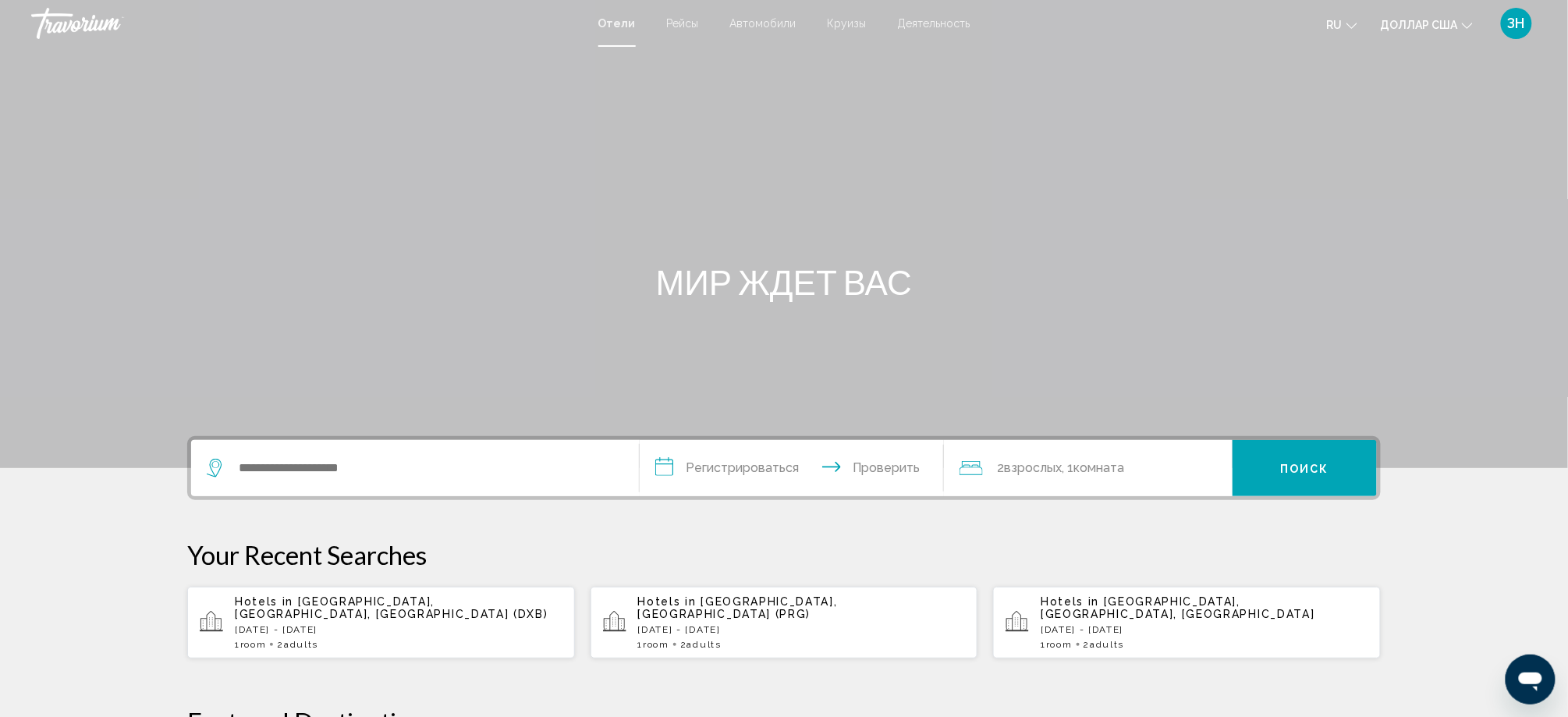
click at [1517, 30] on div "ЗН" at bounding box center [1517, 23] width 32 height 31
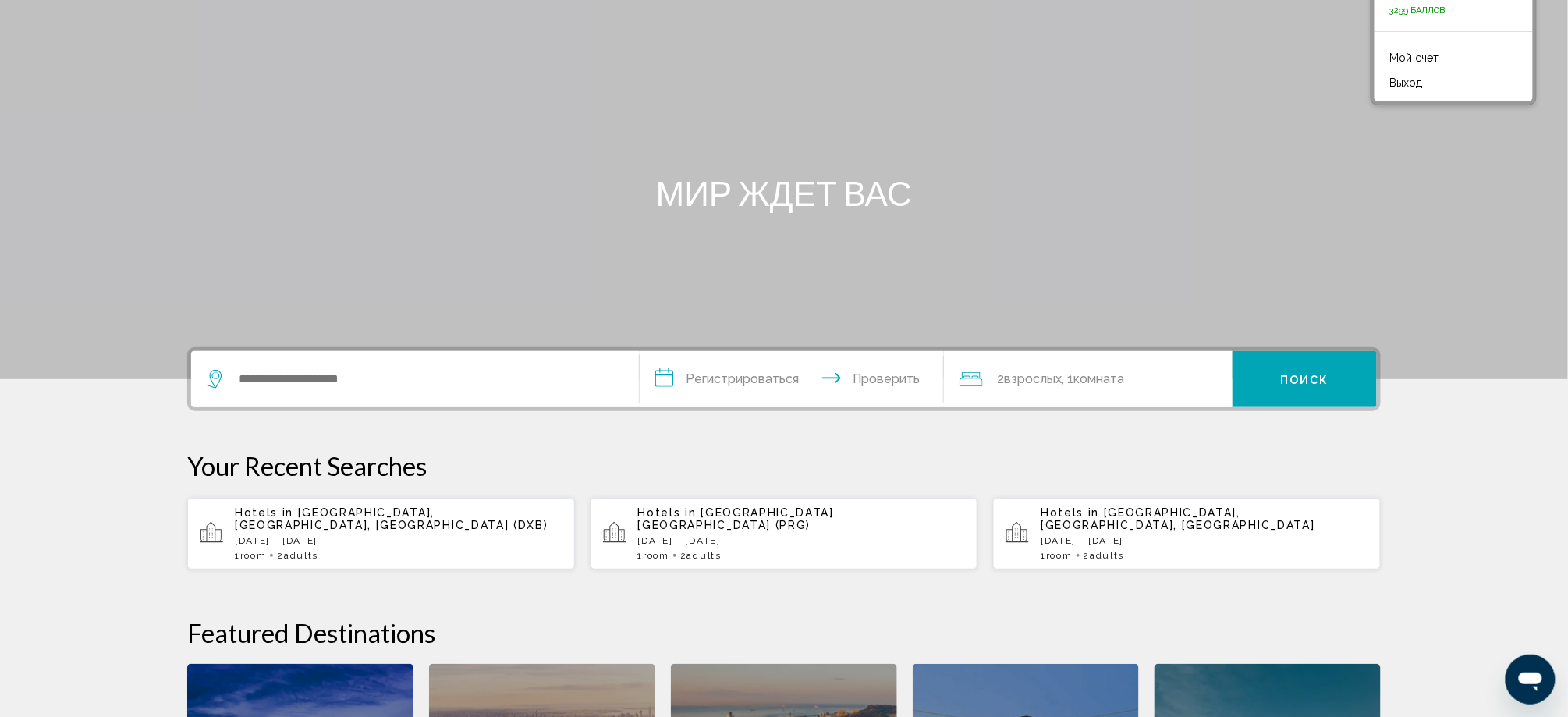
scroll to position [312, 0]
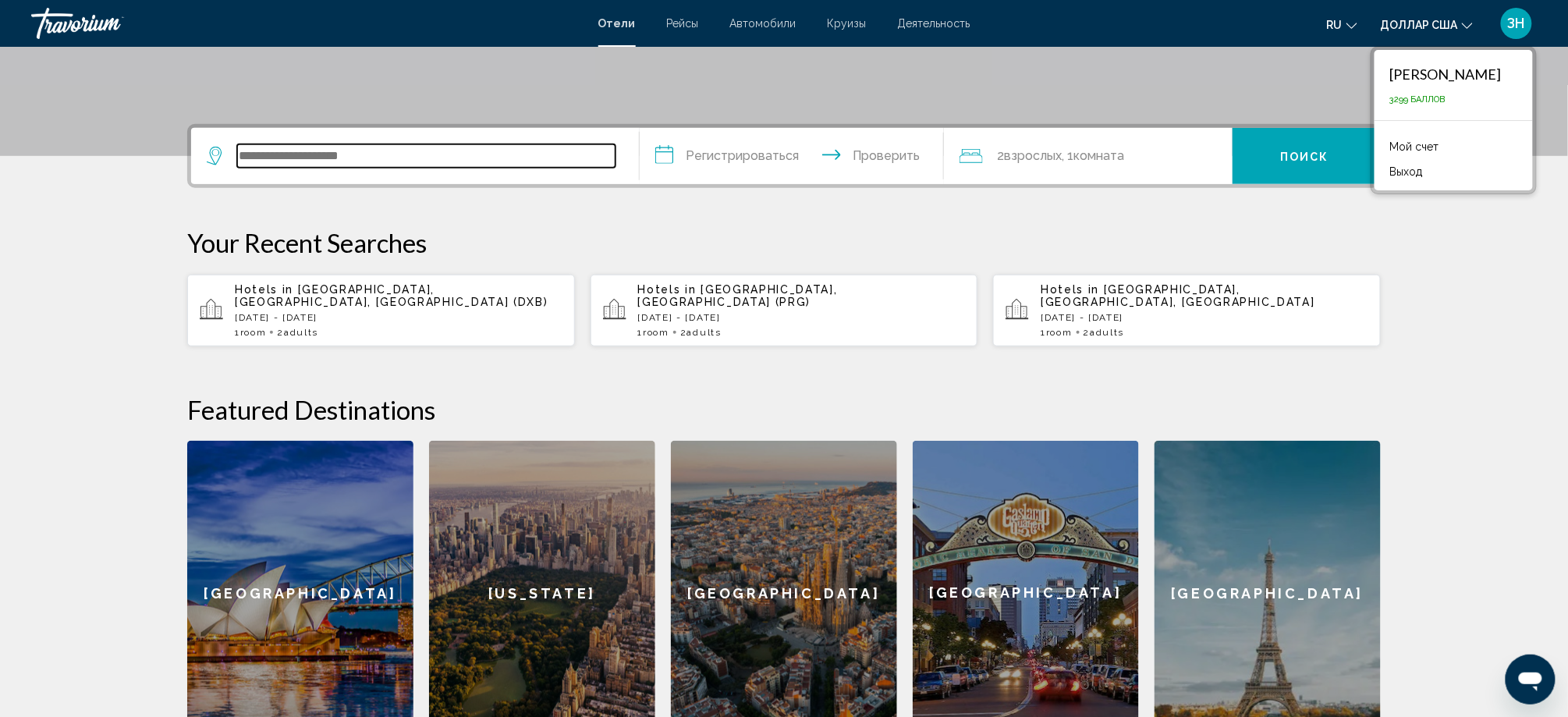
click at [237, 168] on input "Виджет поиска" at bounding box center [426, 156] width 378 height 23
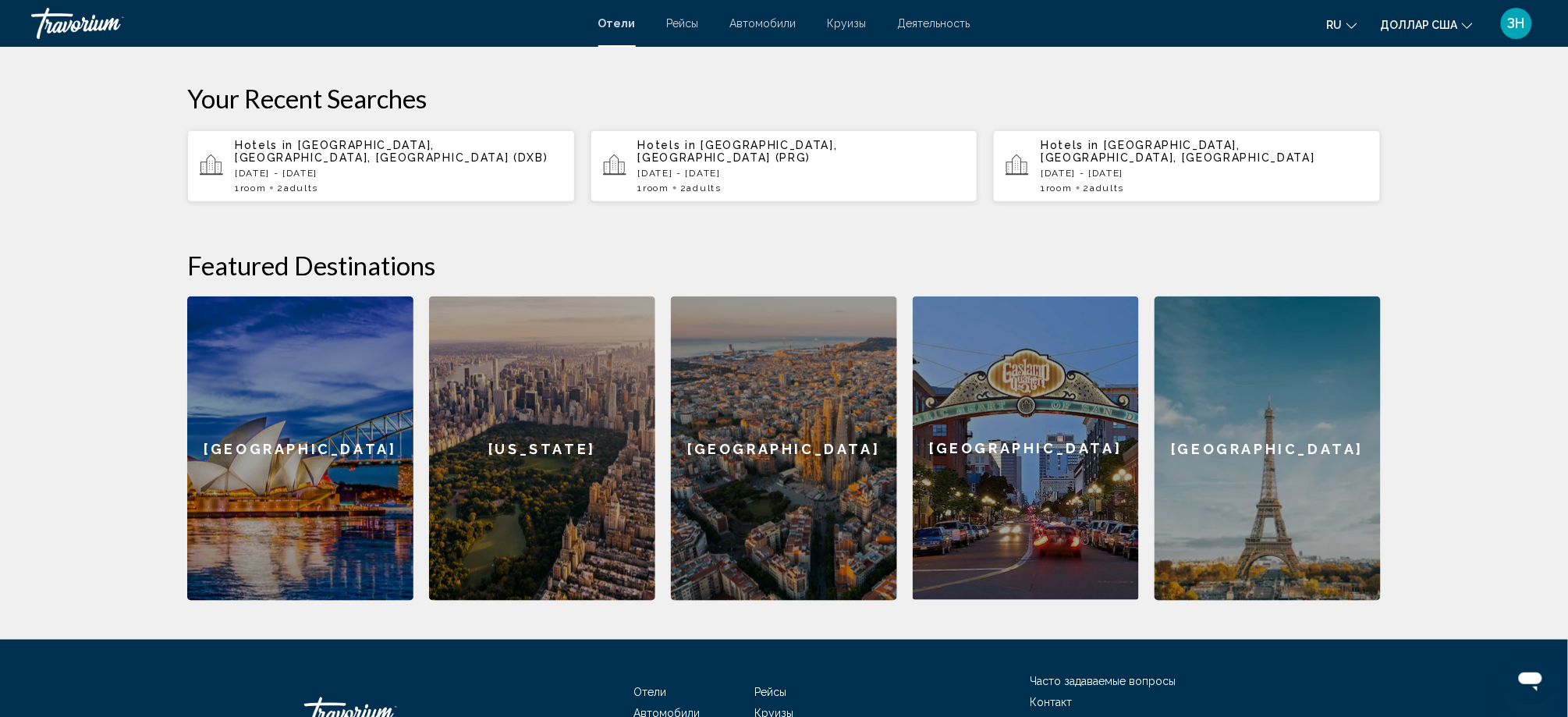
scroll to position [481, 0]
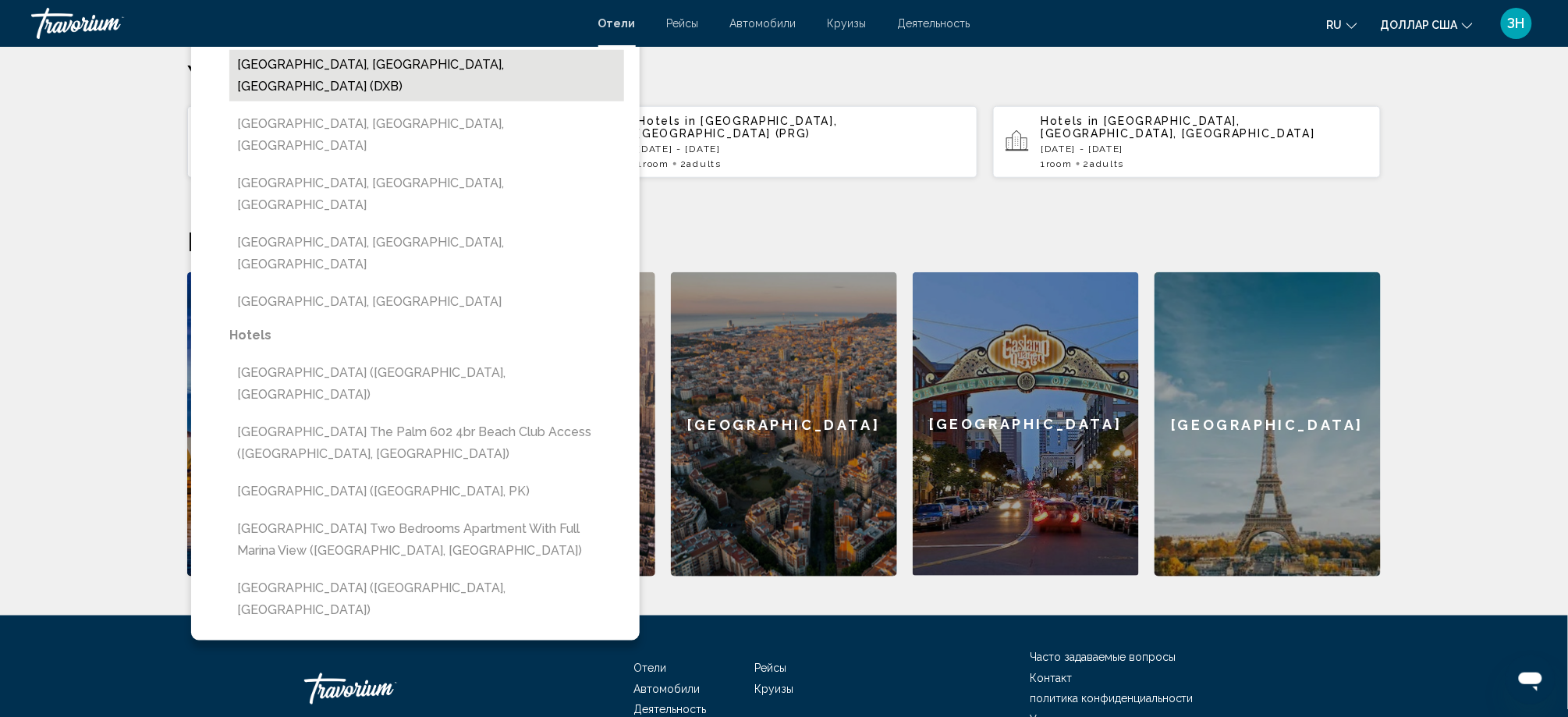
click at [260, 101] on button "[GEOGRAPHIC_DATA], [GEOGRAPHIC_DATA], [GEOGRAPHIC_DATA] (DXB)" at bounding box center [427, 76] width 395 height 52
type input "**********"
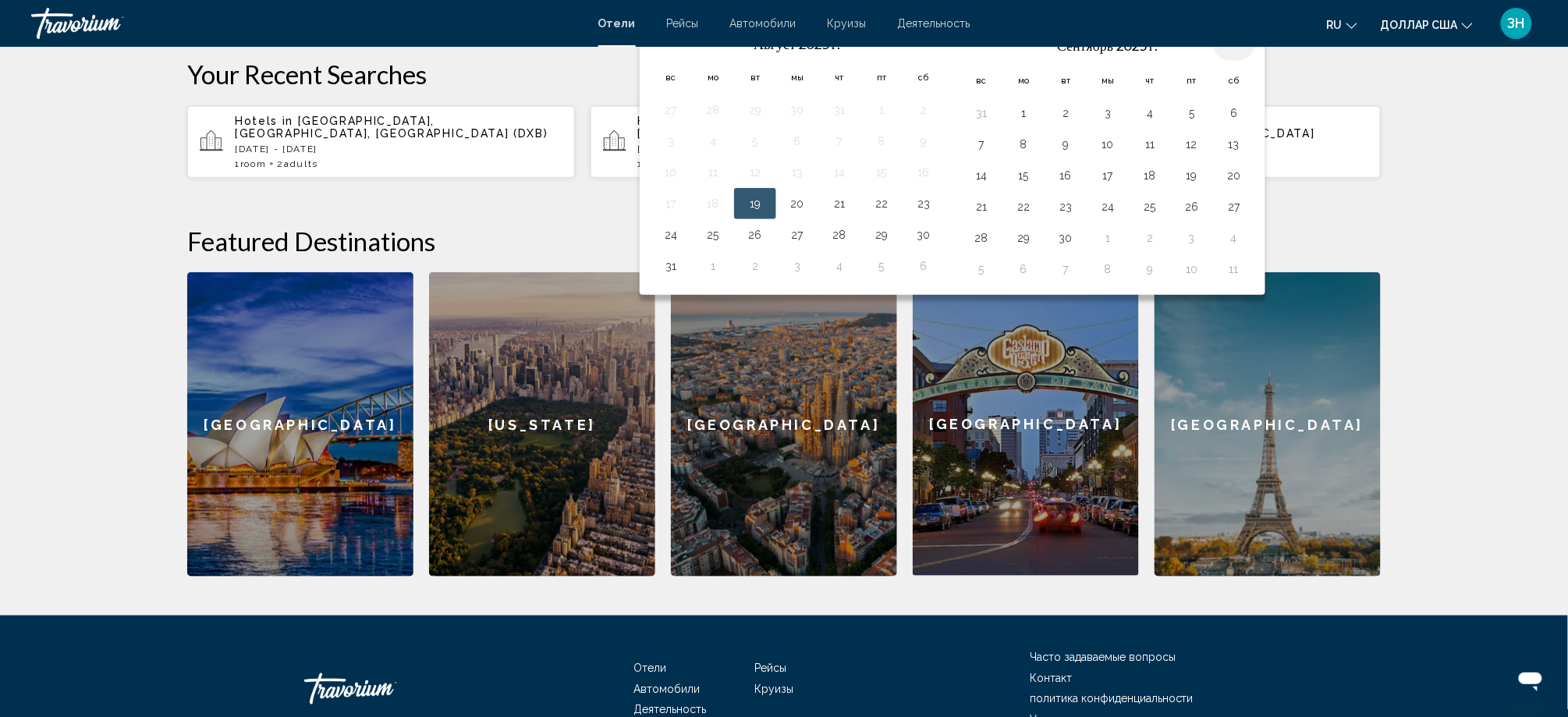
click at [1254, 61] on th "В следующем месяце" at bounding box center [1233, 44] width 42 height 34
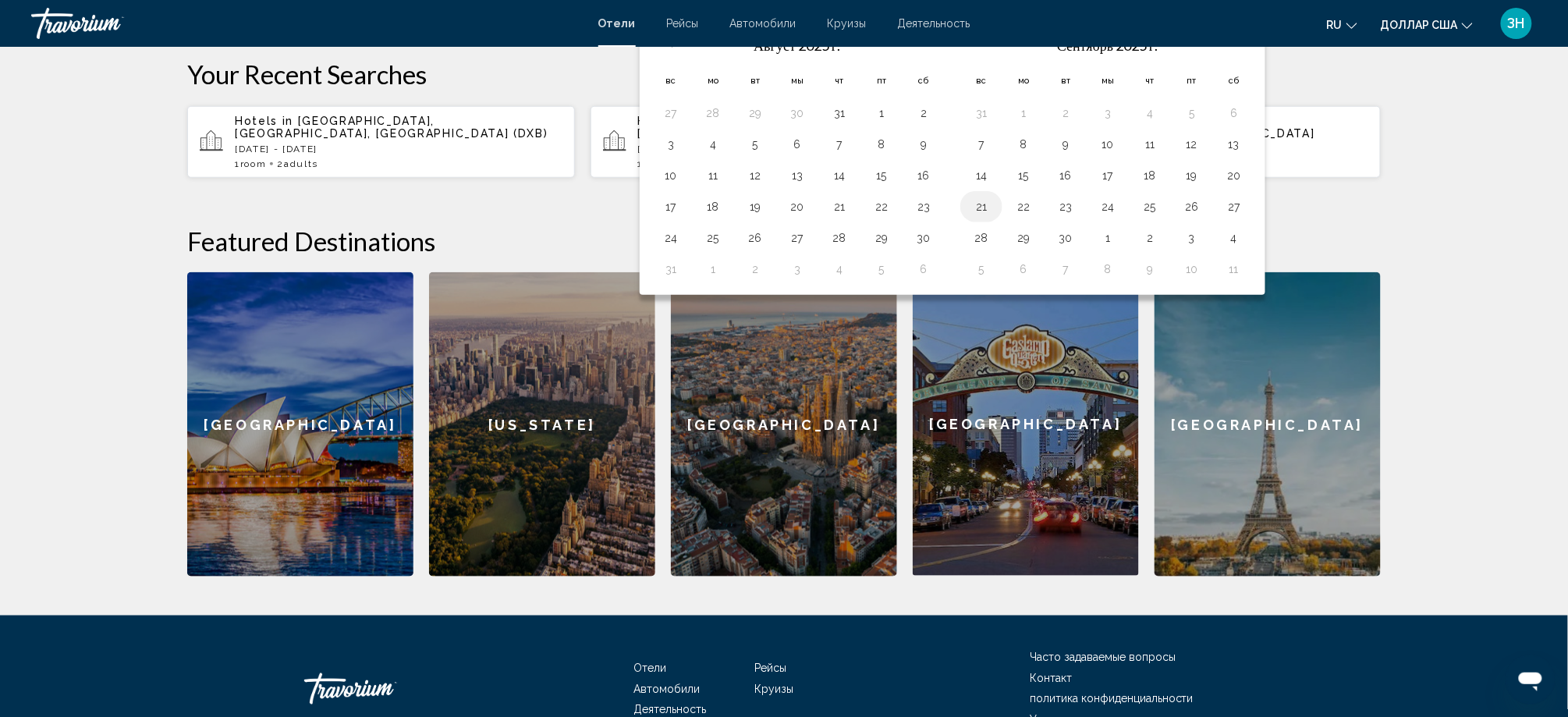
click at [975, 218] on button "21" at bounding box center [981, 207] width 25 height 22
drag, startPoint x: 975, startPoint y: 373, endPoint x: 1254, endPoint y: 372, distance: 279.0
click at [1256, 222] on tr "21 22 23 24 25 26 27" at bounding box center [1107, 207] width 295 height 31
click at [1246, 218] on button "27" at bounding box center [1233, 207] width 25 height 22
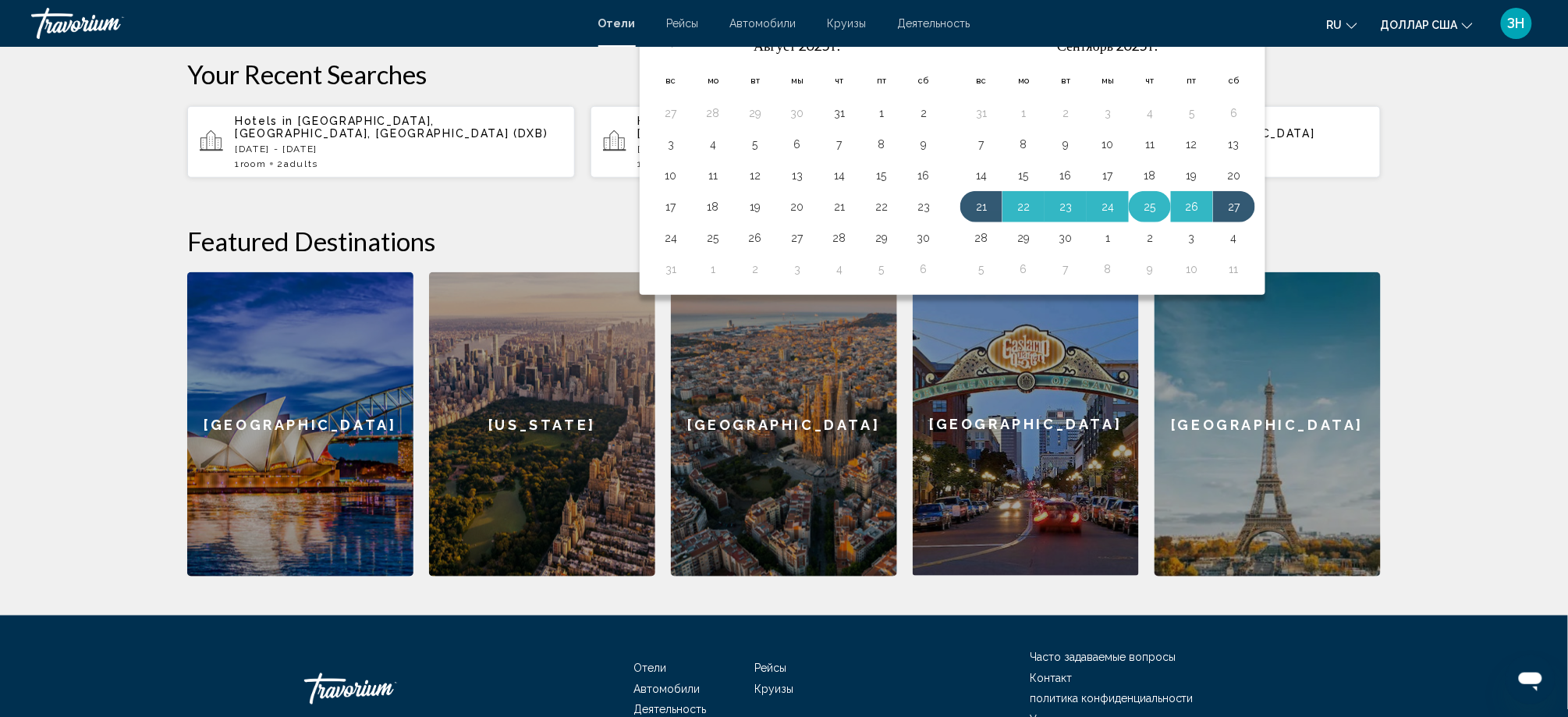
drag, startPoint x: 1260, startPoint y: 379, endPoint x: 1176, endPoint y: 377, distance: 84.0
click at [1176, 222] on tr "21 22 23 24 25 26 27" at bounding box center [1107, 207] width 295 height 31
click at [1171, 222] on td "25" at bounding box center [1149, 207] width 42 height 31
click at [1157, 218] on button "25" at bounding box center [1149, 207] width 25 height 22
click at [975, 218] on button "21" at bounding box center [981, 207] width 25 height 22
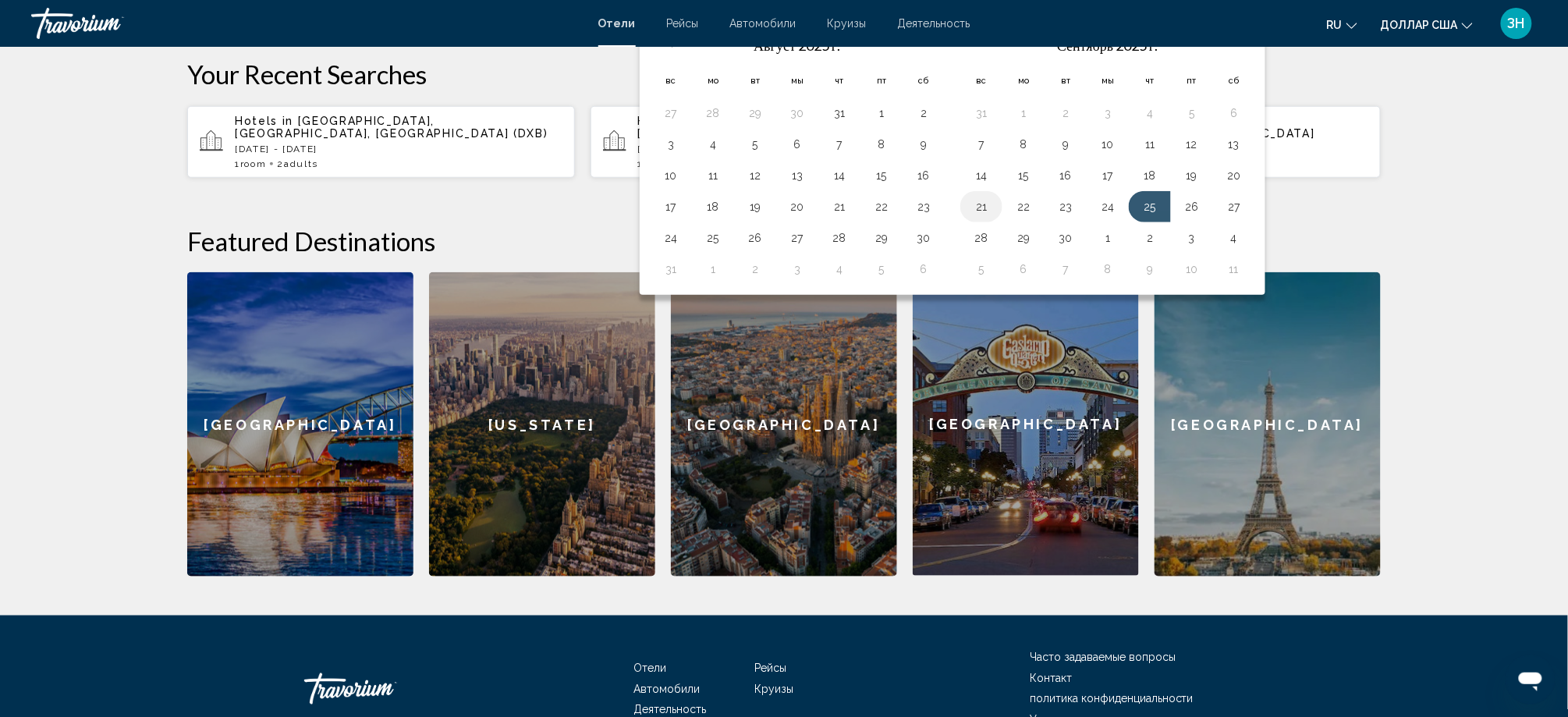
type input "**********"
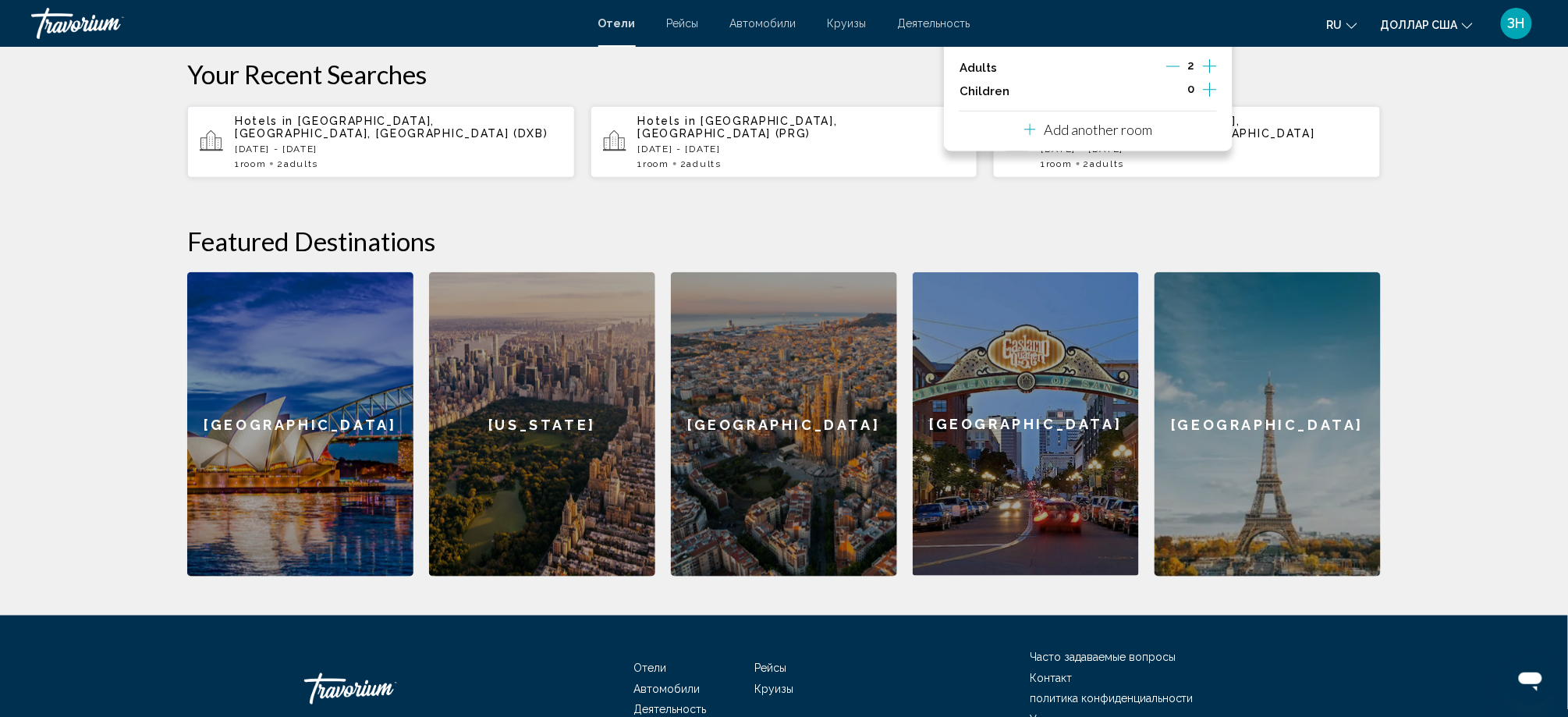
click at [1217, 99] on icon "Increment children" at bounding box center [1209, 90] width 14 height 19
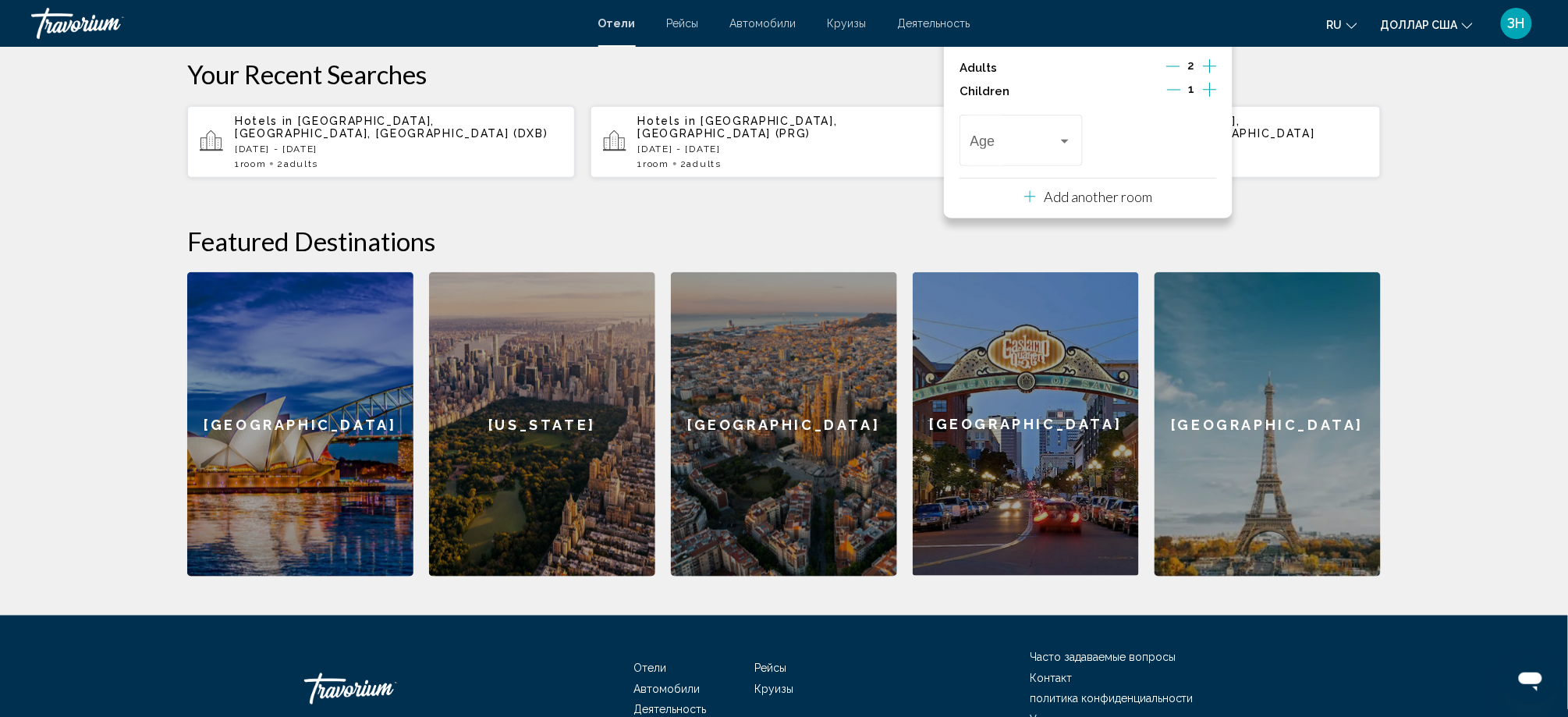
click at [1381, 90] on p "Your Recent Searches" at bounding box center [784, 74] width 1194 height 31
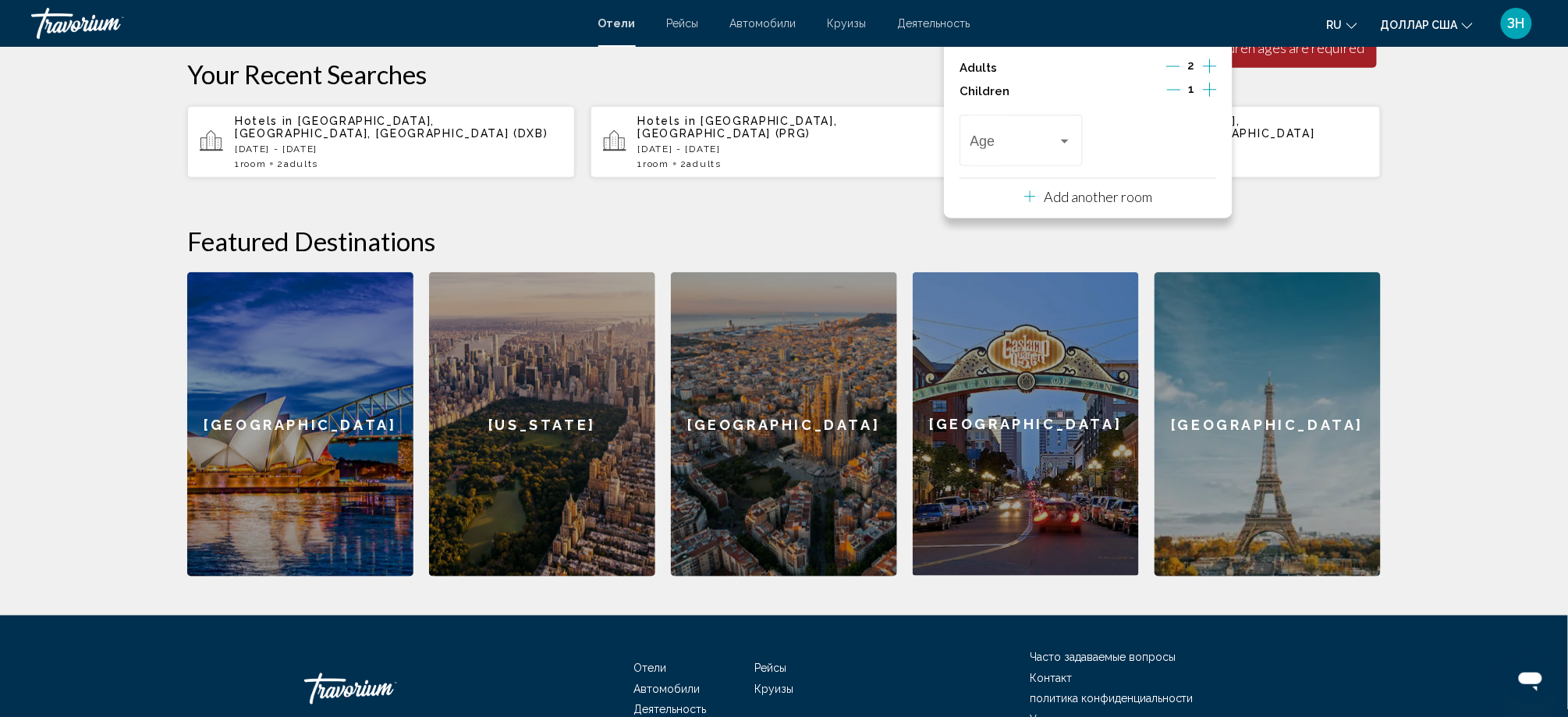
click at [1217, 99] on icon "Increment children" at bounding box center [1209, 90] width 14 height 19
click at [1181, 96] on icon "Decrement children" at bounding box center [1173, 89] width 14 height 14
click at [1381, 90] on p "Your Recent Searches" at bounding box center [784, 74] width 1194 height 31
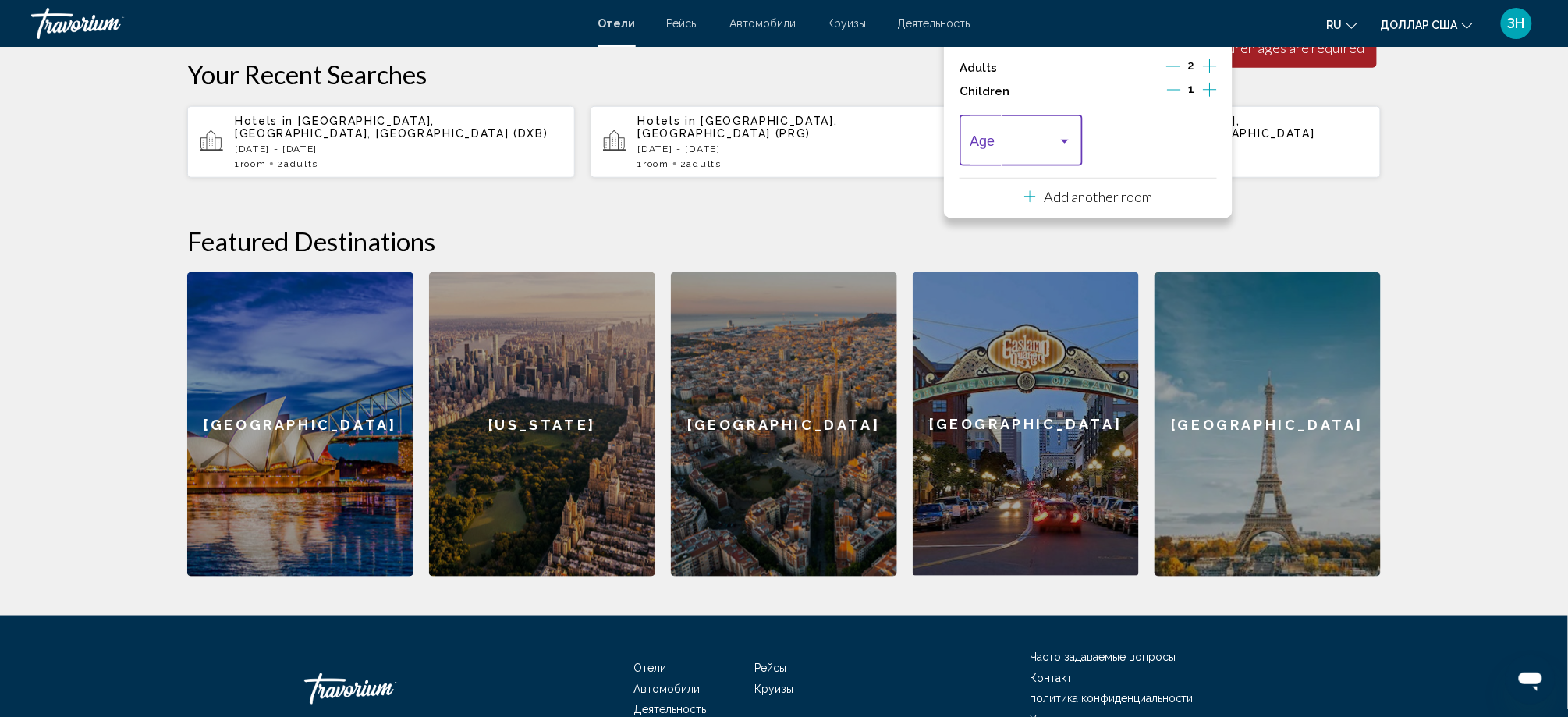
click at [1069, 144] on div "Travelers: 2 adults, 1 child" at bounding box center [1065, 142] width 7 height 4
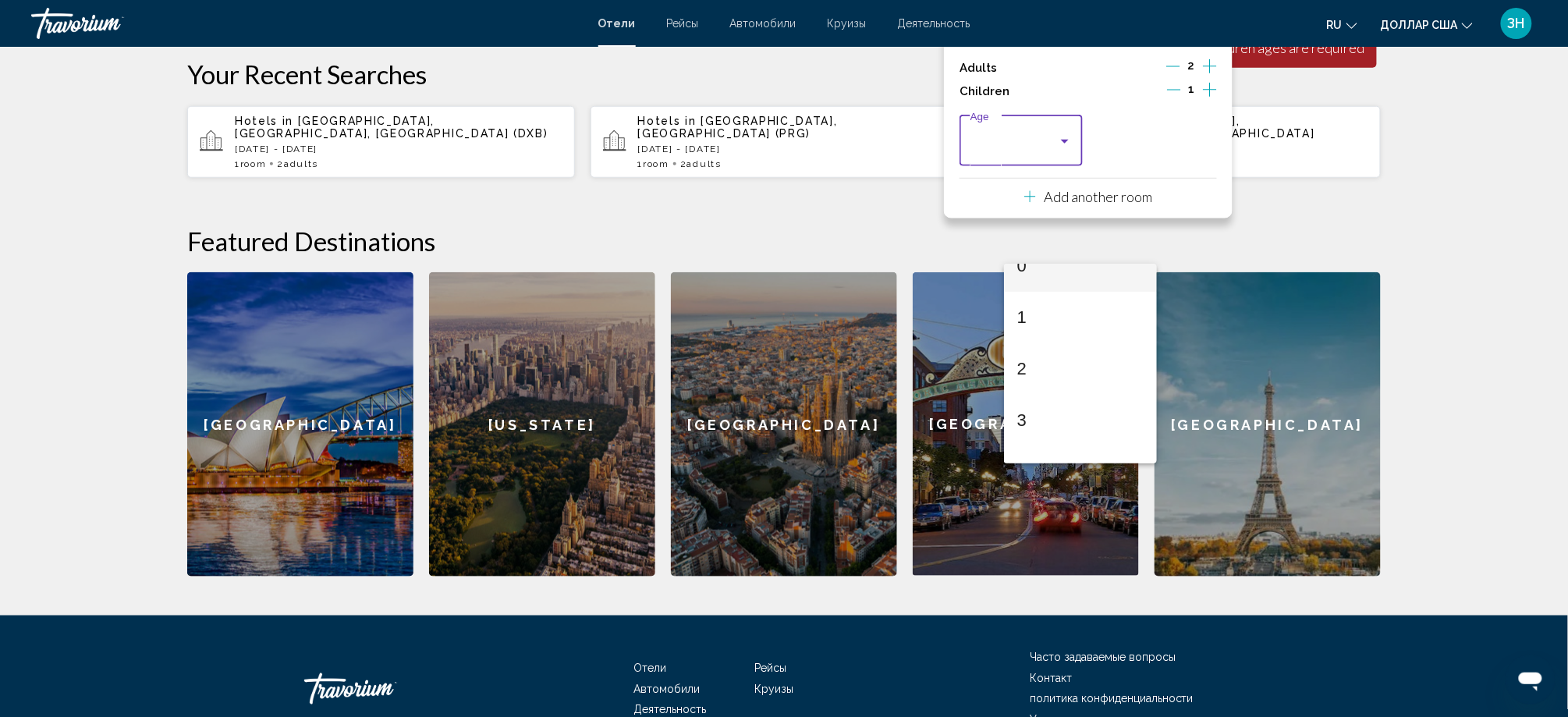
scroll to position [42, 0]
click at [1026, 446] on font "4" at bounding box center [1021, 453] width 9 height 19
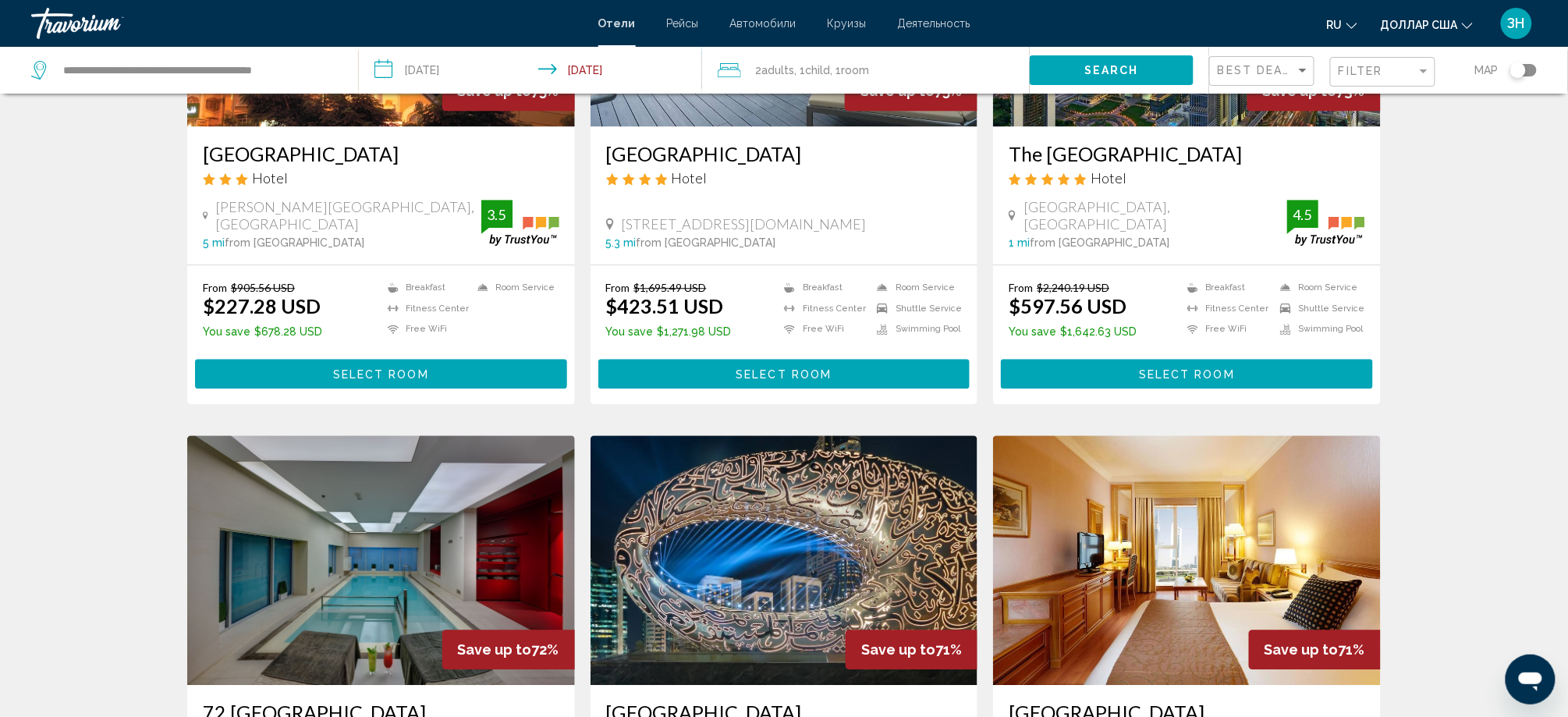
scroll to position [1566, 0]
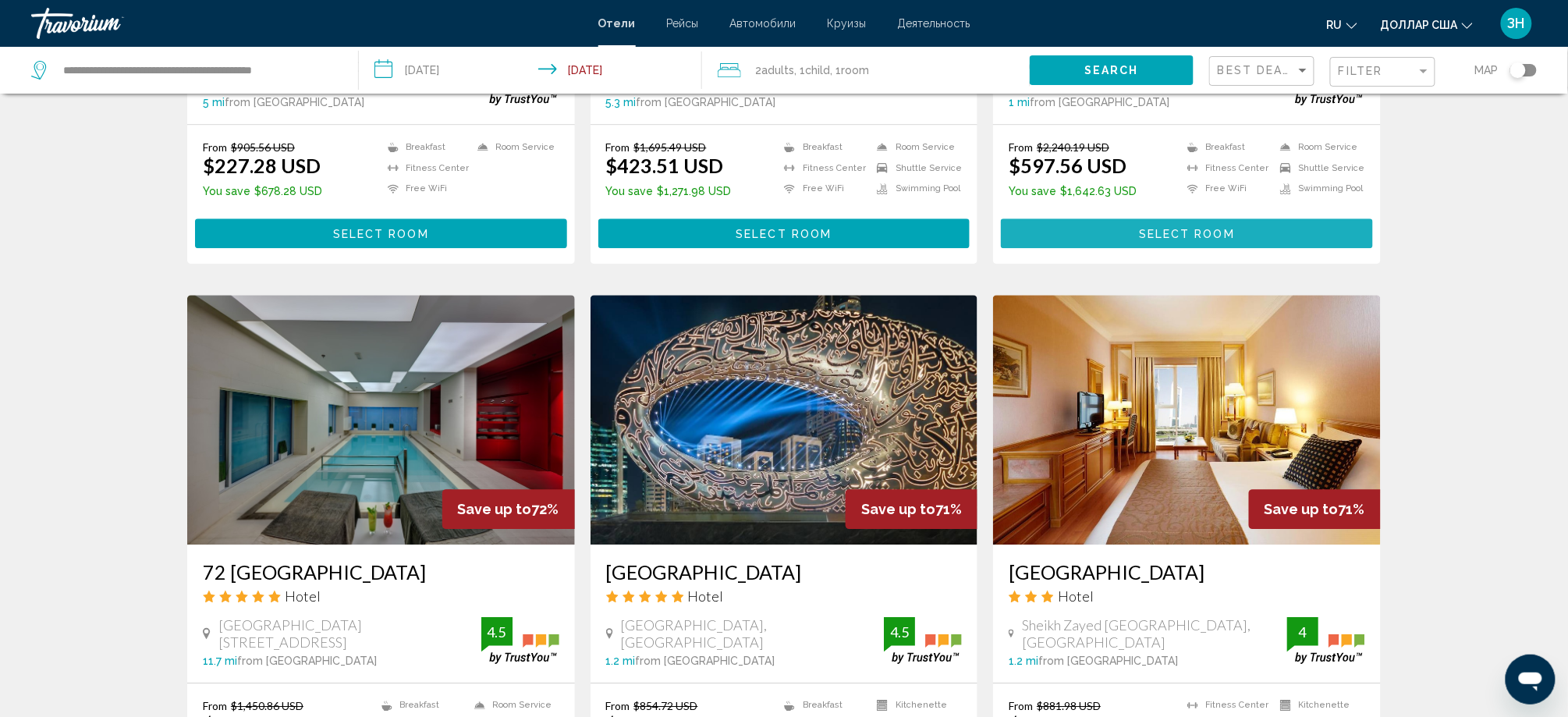
click at [1235, 240] on span "Select Room" at bounding box center [1187, 233] width 96 height 12
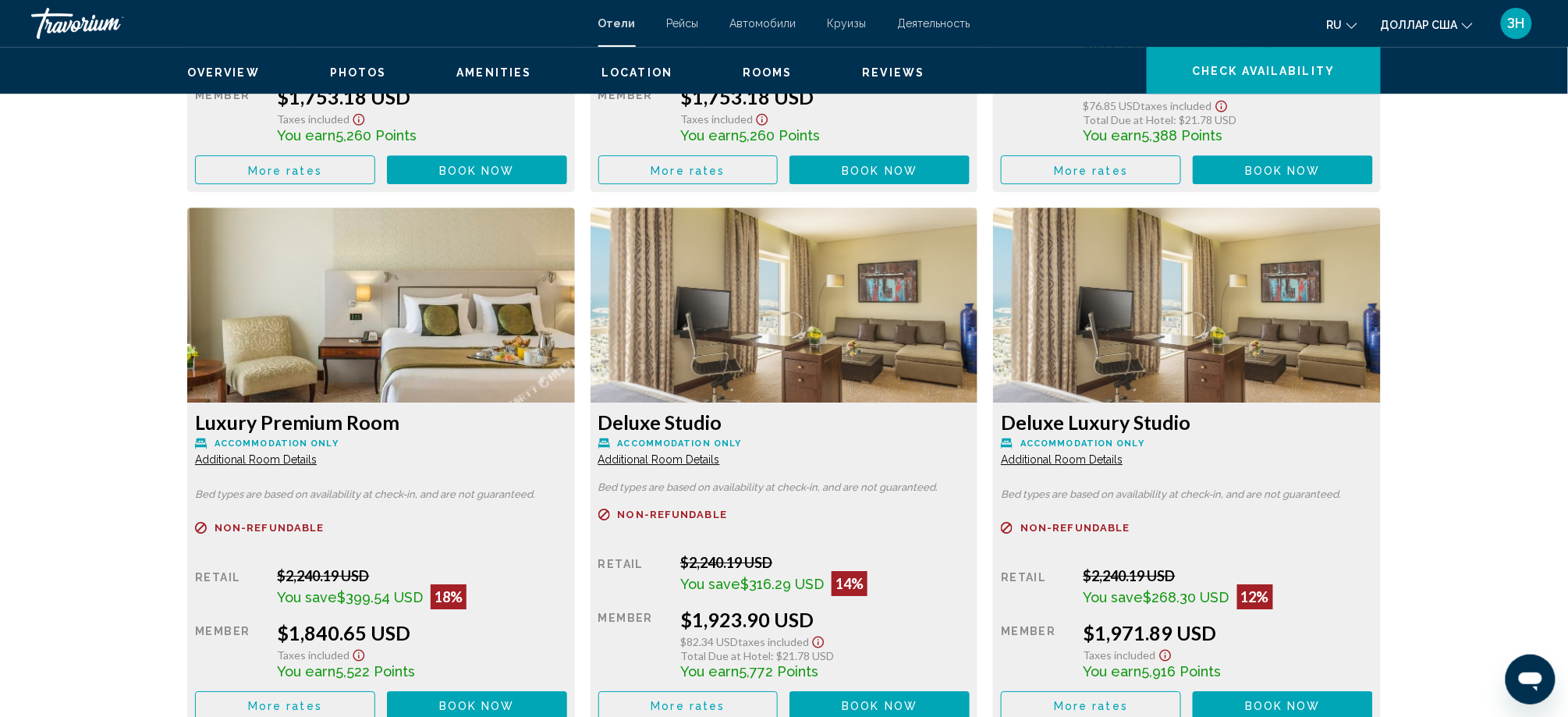
scroll to position [4159, 0]
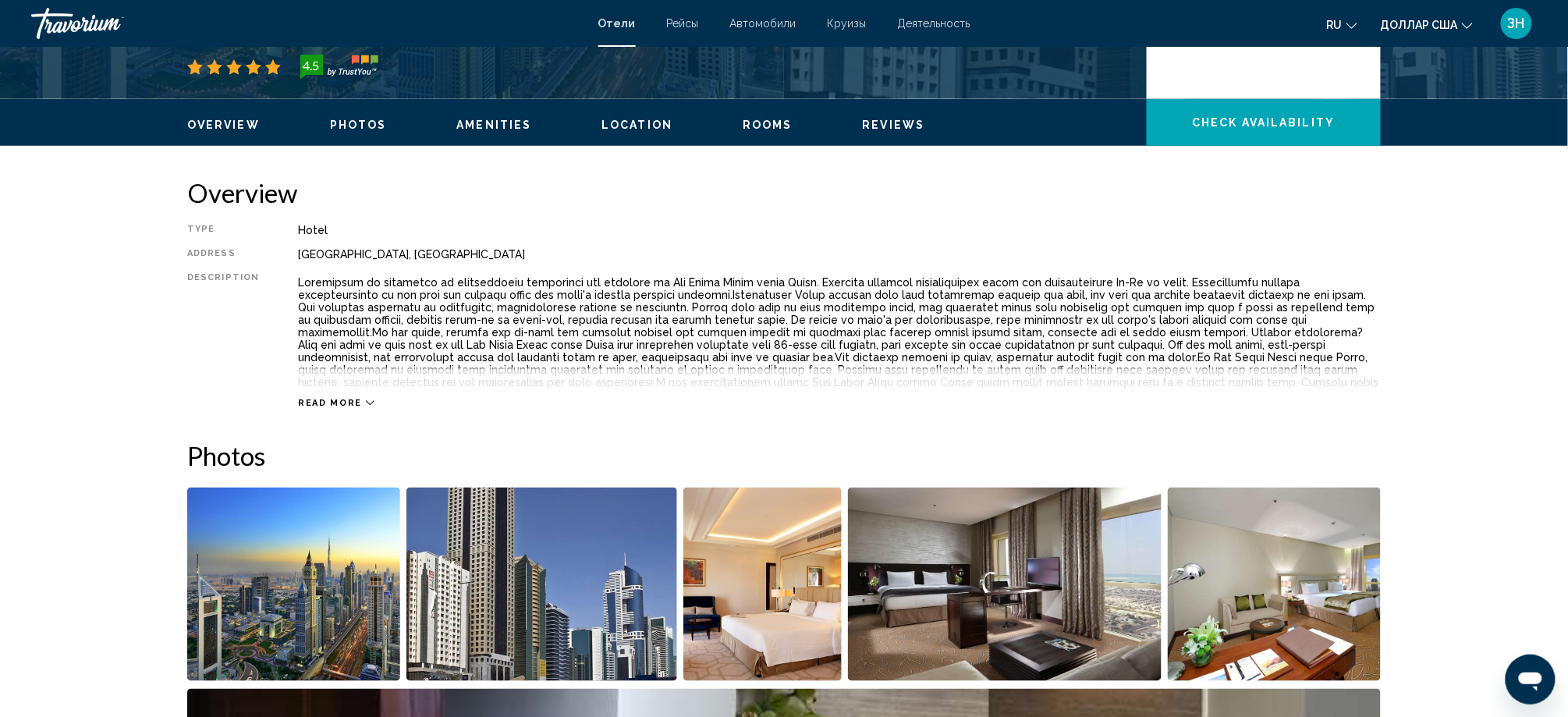
scroll to position [208, 0]
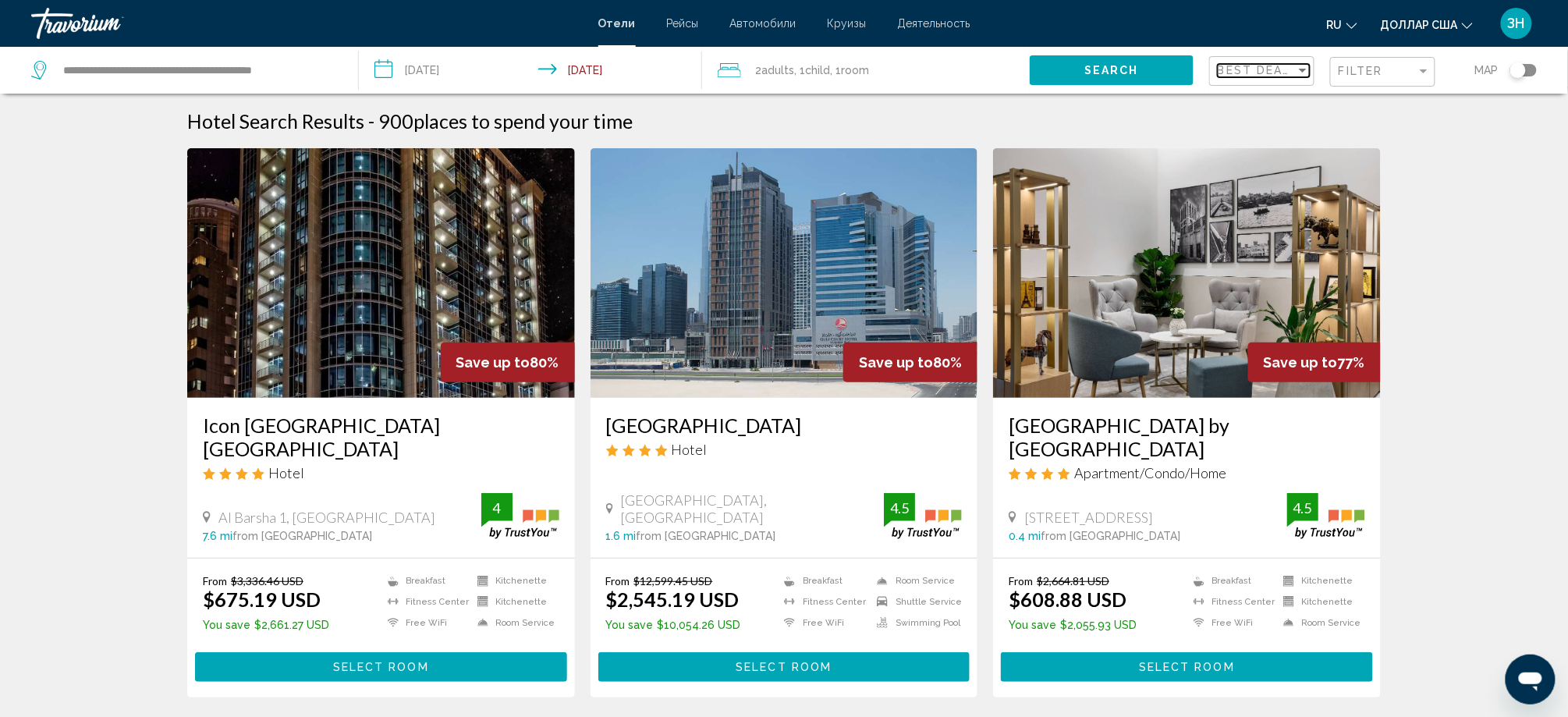
click at [1299, 72] on div "Sort by" at bounding box center [1303, 70] width 7 height 4
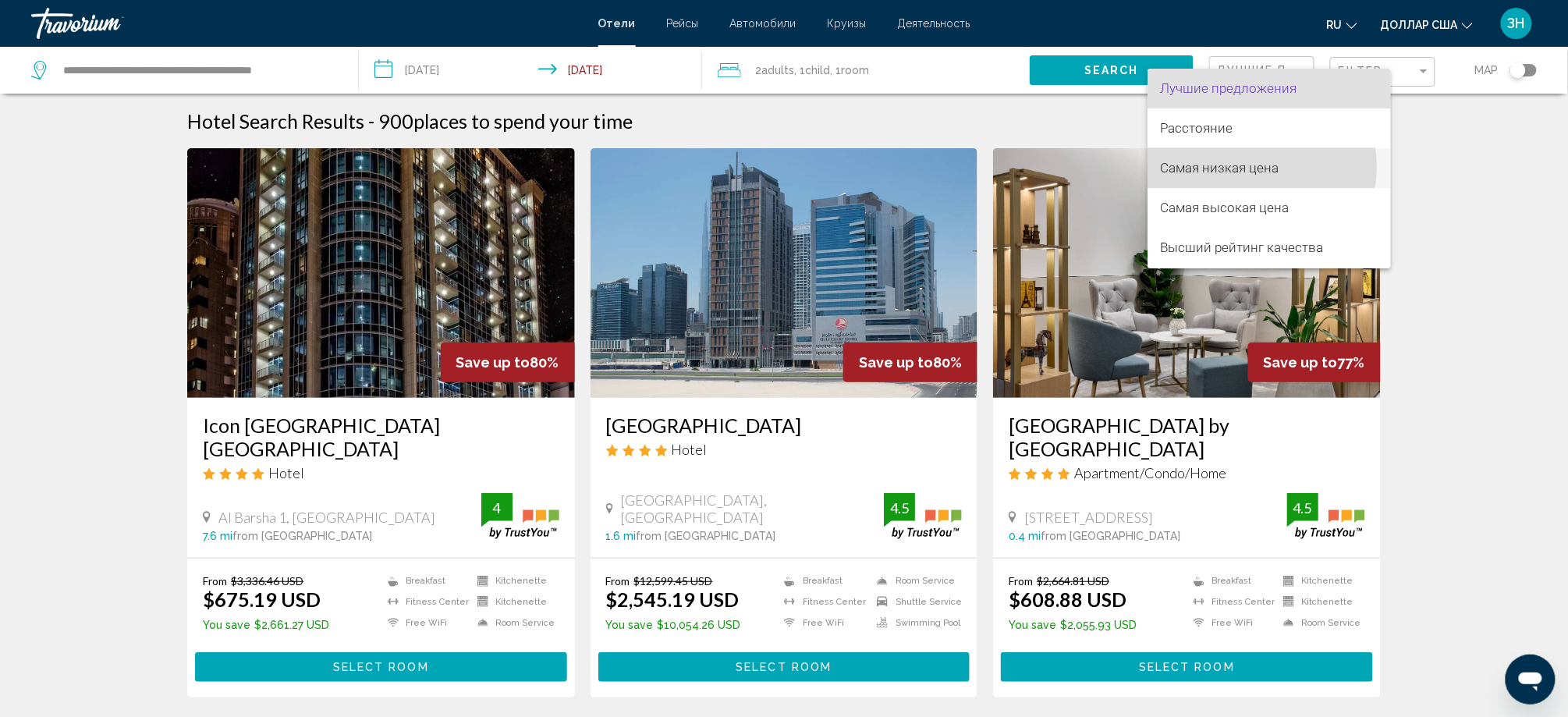
click at [1253, 167] on font "Самая низкая цена" at bounding box center [1220, 168] width 119 height 16
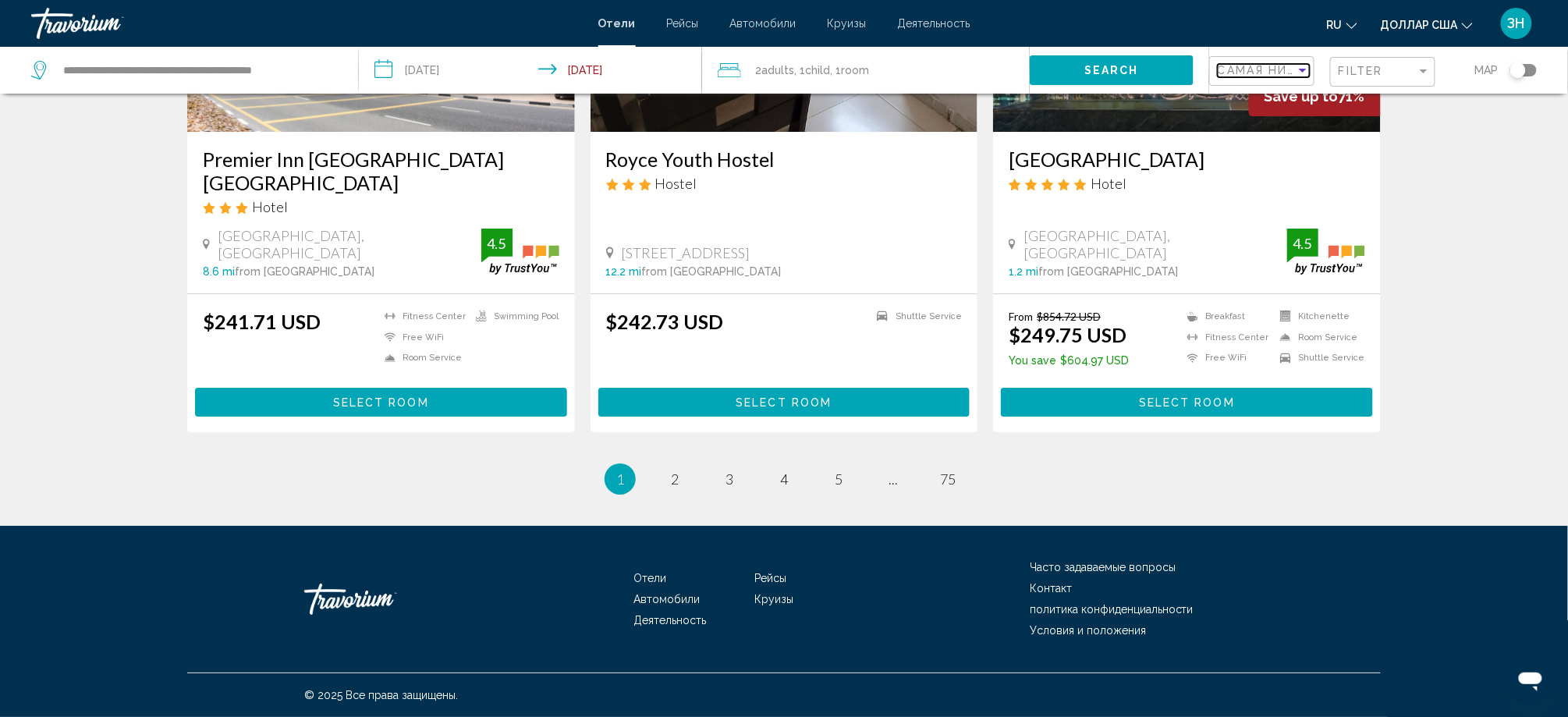
scroll to position [2267, 0]
click at [1235, 409] on span "Select Room" at bounding box center [1187, 402] width 96 height 12
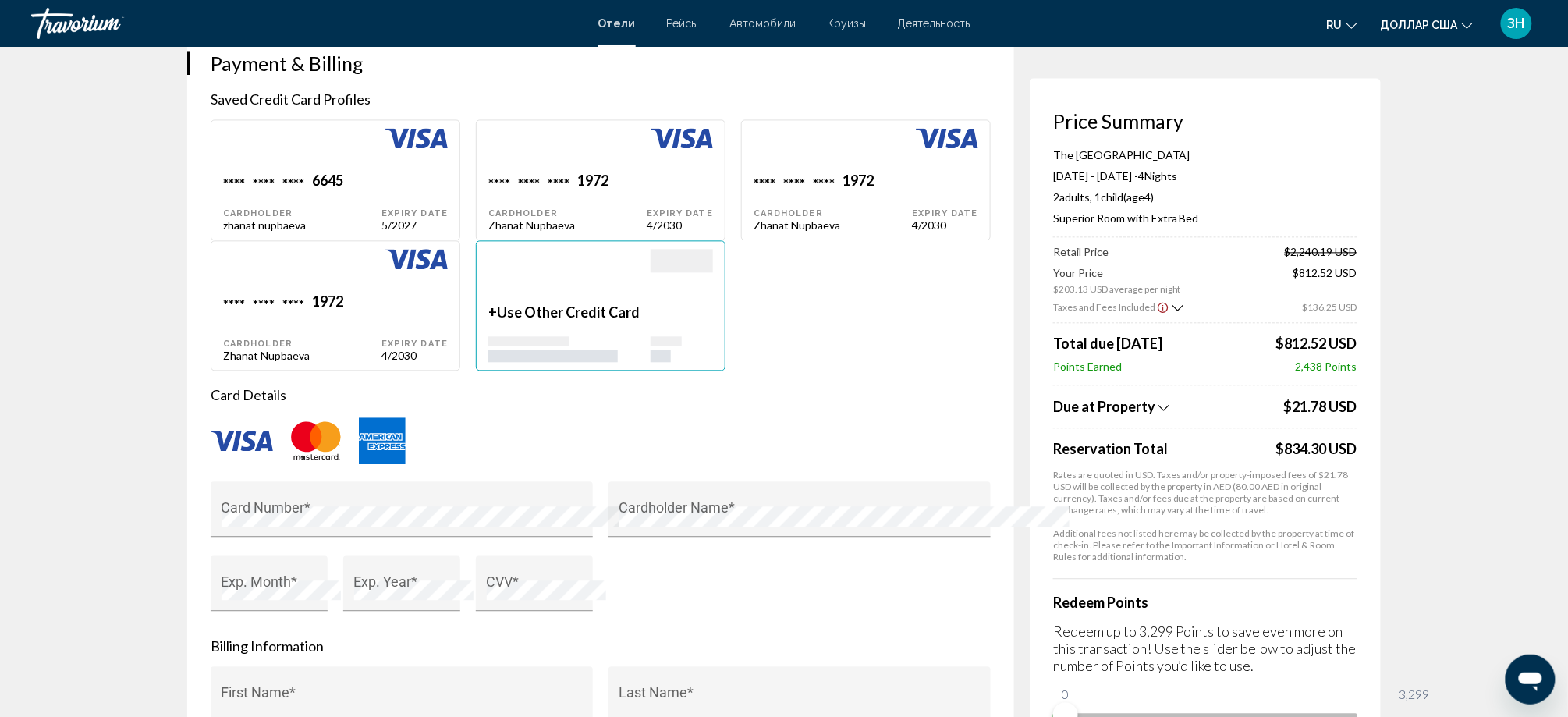
scroll to position [1248, 0]
click at [1412, 495] on div "Hotel Booking Price Summary The [GEOGRAPHIC_DATA] [DATE] - [DATE] - 4 Night Nig…" at bounding box center [783, 149] width 1256 height 2700
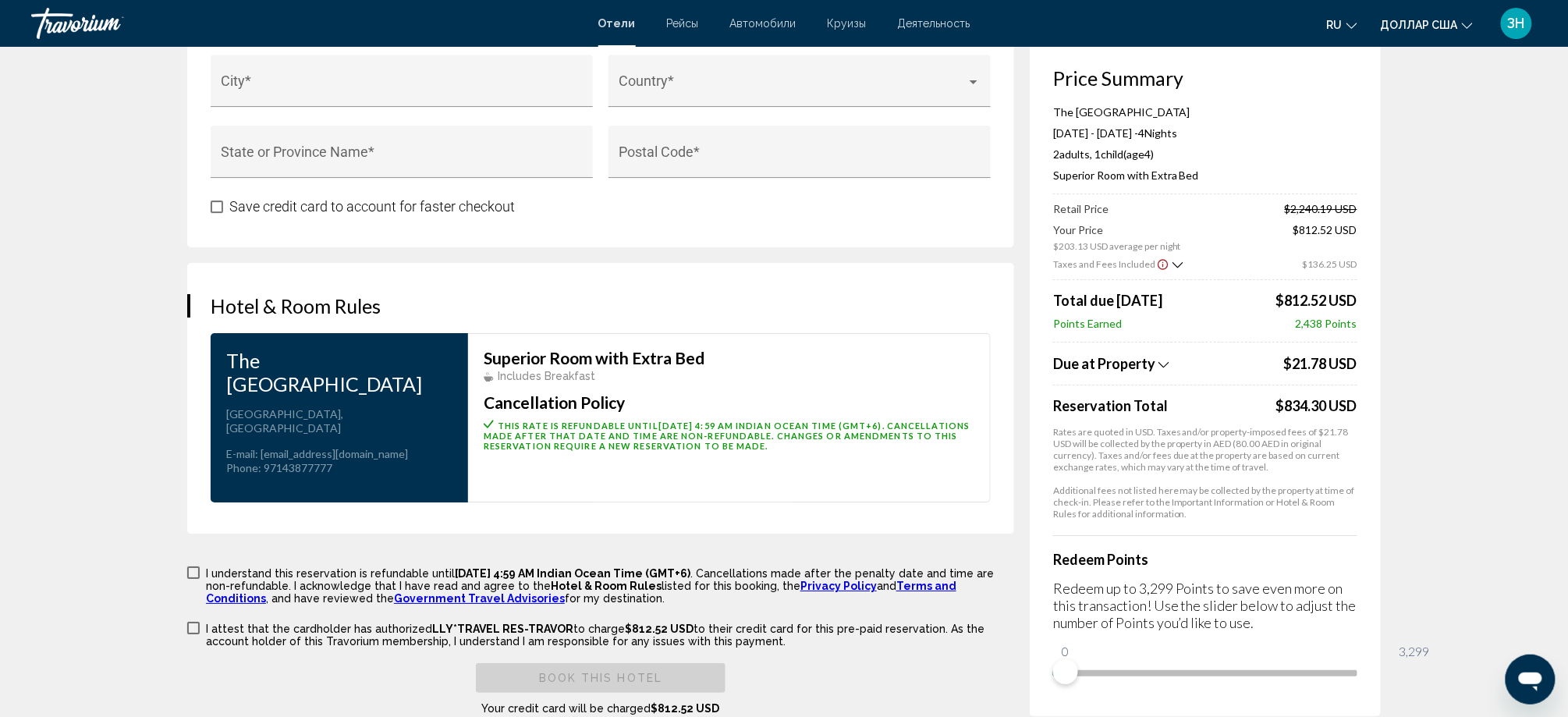
scroll to position [2626, 0]
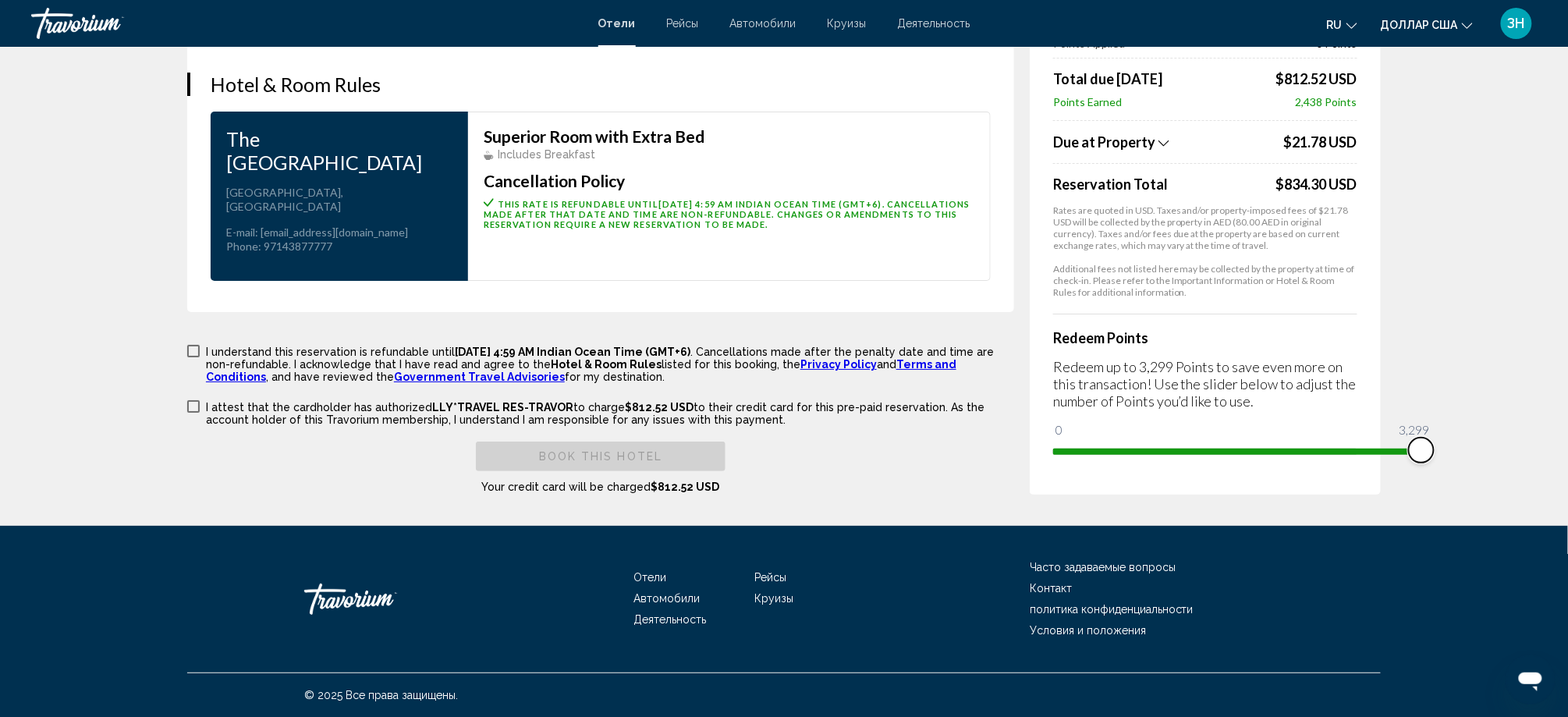
drag, startPoint x: 2647, startPoint y: 1344, endPoint x: 1527, endPoint y: 685, distance: 1299.5
drag, startPoint x: 1468, startPoint y: 382, endPoint x: 1501, endPoint y: 387, distance: 33.4
click at [1422, 437] on span "Основное содержание" at bounding box center [1409, 449] width 25 height 25
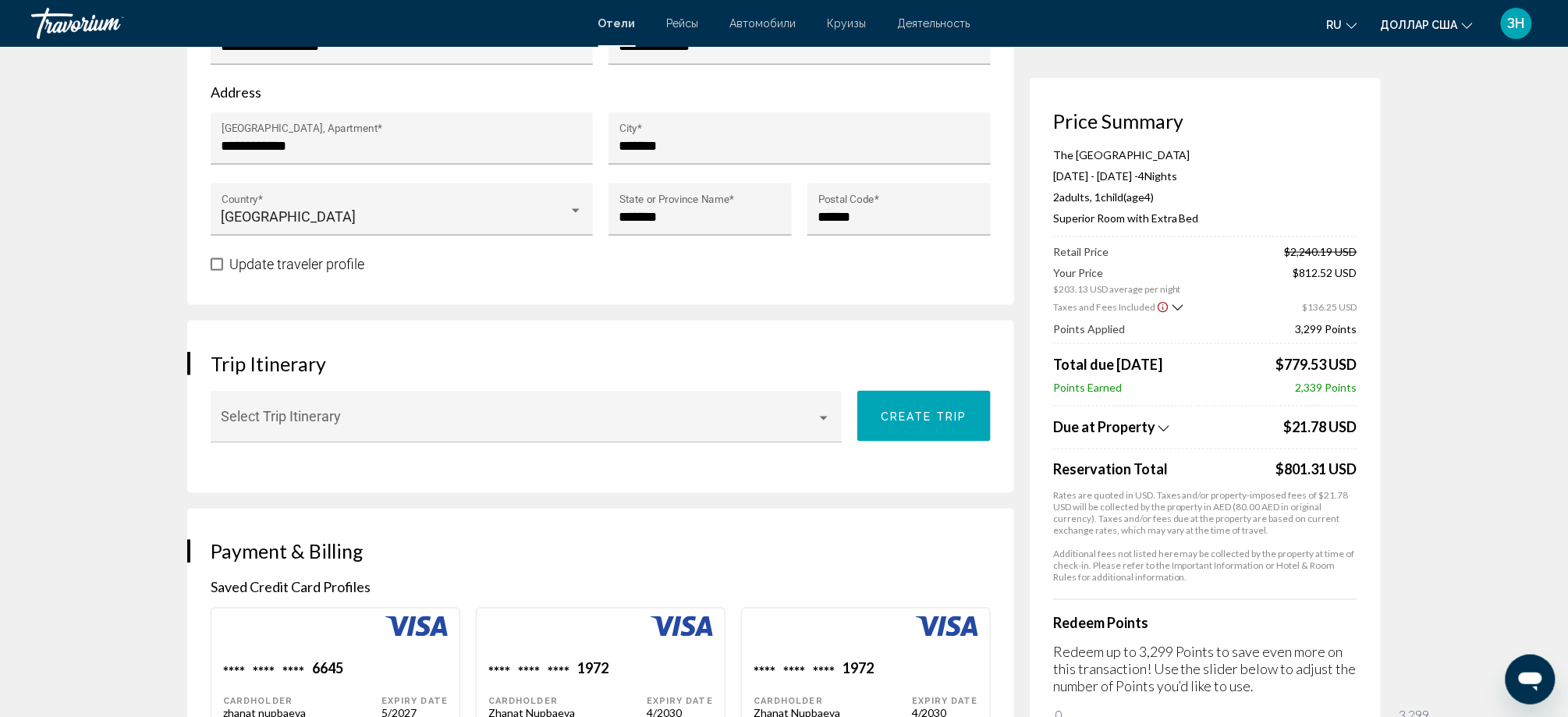
scroll to position [736, 0]
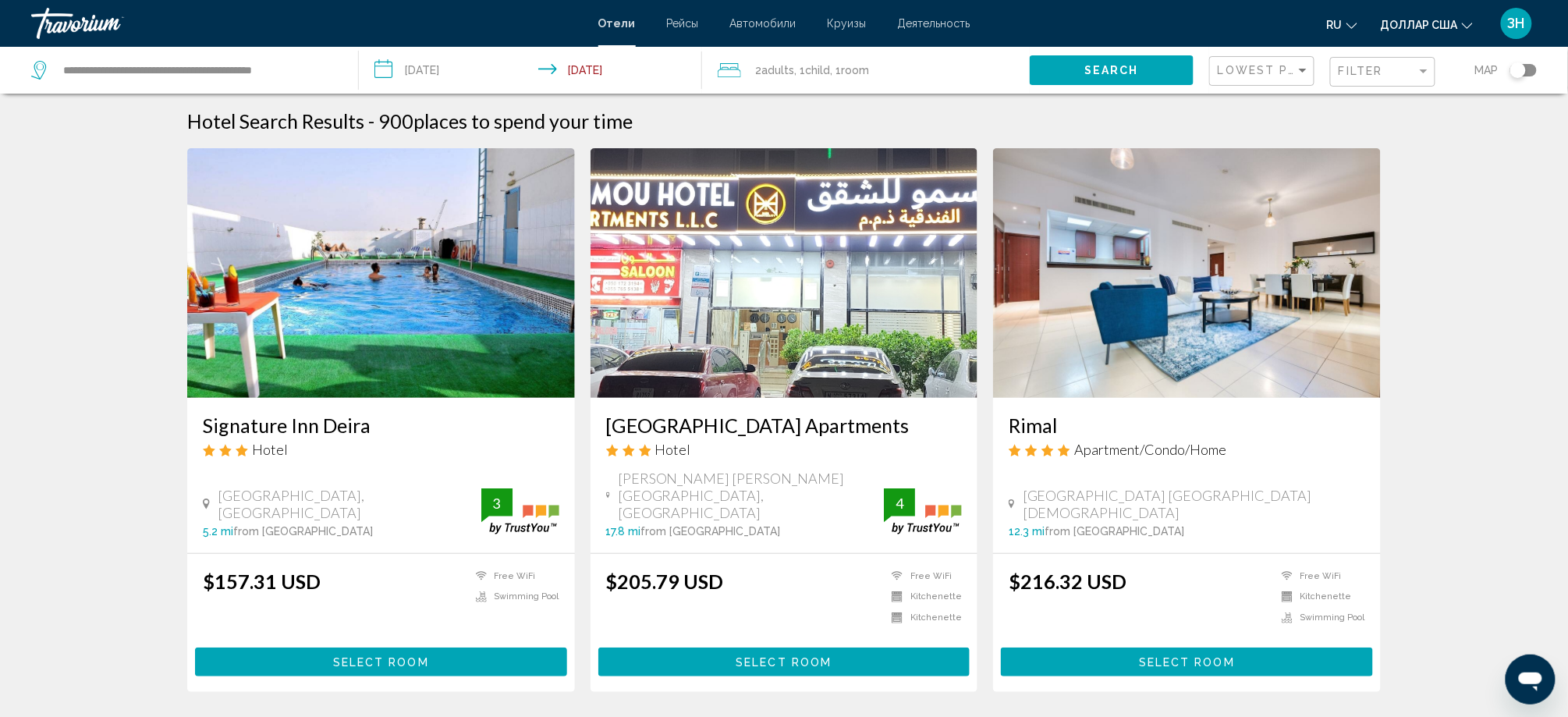
click at [949, 30] on font "Деятельность" at bounding box center [934, 23] width 72 height 12
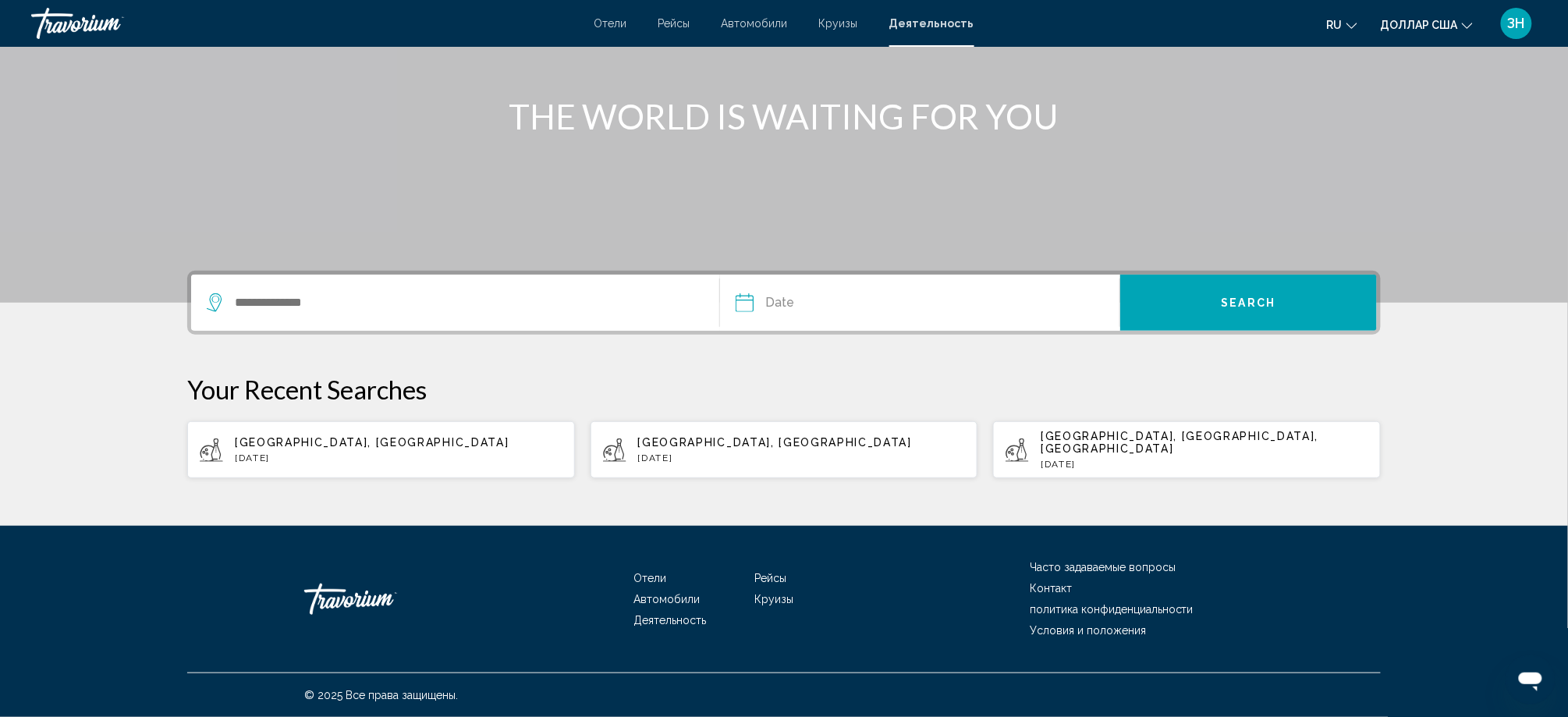
scroll to position [368, 0]
click at [595, 27] on font "Отели" at bounding box center [611, 23] width 32 height 12
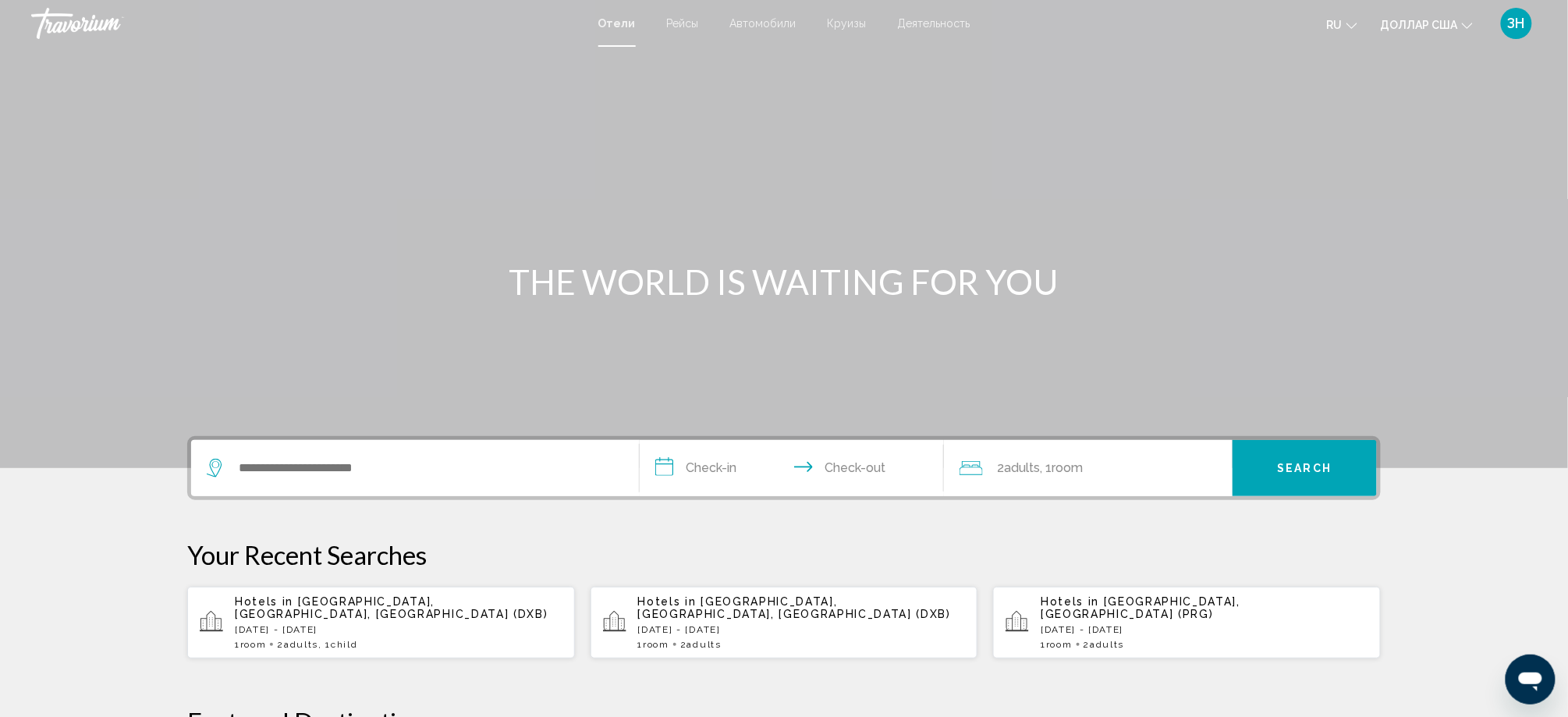
click at [940, 26] on font "Деятельность" at bounding box center [934, 23] width 72 height 12
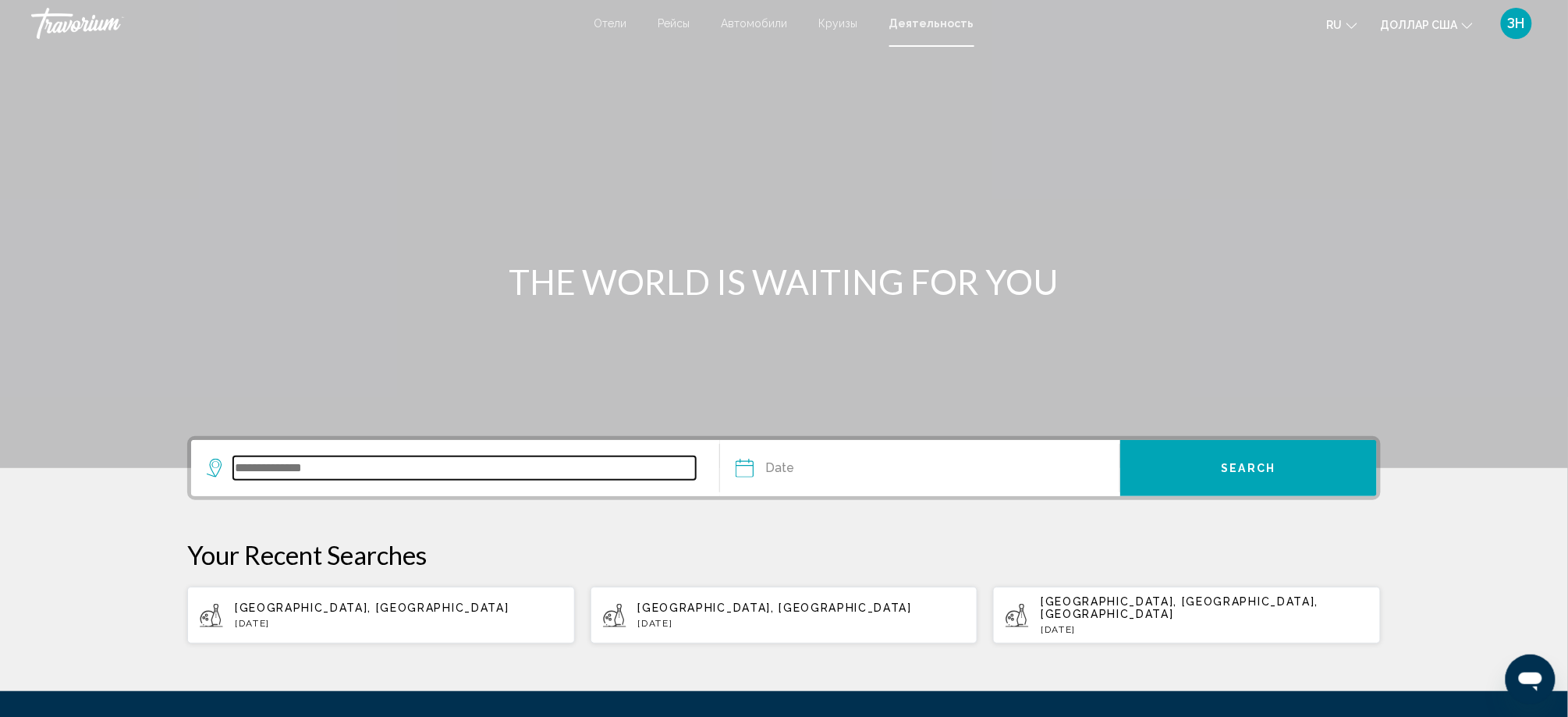
click at [234, 480] on input "Search widget" at bounding box center [464, 467] width 462 height 23
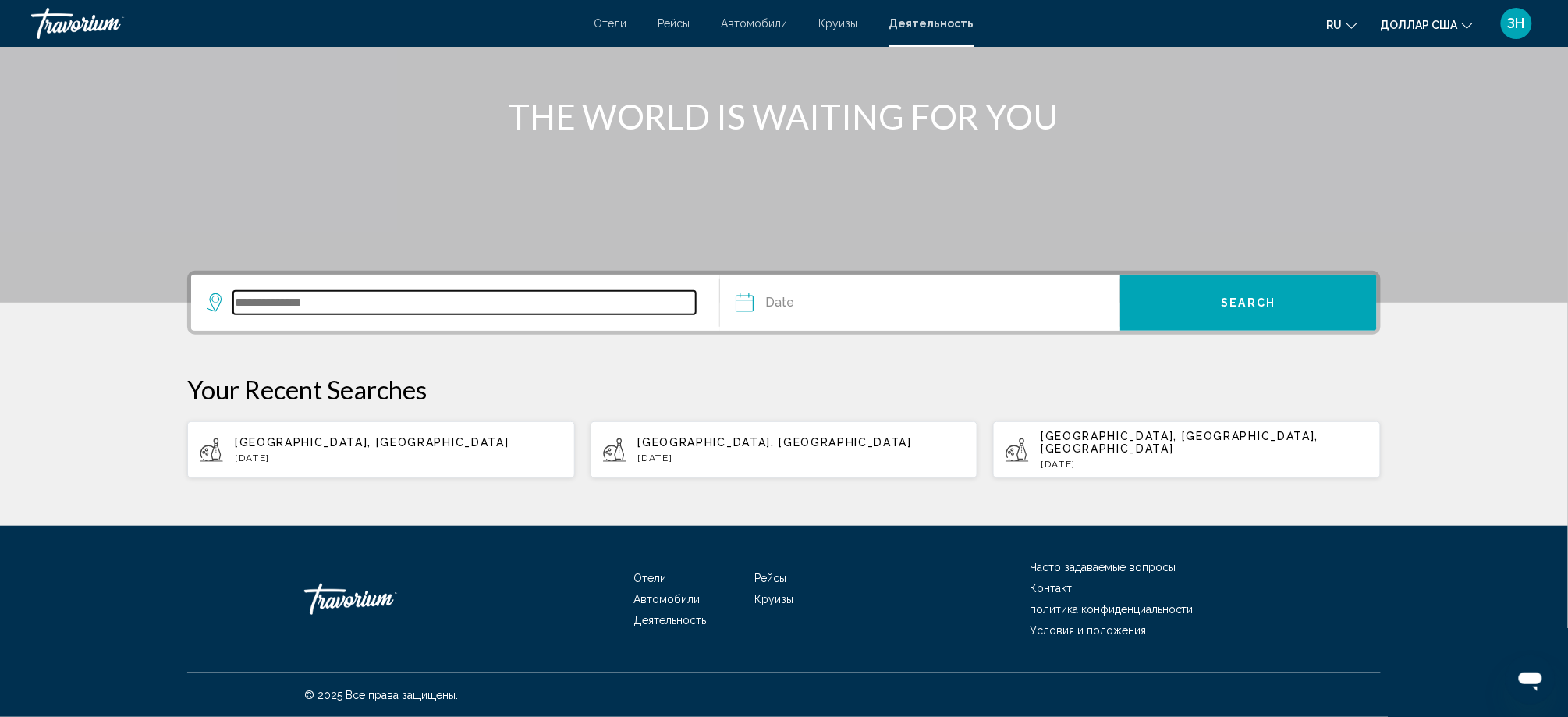
scroll to position [368, 0]
click at [234, 291] on input "Search widget" at bounding box center [464, 302] width 462 height 23
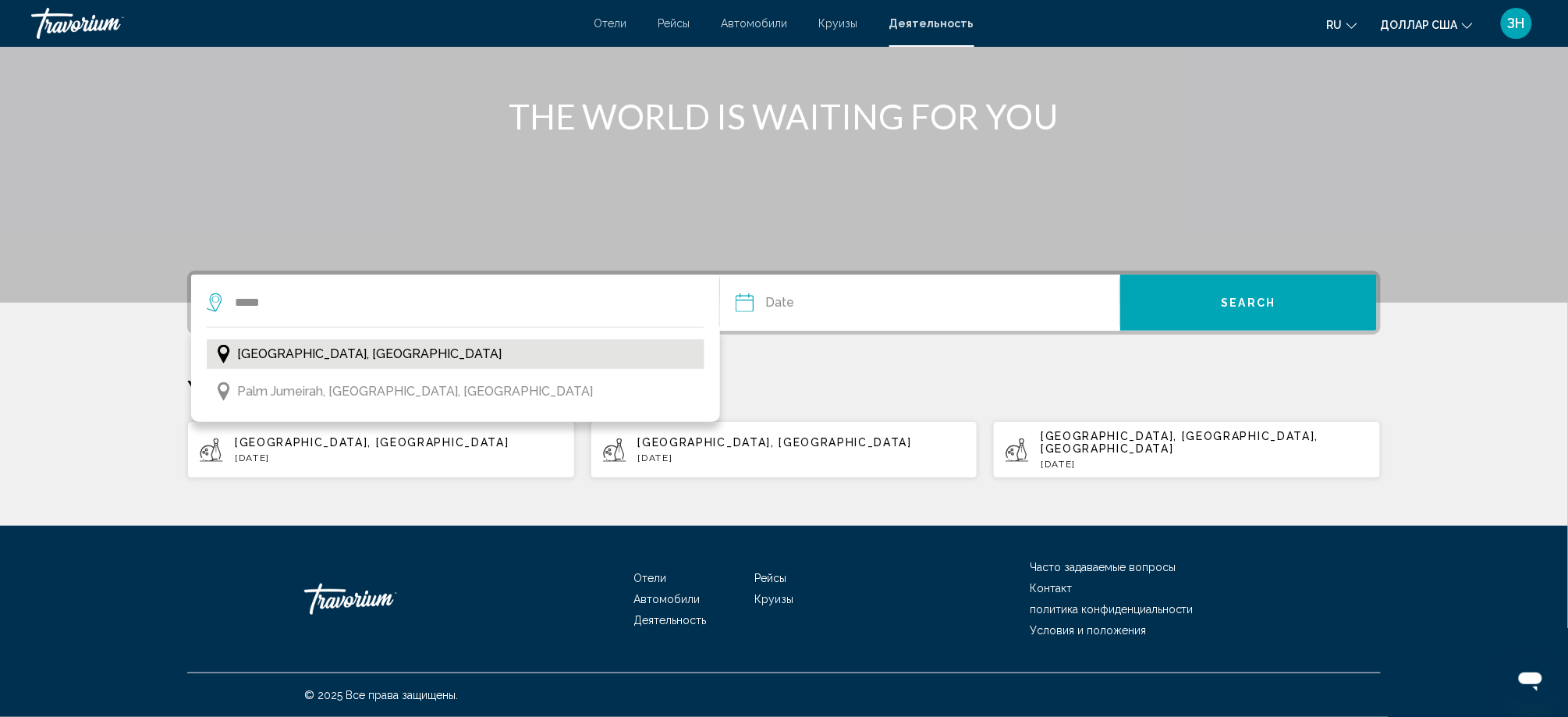
click at [237, 343] on span "[GEOGRAPHIC_DATA], [GEOGRAPHIC_DATA]" at bounding box center [369, 354] width 264 height 22
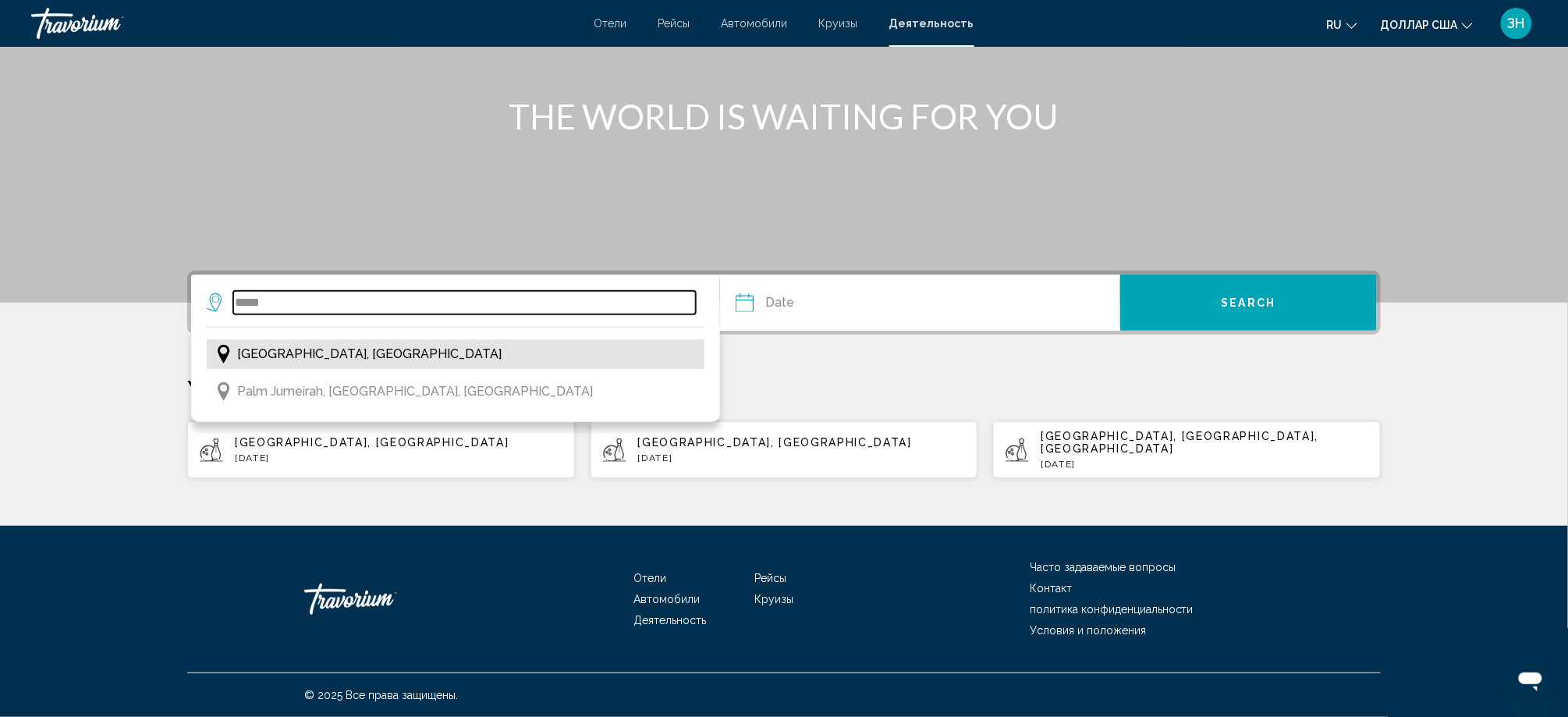
type input "**********"
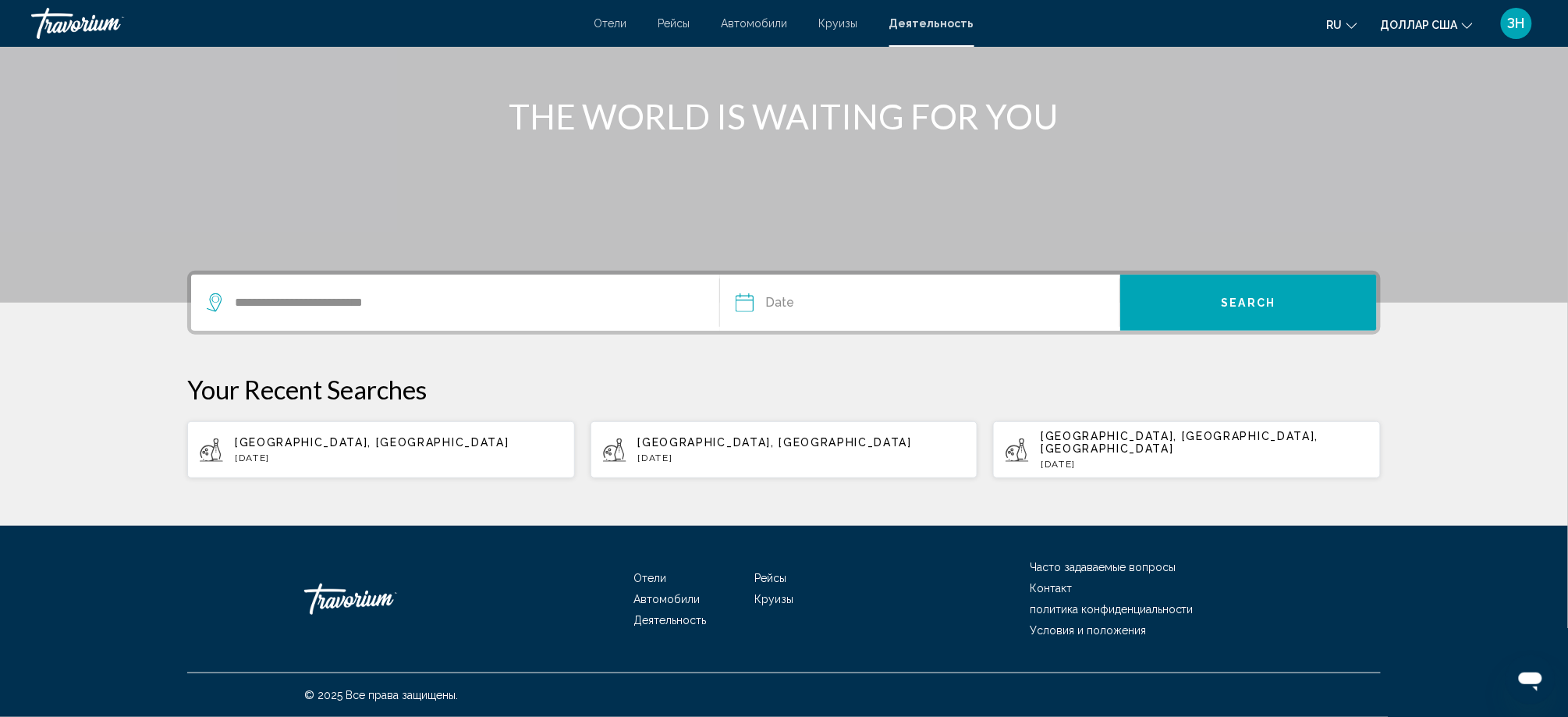
click at [732, 274] on input "Date" at bounding box center [831, 305] width 198 height 61
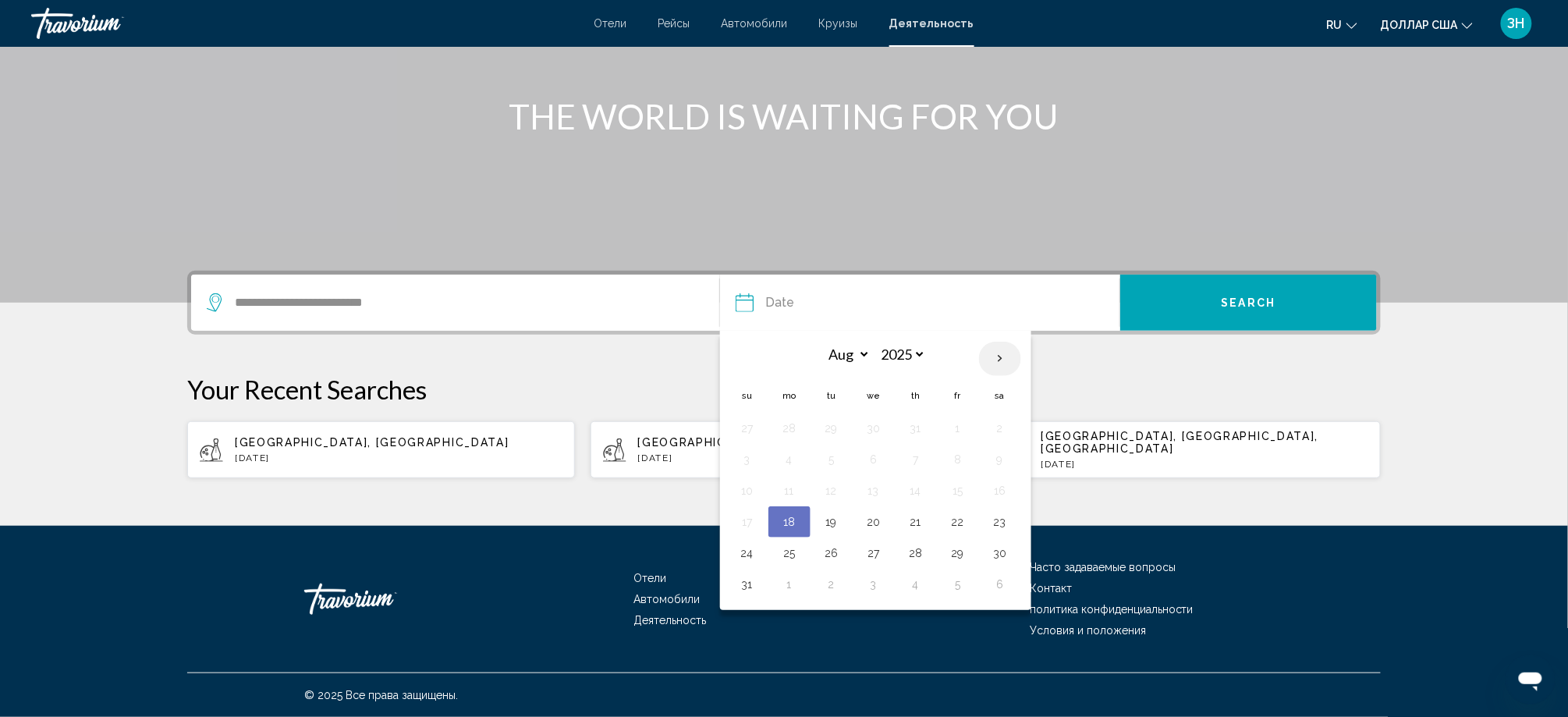
click at [1021, 342] on th "Next month" at bounding box center [1000, 358] width 42 height 34
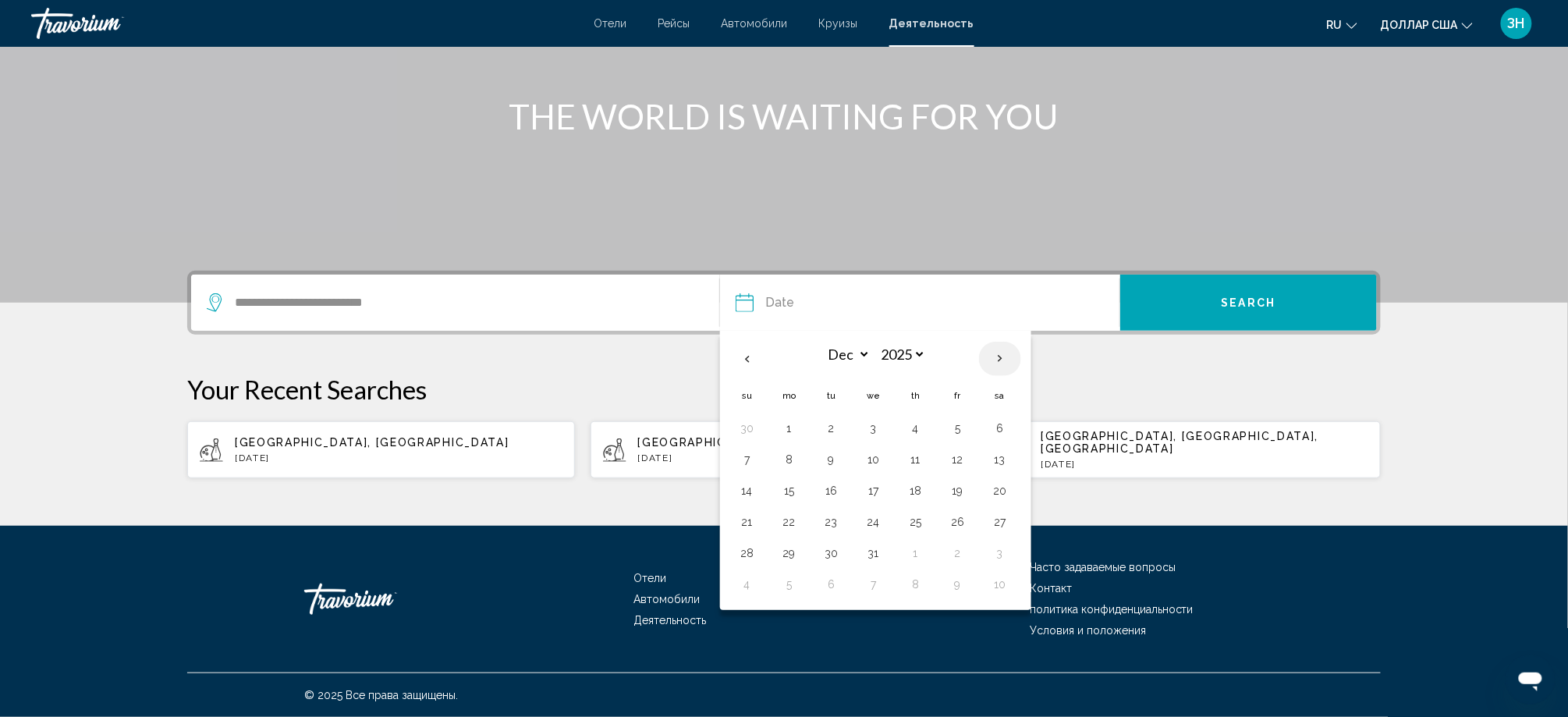
select select "*"
select select "****"
click at [1021, 342] on th "Next month" at bounding box center [1000, 358] width 42 height 34
select select "*"
click at [828, 510] on button "17" at bounding box center [831, 522] width 25 height 22
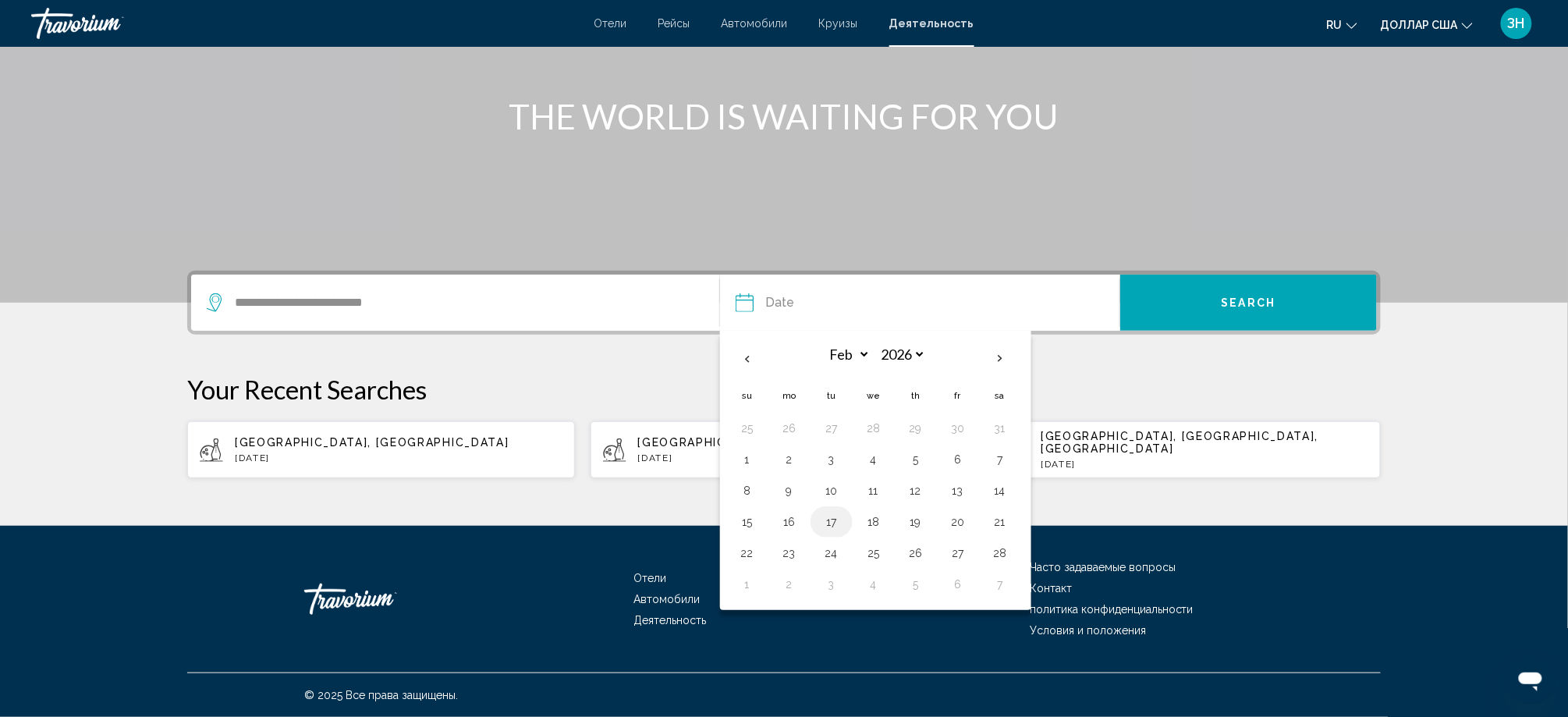
type input "**********"
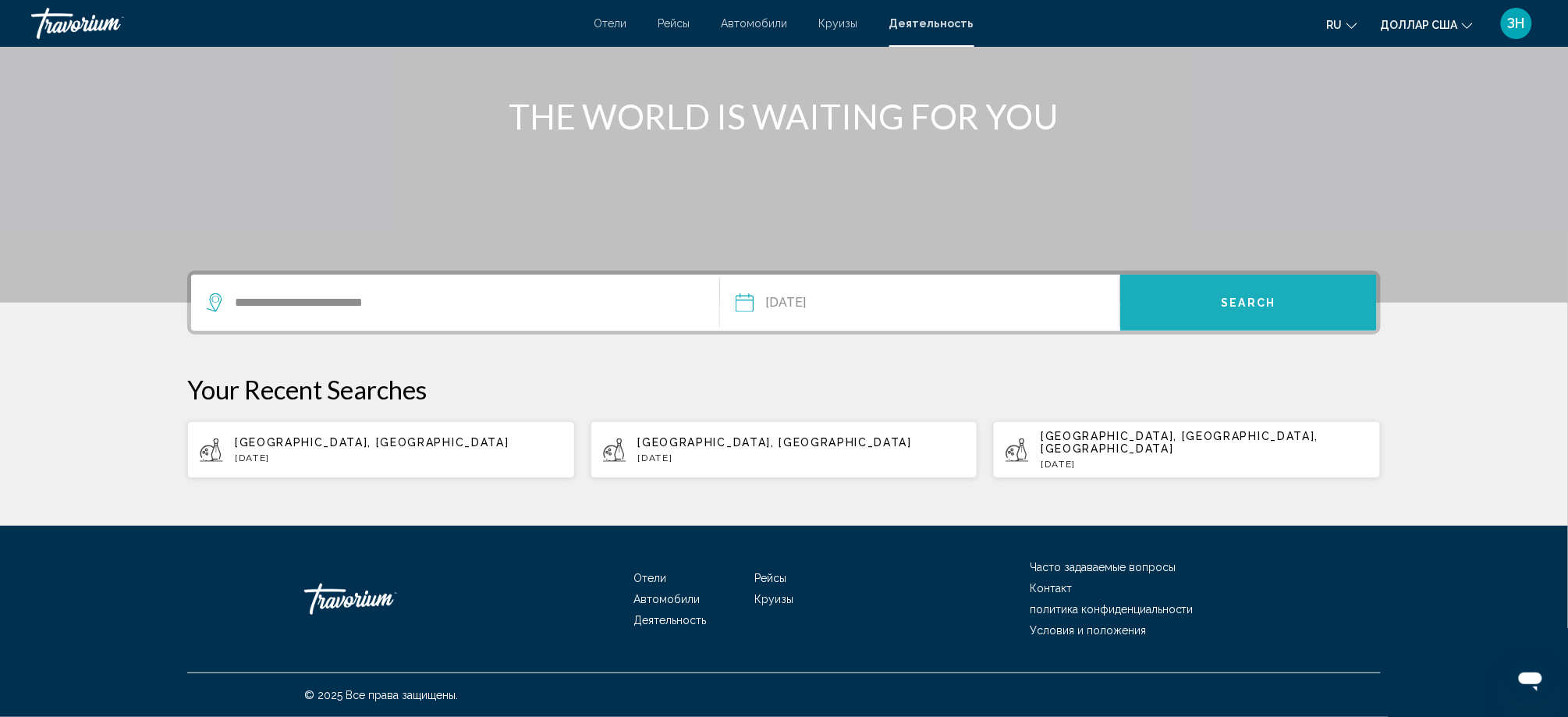
click at [1276, 297] on span "Search" at bounding box center [1248, 303] width 55 height 12
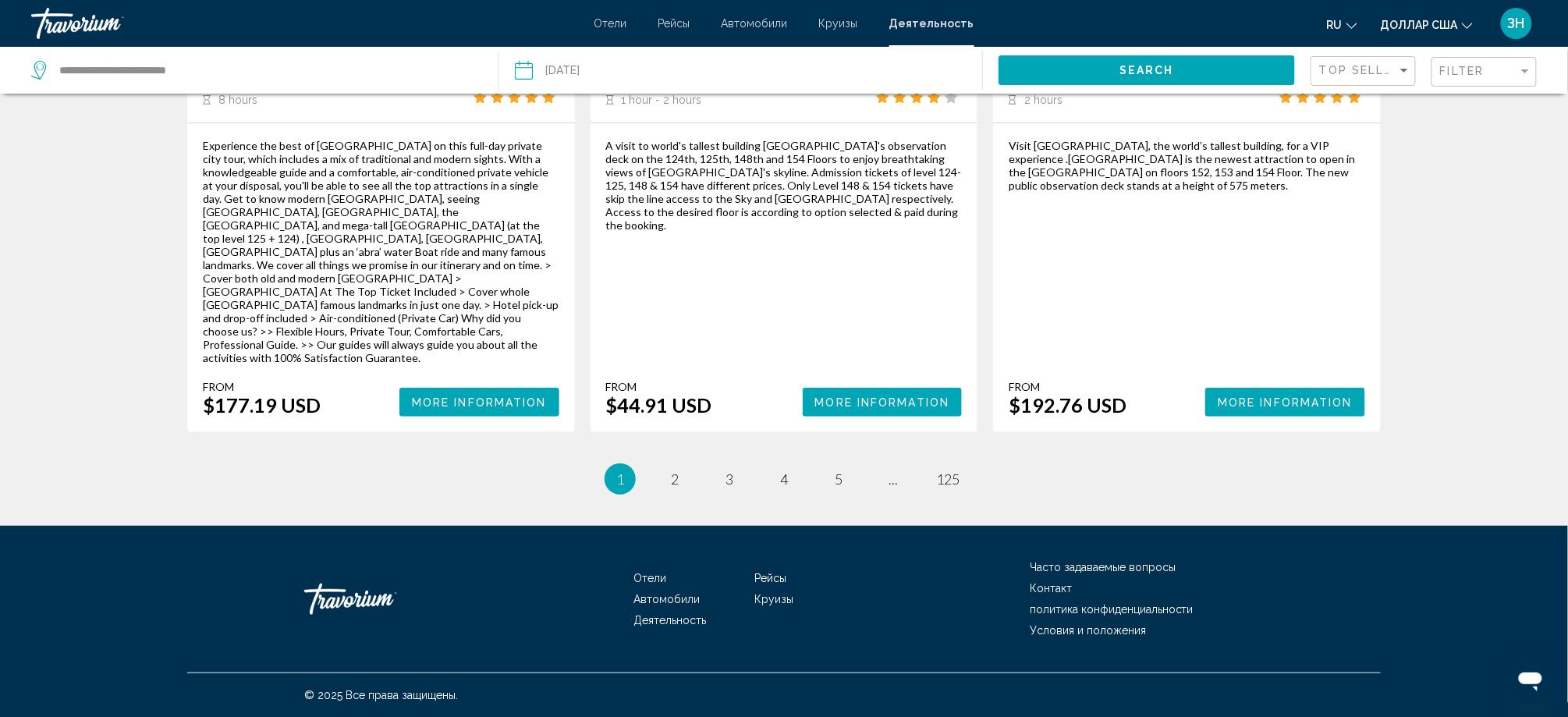
scroll to position [3132, 0]
click at [662, 466] on link "page 2" at bounding box center [675, 479] width 27 height 27
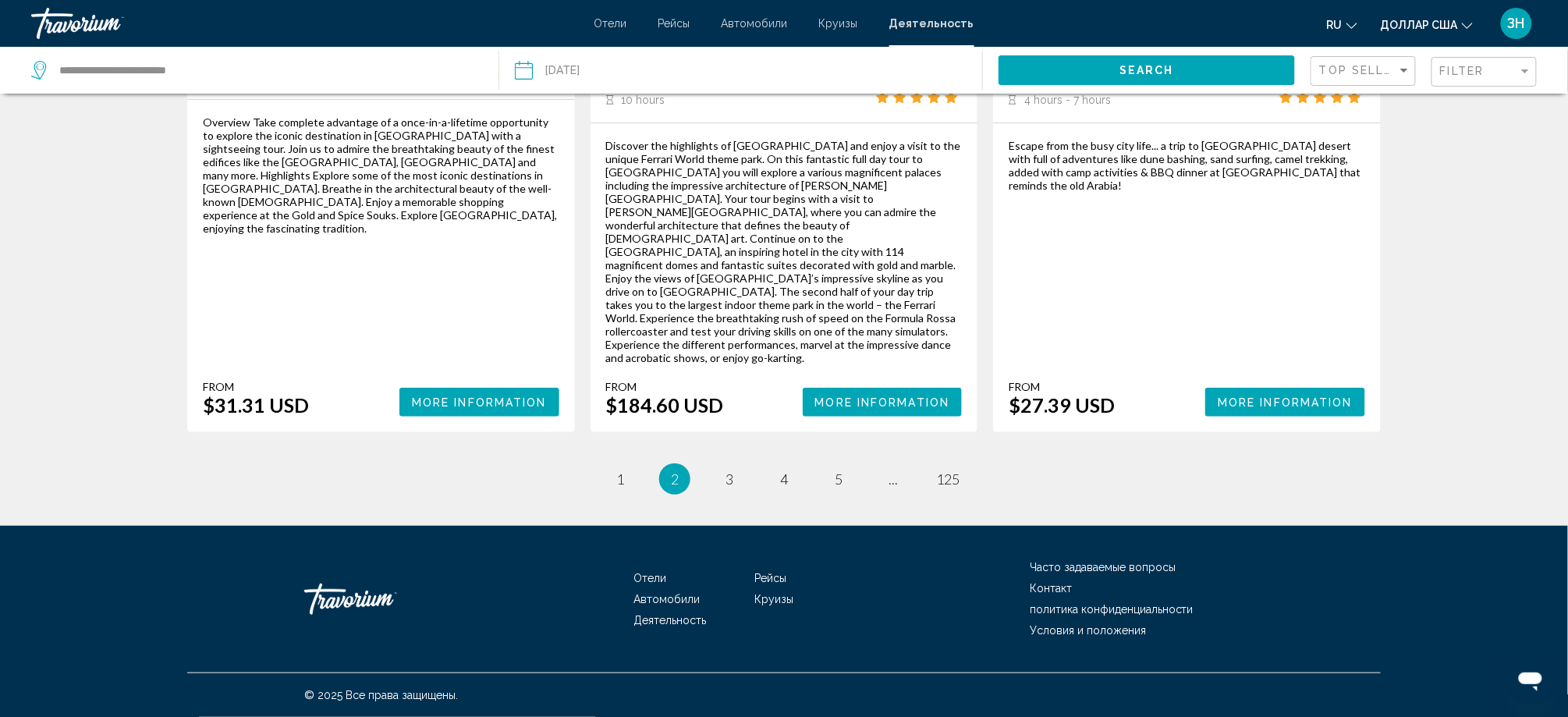
scroll to position [2808, 0]
click at [729, 493] on link "page 3" at bounding box center [729, 479] width 27 height 27
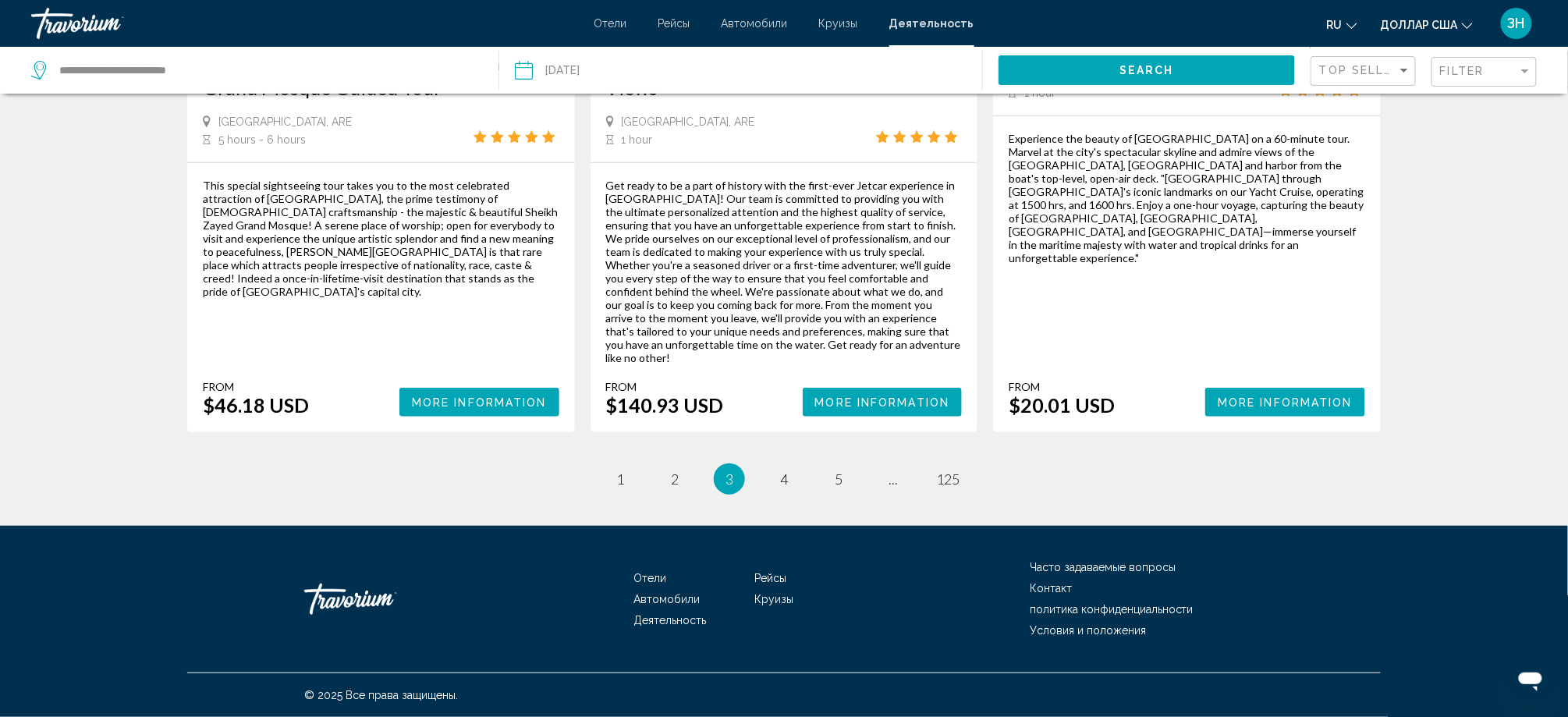
scroll to position [3149, 0]
click at [792, 466] on link "page 4" at bounding box center [784, 479] width 27 height 27
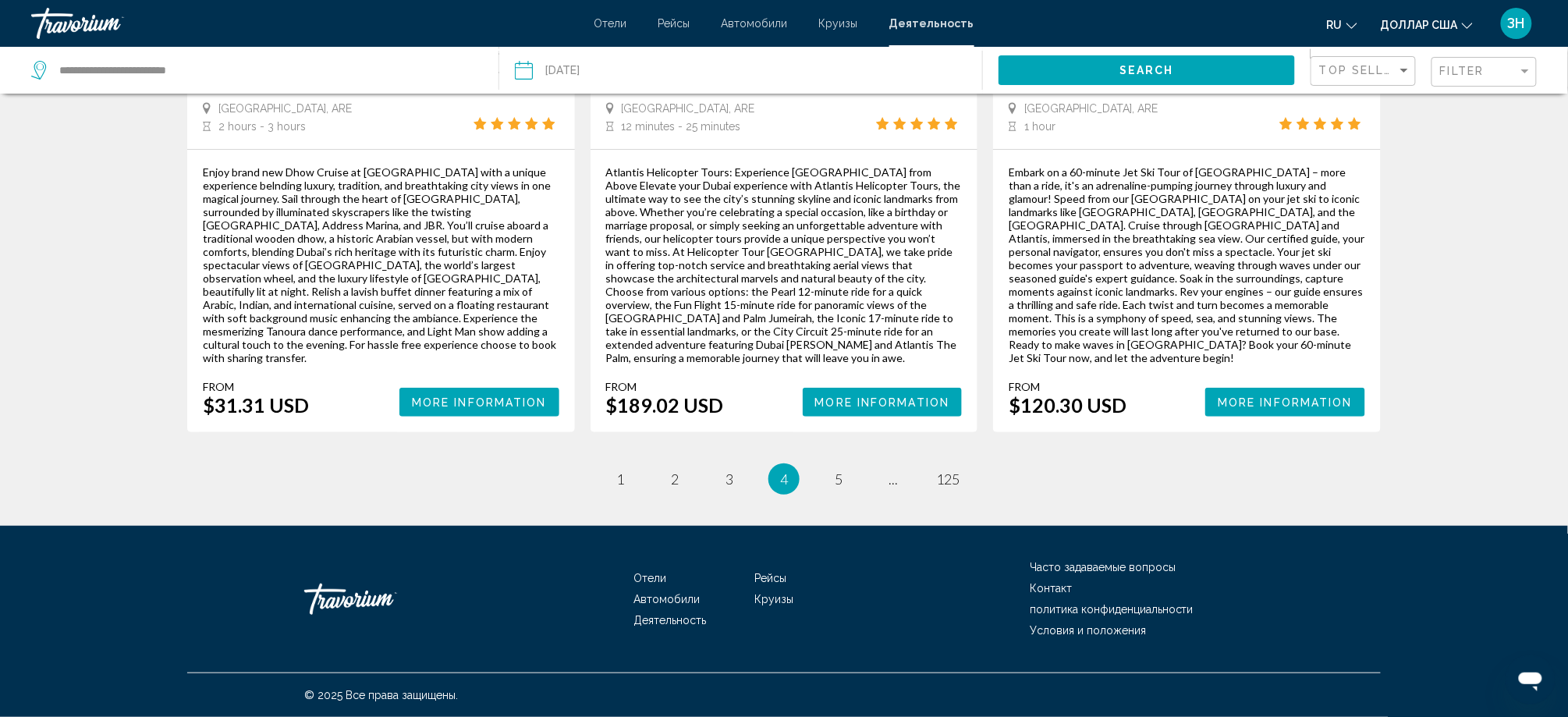
scroll to position [3065, 0]
click at [842, 471] on span "5" at bounding box center [839, 479] width 7 height 18
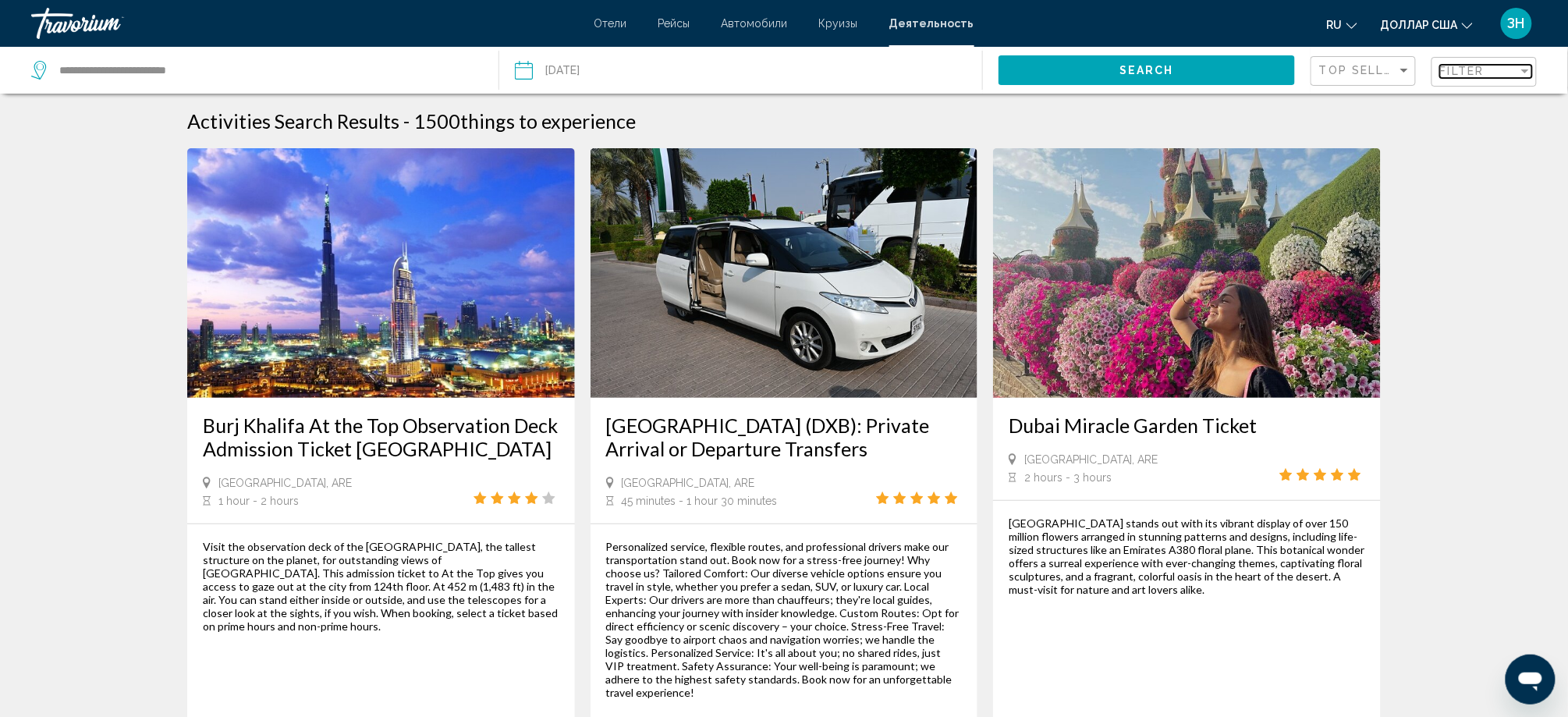
click at [1500, 77] on div "Filter" at bounding box center [1479, 70] width 78 height 12
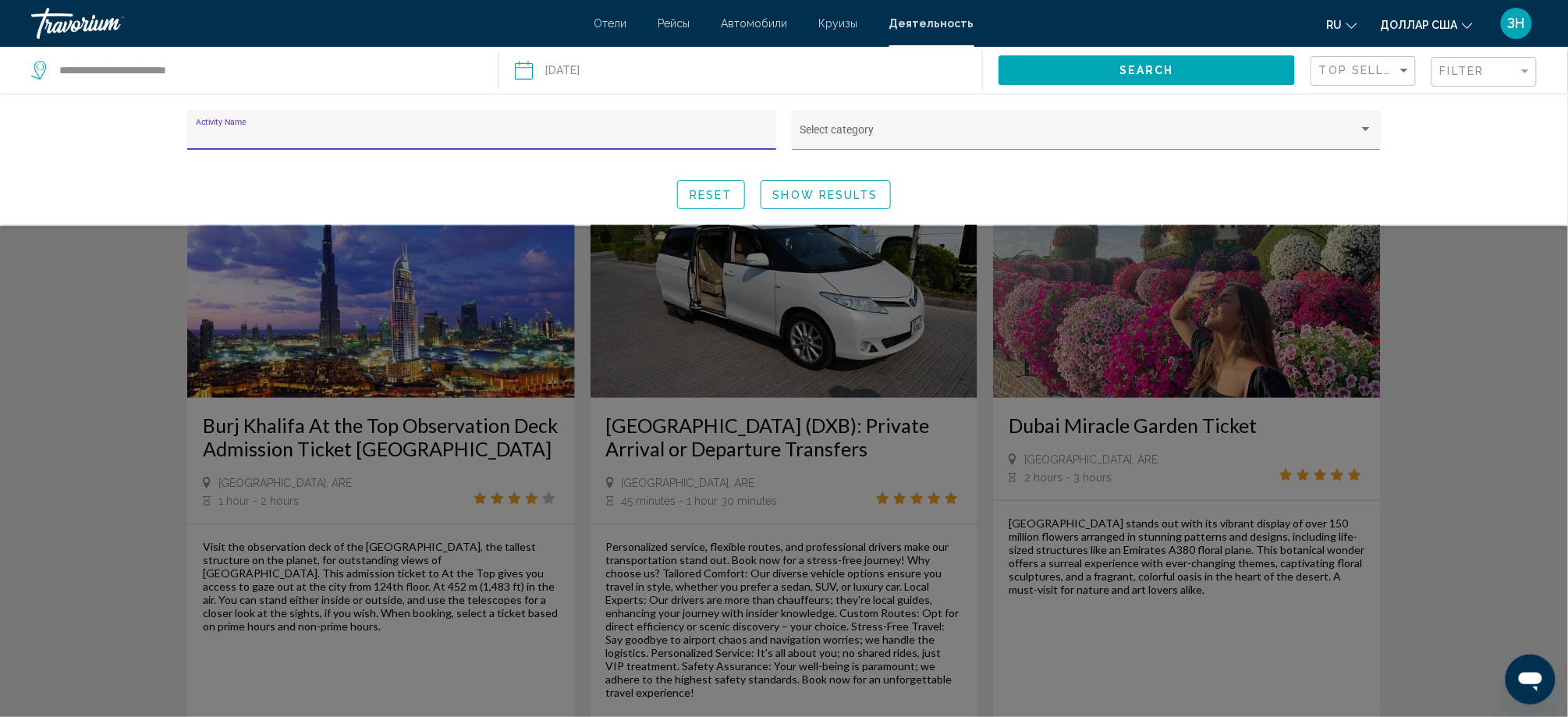
click at [196, 142] on input "Activity Name" at bounding box center [482, 135] width 573 height 12
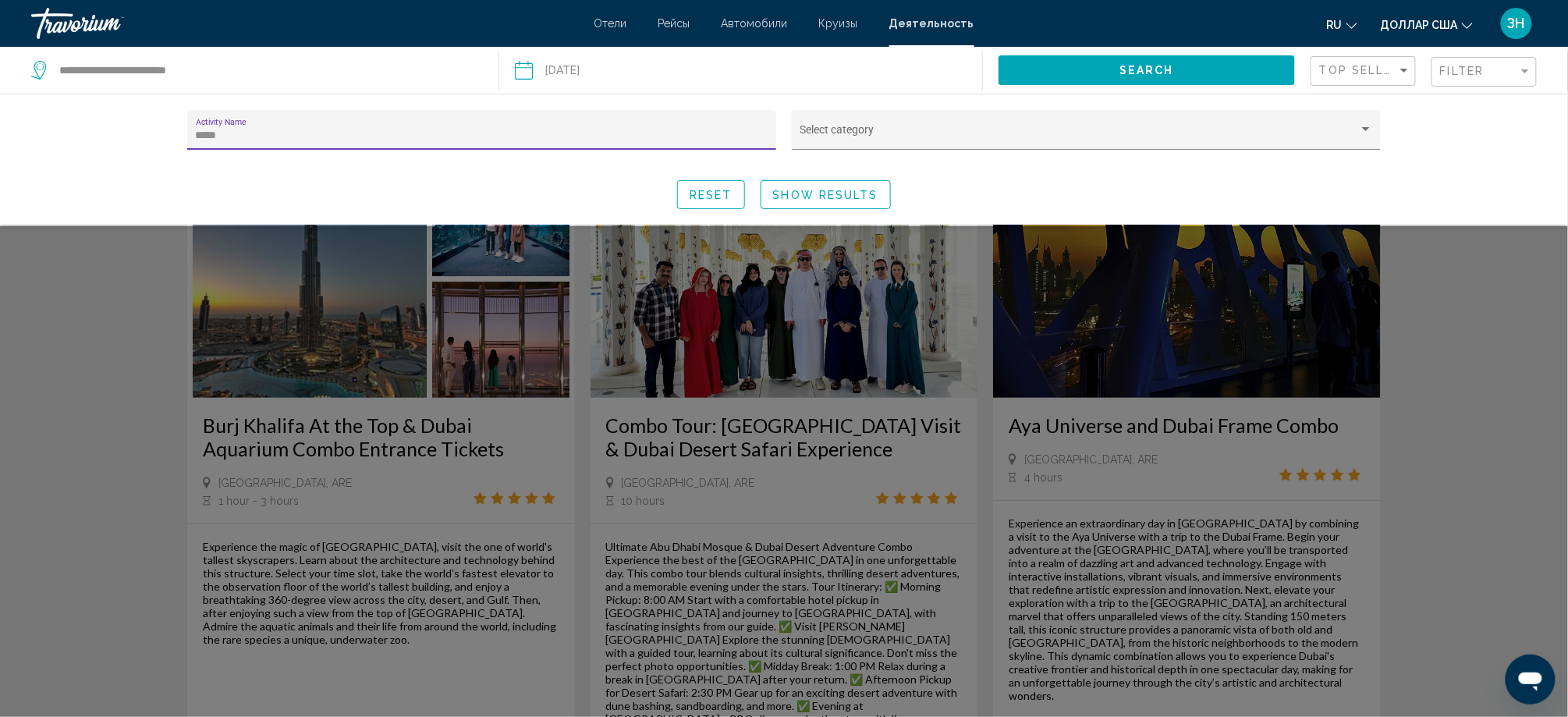
type input "*****"
click at [825, 201] on span "Show Results" at bounding box center [826, 195] width 106 height 12
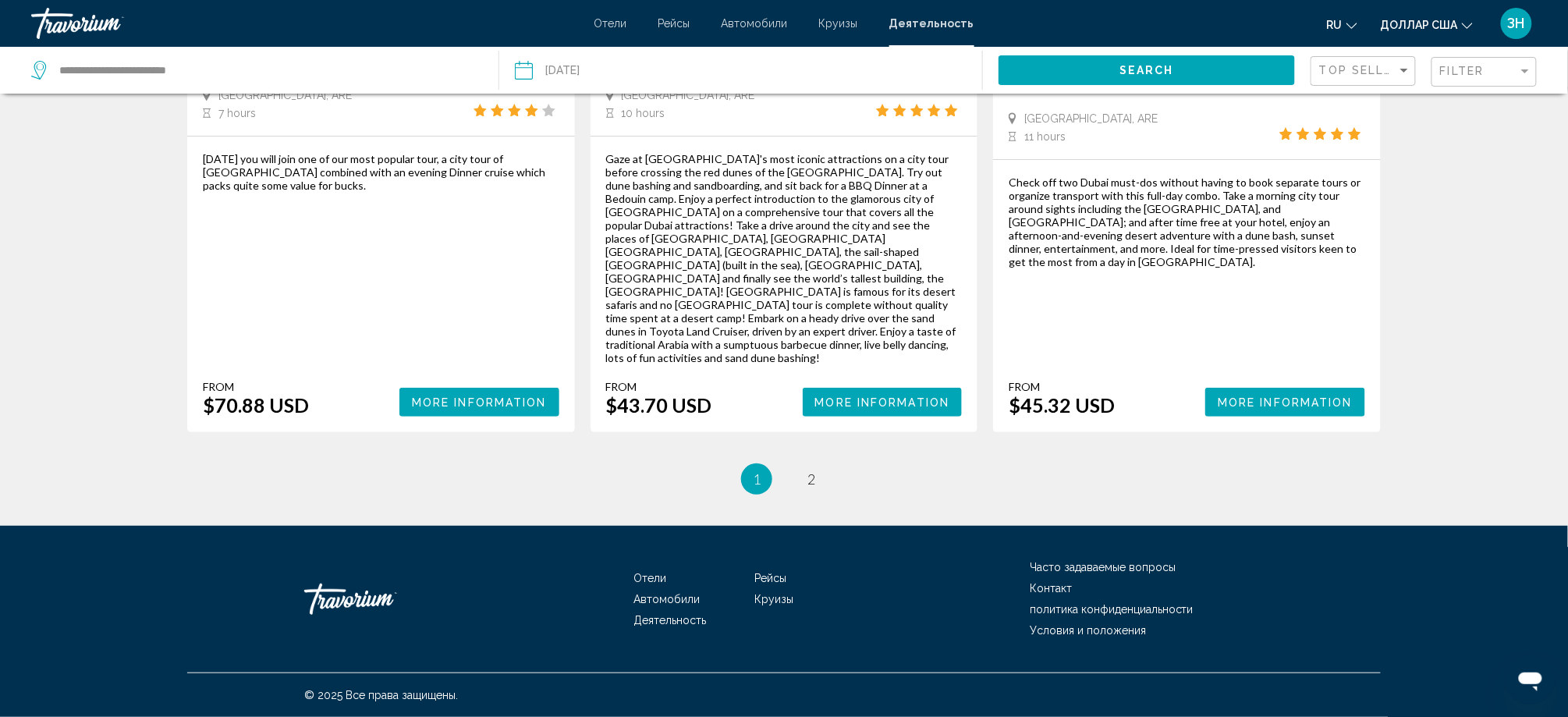
scroll to position [2391, 0]
